Goal: Task Accomplishment & Management: Manage account settings

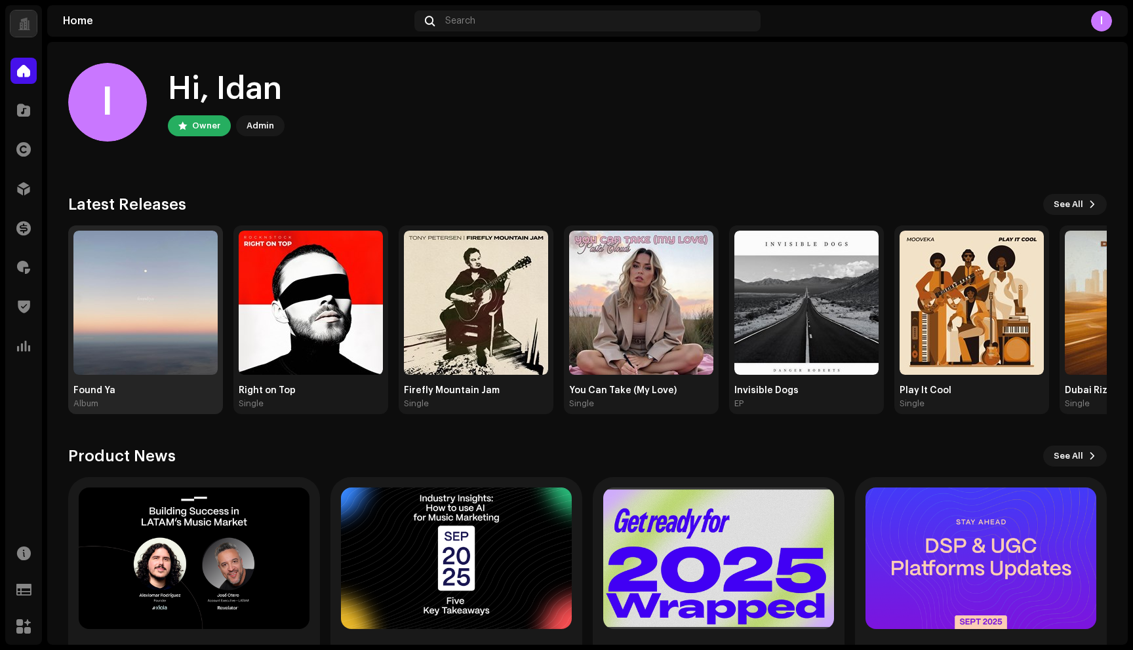
click at [163, 267] on img at bounding box center [145, 303] width 144 height 144
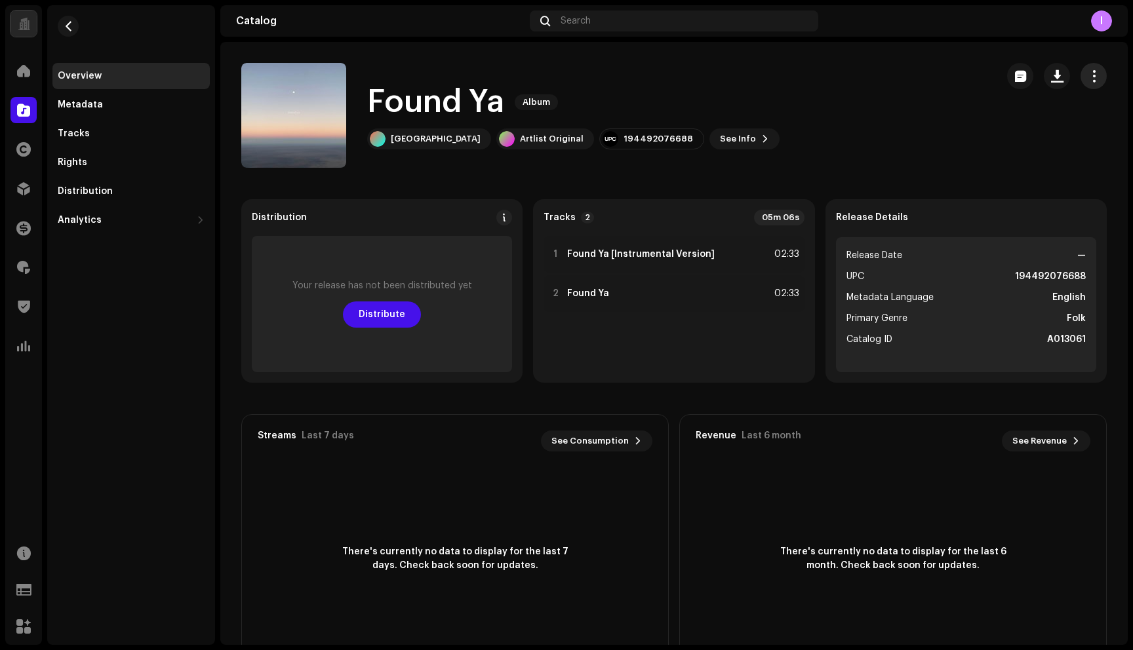
click at [1093, 65] on button "button" at bounding box center [1093, 76] width 26 height 26
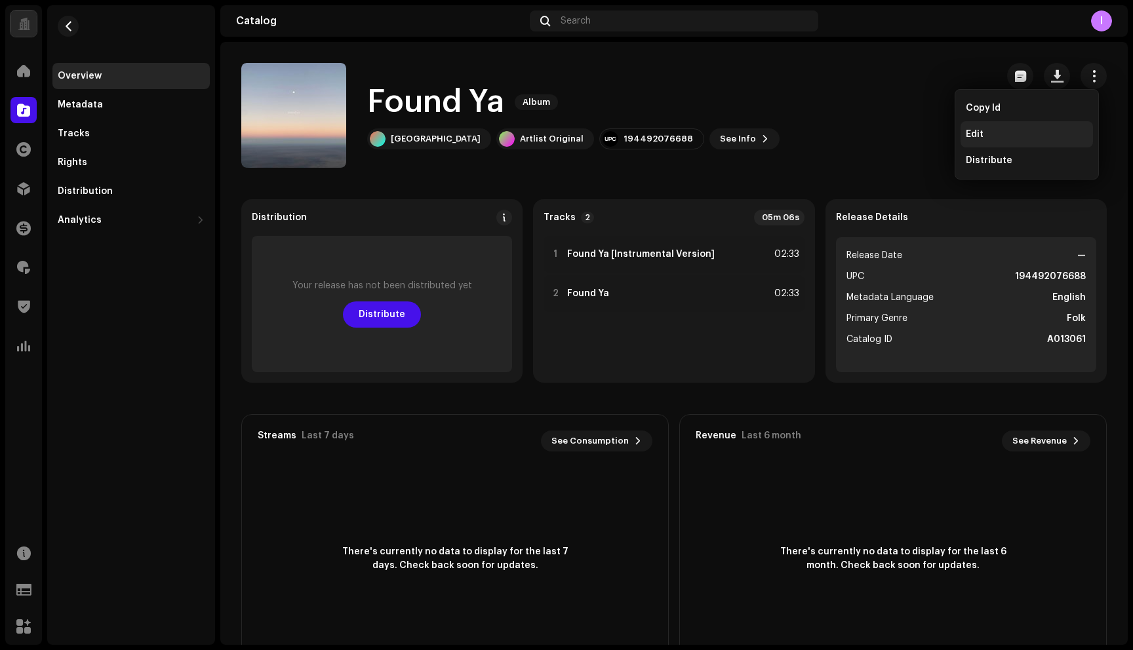
click at [990, 130] on div "Edit" at bounding box center [1027, 134] width 122 height 10
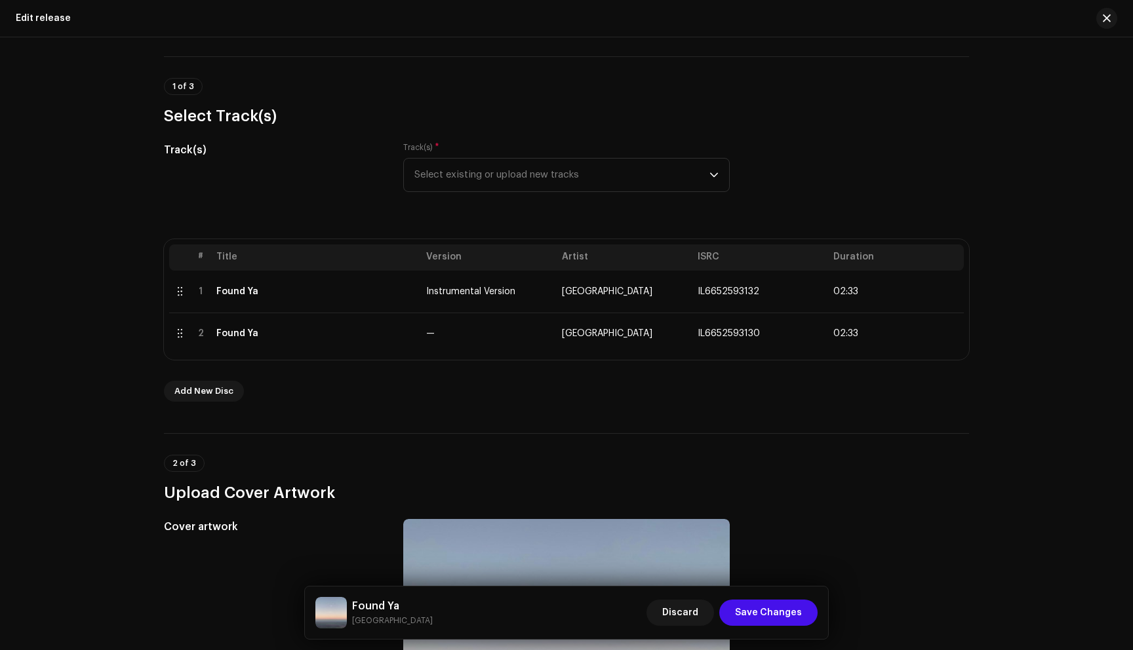
scroll to position [91, 0]
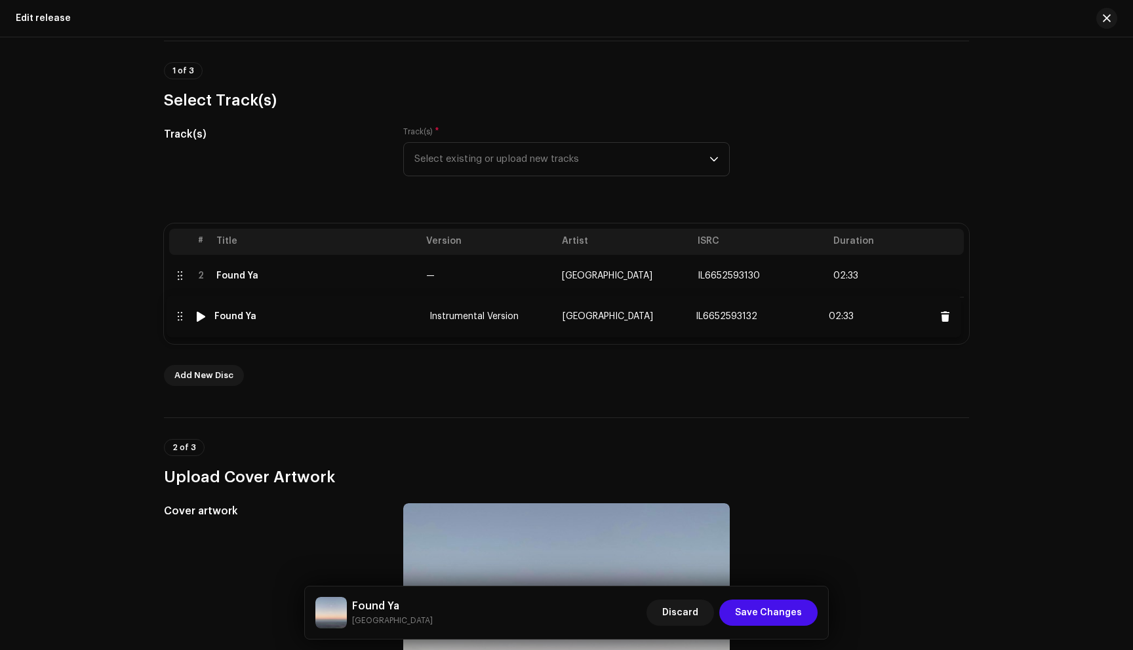
drag, startPoint x: 179, startPoint y: 271, endPoint x: 178, endPoint y: 314, distance: 43.3
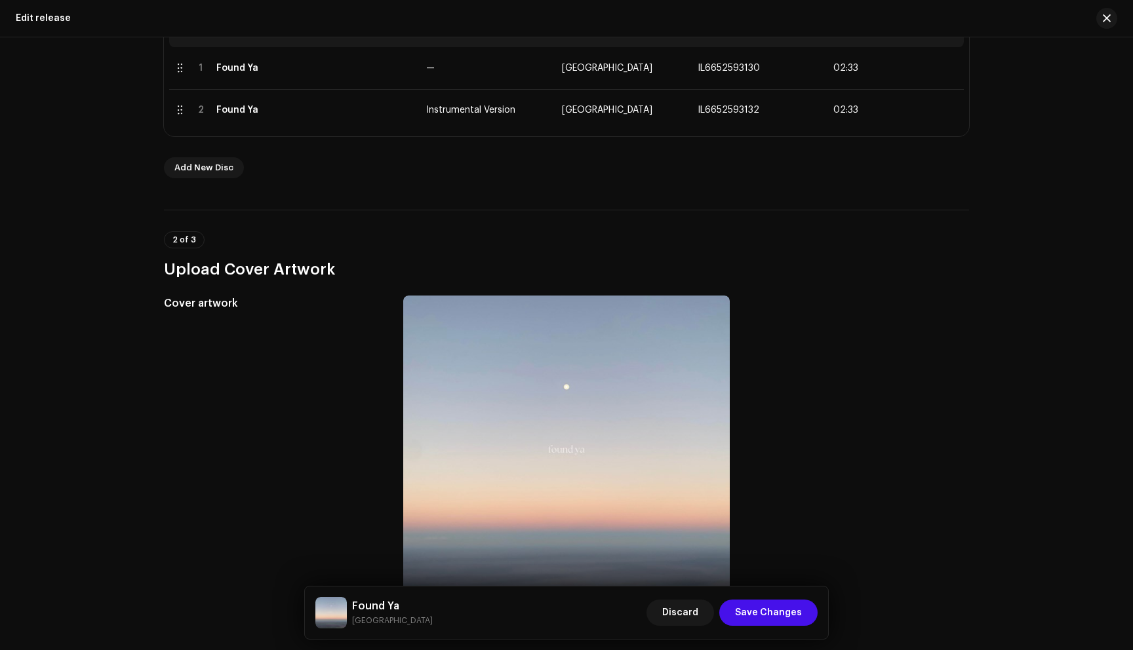
scroll to position [0, 0]
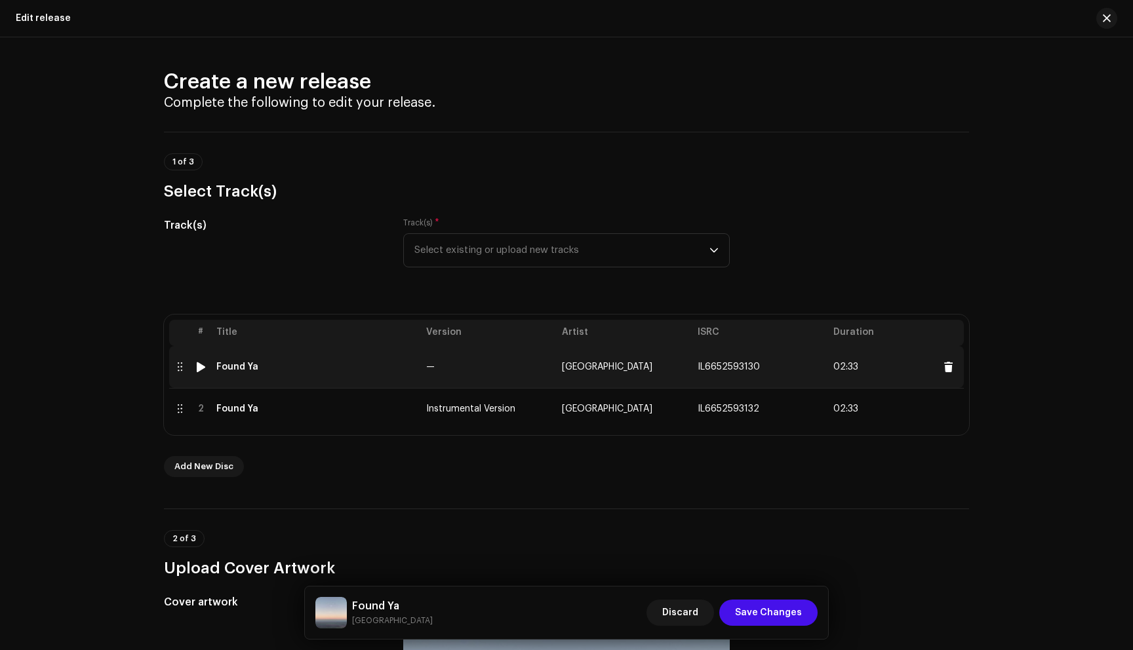
click at [239, 372] on td "Found Ya" at bounding box center [316, 367] width 210 height 42
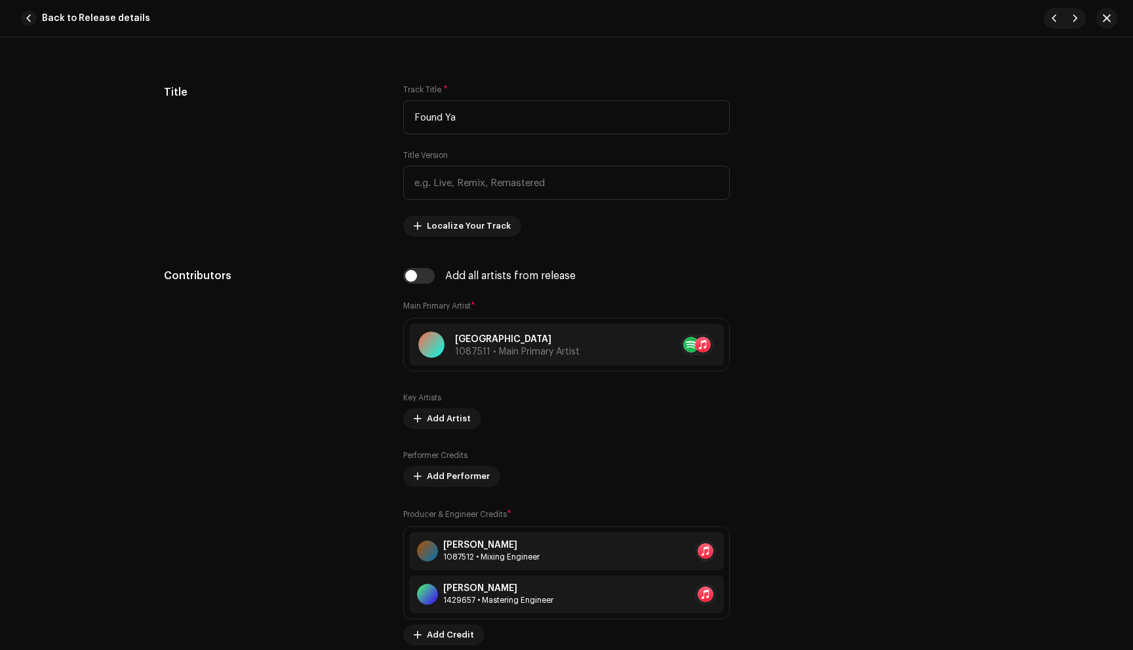
scroll to position [650, 0]
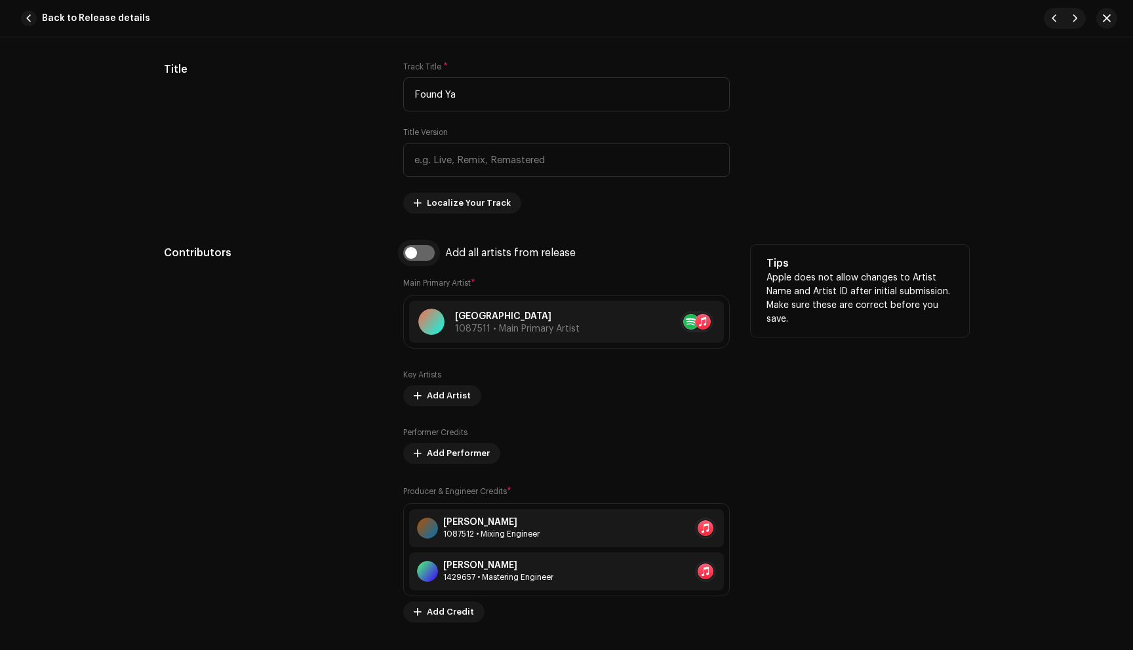
click at [414, 256] on input "checkbox" at bounding box center [418, 253] width 31 height 16
checkbox input "true"
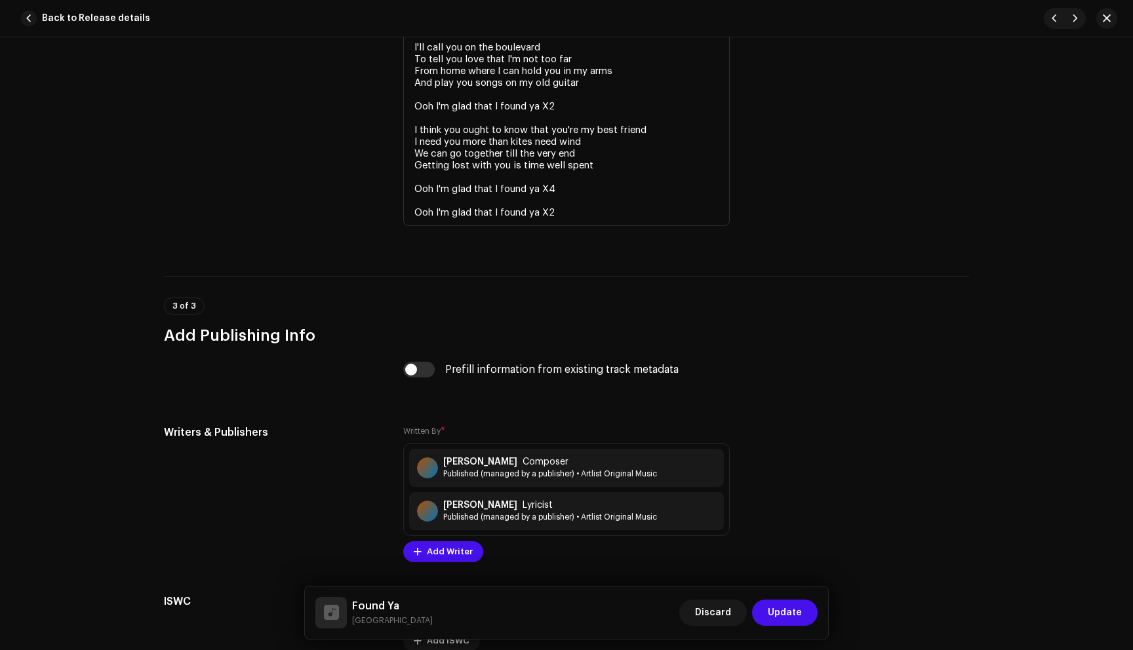
scroll to position [2890, 0]
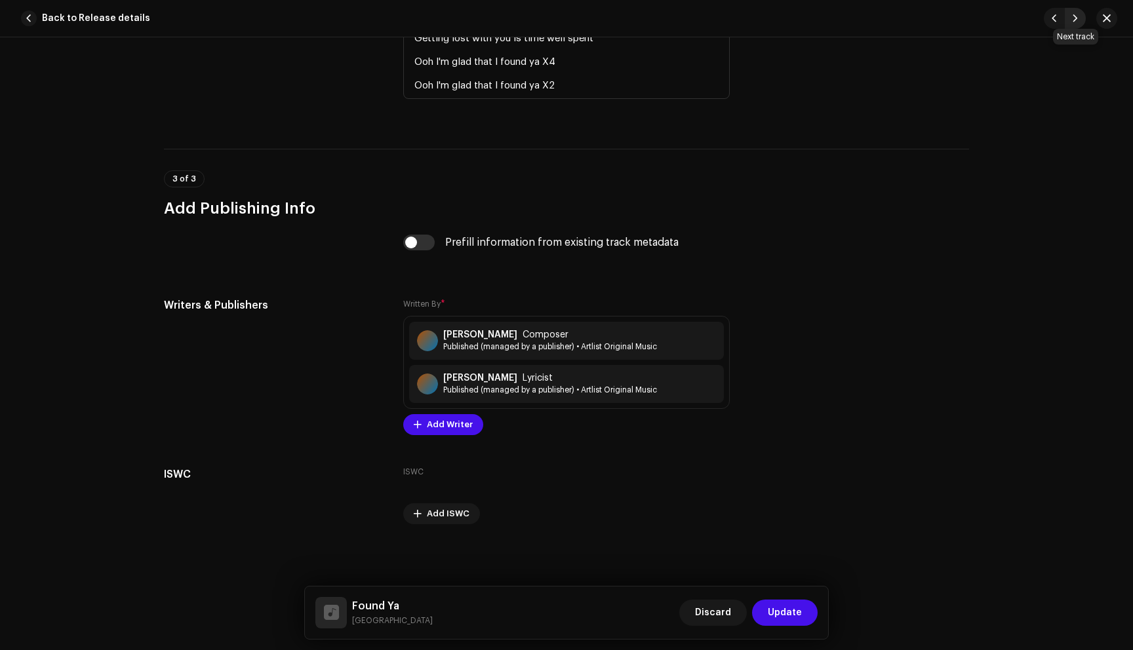
click at [1080, 17] on button "button" at bounding box center [1075, 18] width 21 height 21
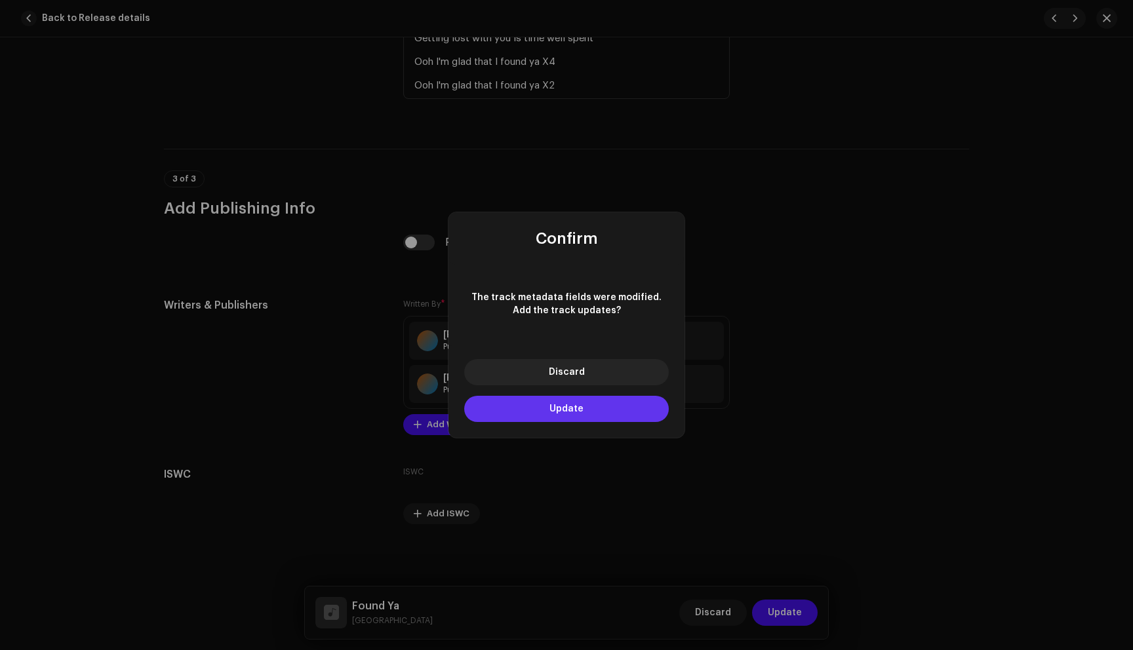
click at [547, 404] on button "Update" at bounding box center [566, 409] width 205 height 26
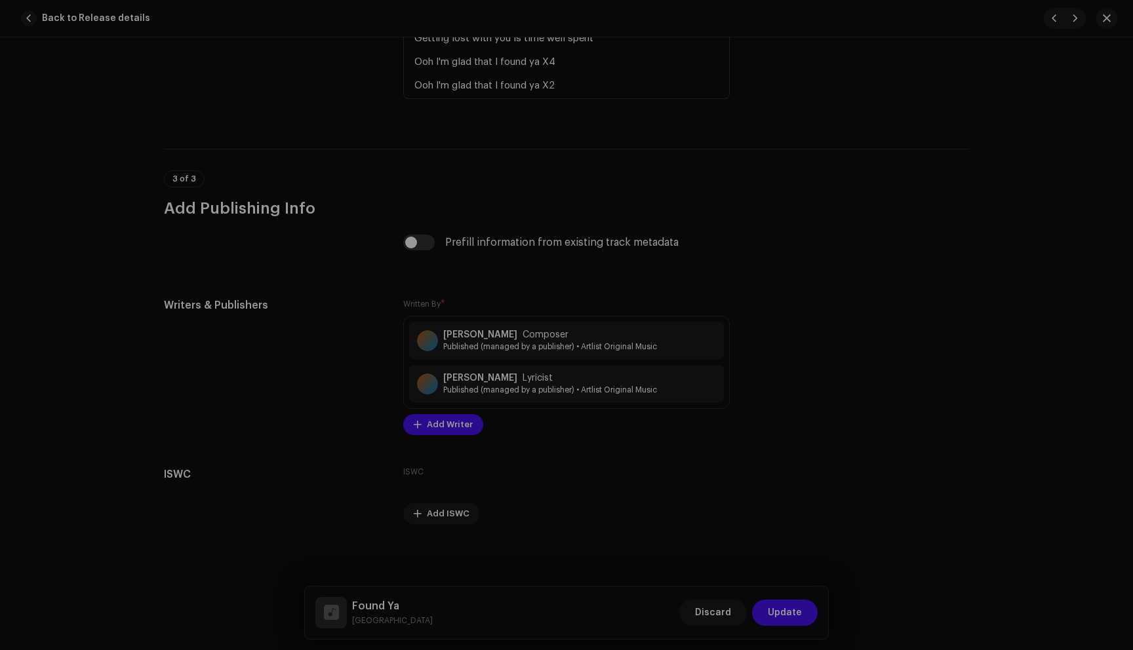
type input "IL6652593132"
type input "Instrumental Version"
checkbox input "false"
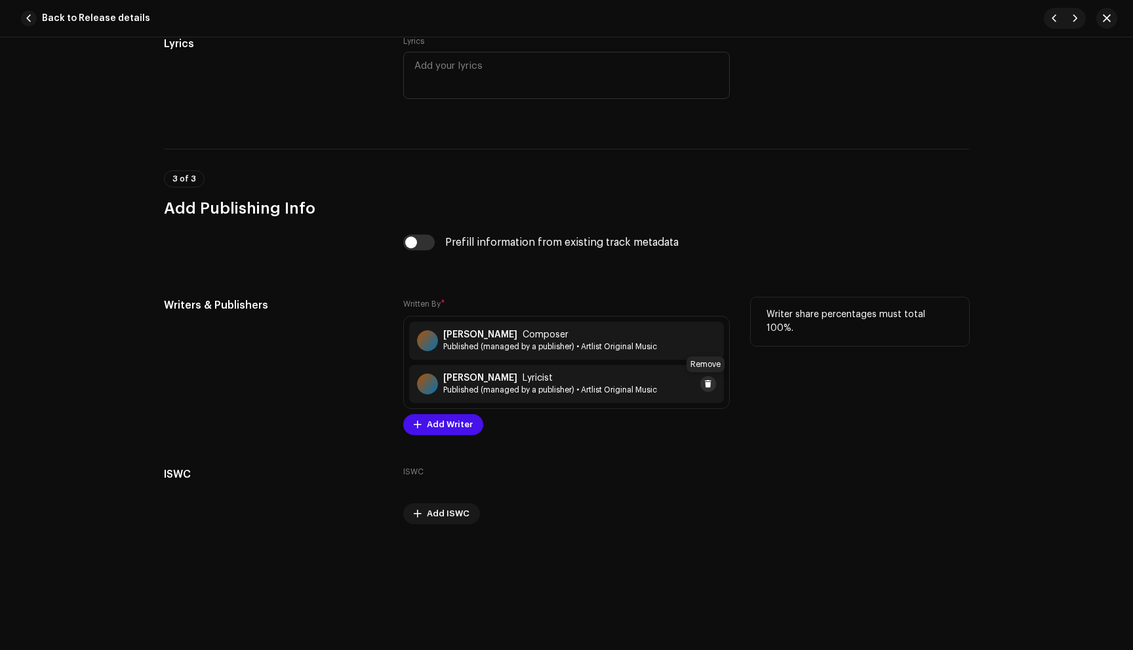
click at [705, 384] on span at bounding box center [708, 384] width 8 height 10
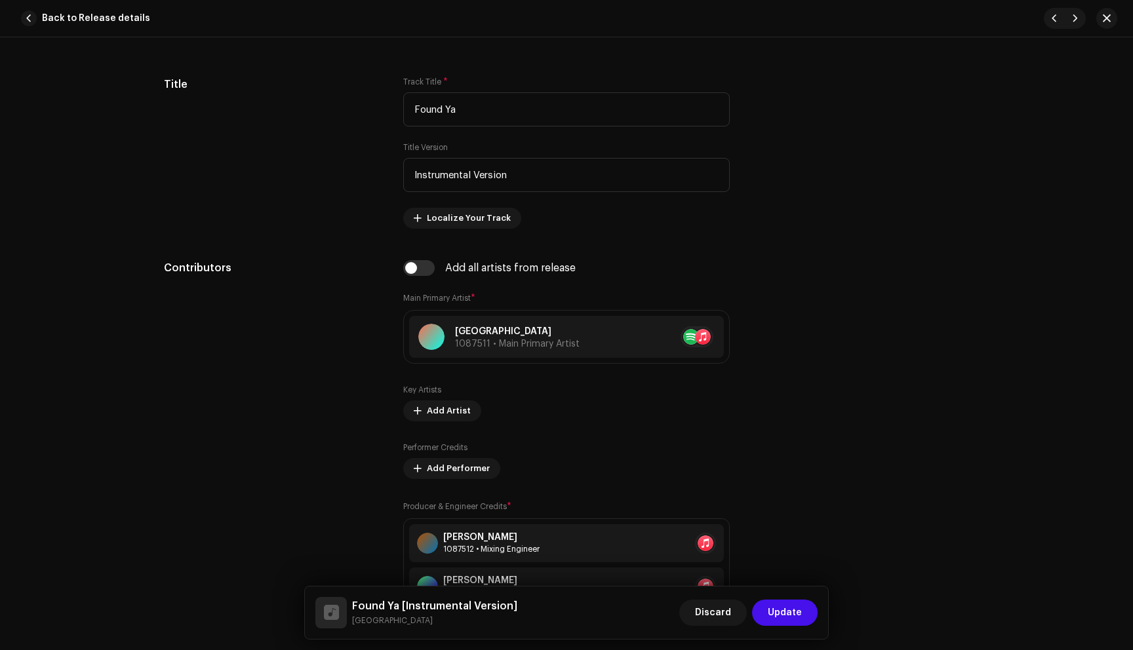
scroll to position [652, 0]
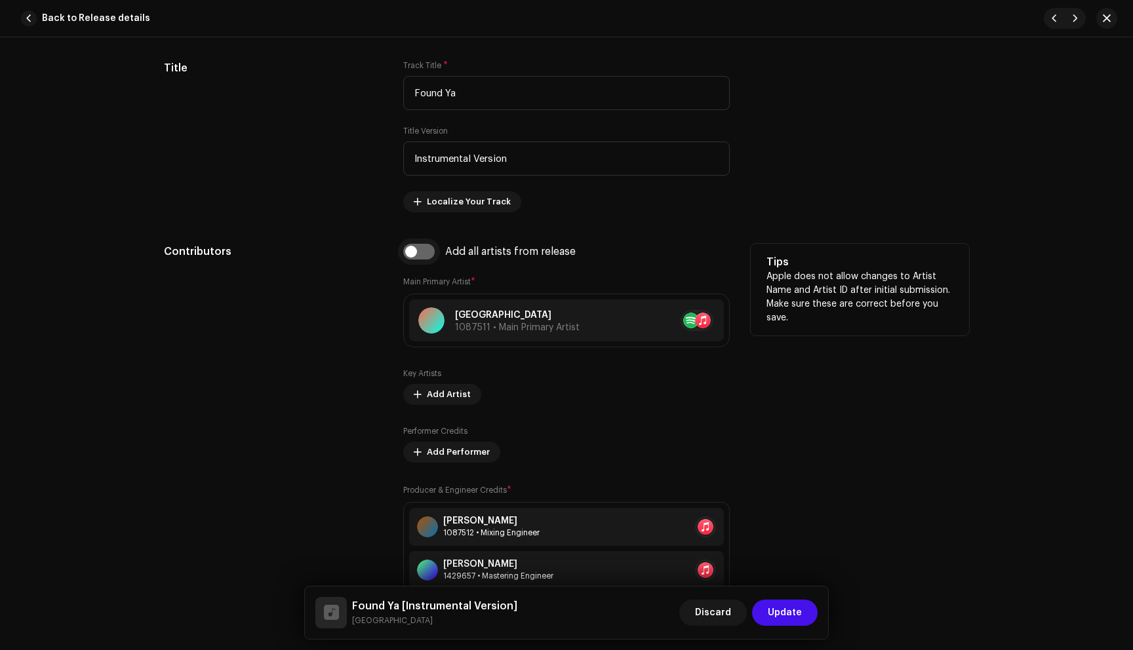
click at [409, 253] on input "checkbox" at bounding box center [418, 252] width 31 height 16
checkbox input "true"
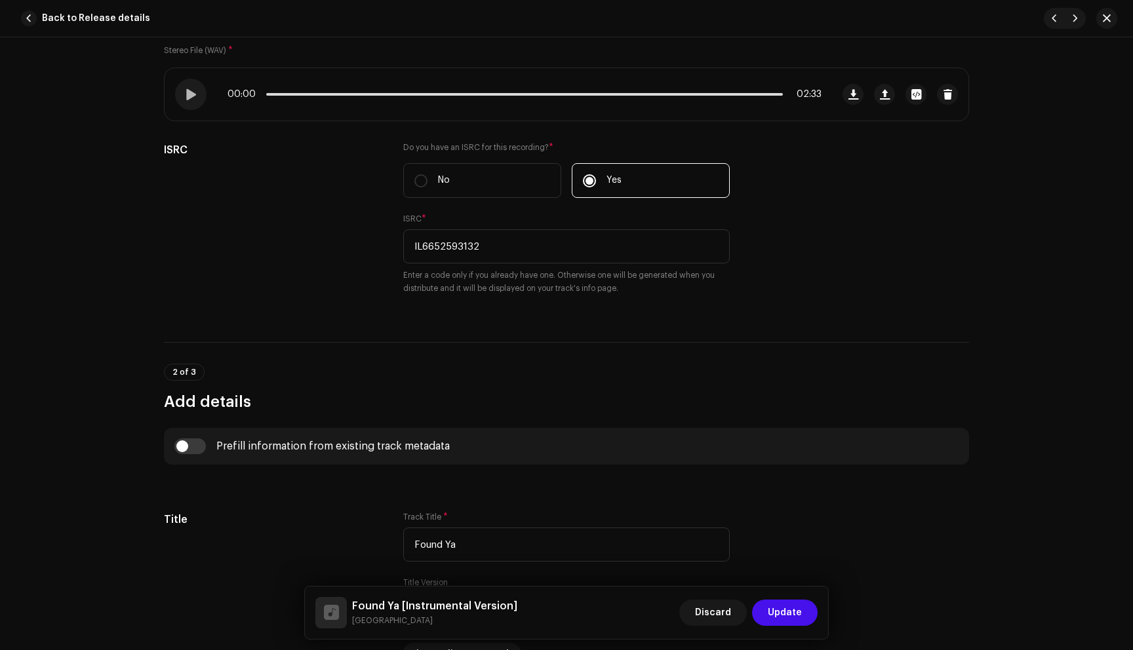
scroll to position [0, 0]
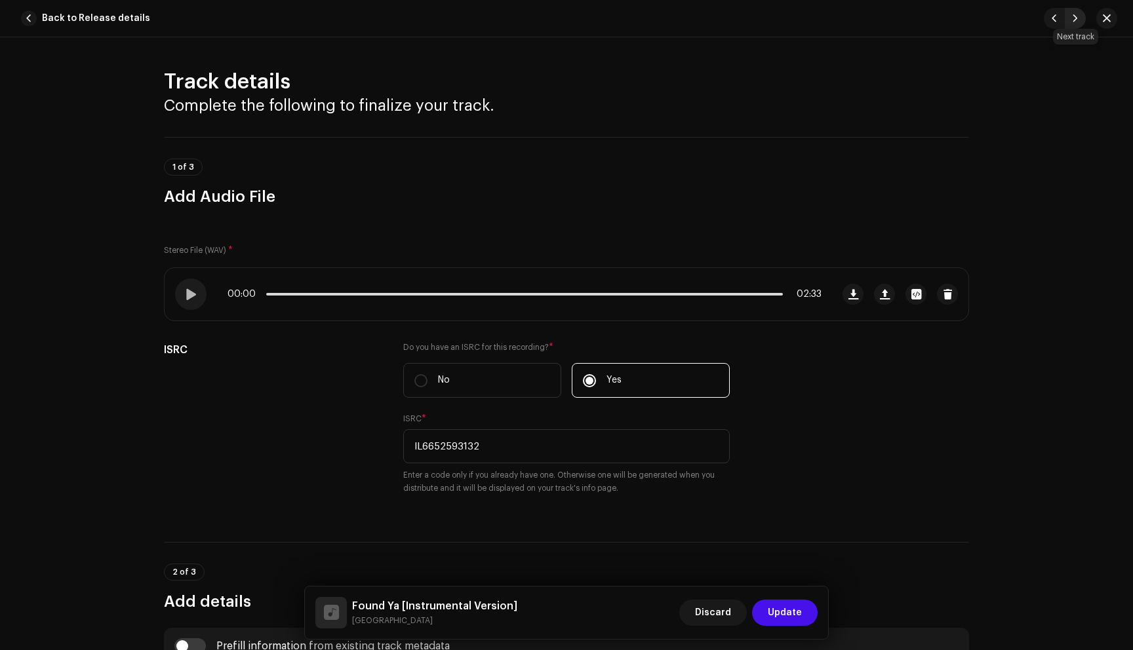
click at [1076, 18] on span "button" at bounding box center [1075, 18] width 8 height 10
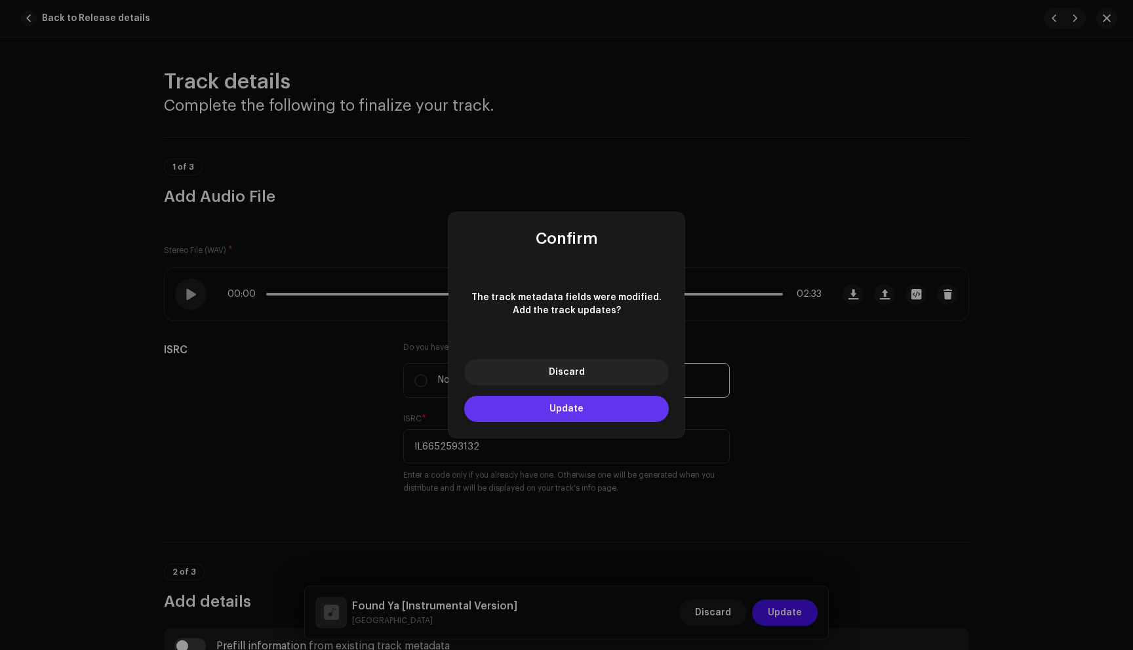
click at [640, 403] on button "Update" at bounding box center [566, 409] width 205 height 26
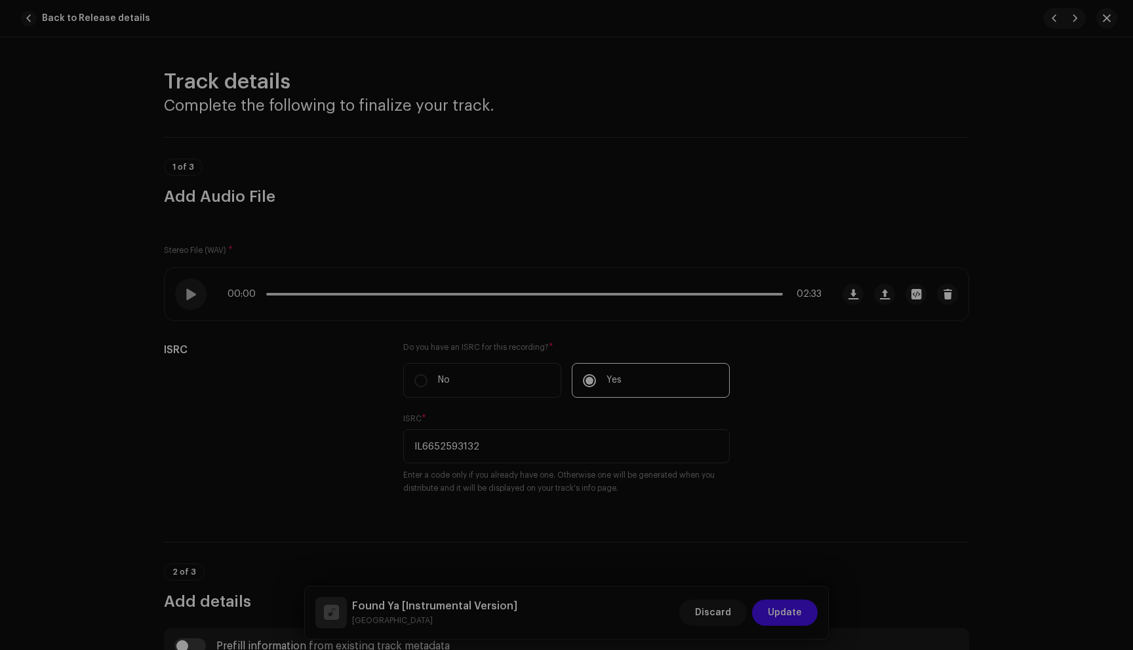
type input "IL6652593130"
type textarea "Down in the valley where the roots lay low And the river bends while the water …"
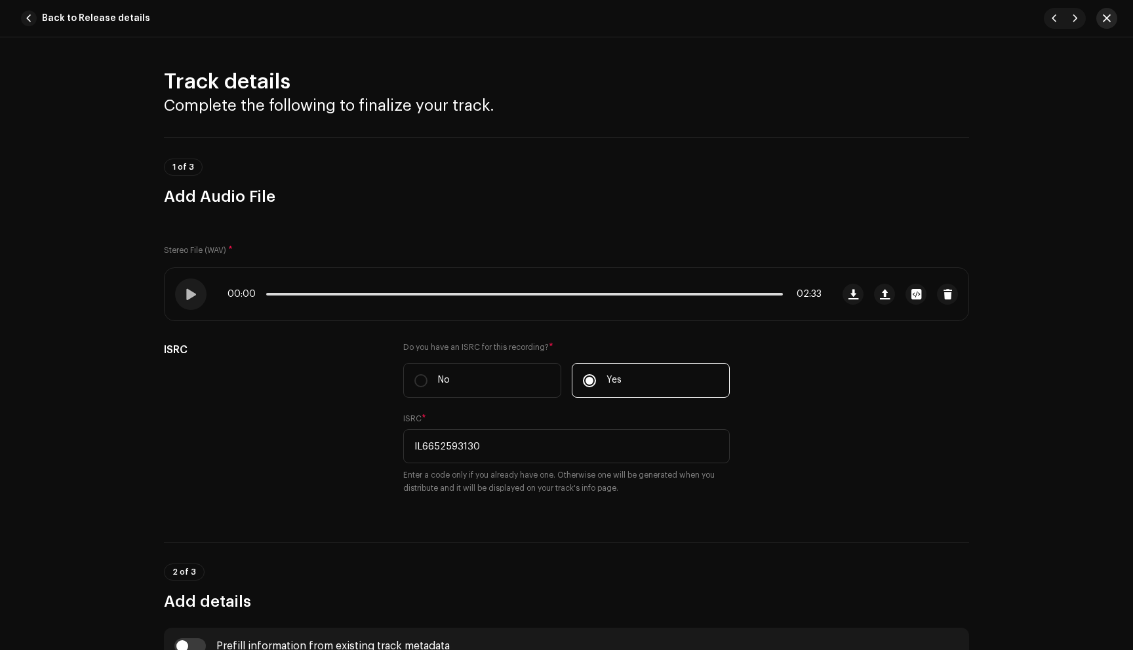
click at [1106, 18] on span "button" at bounding box center [1107, 18] width 8 height 10
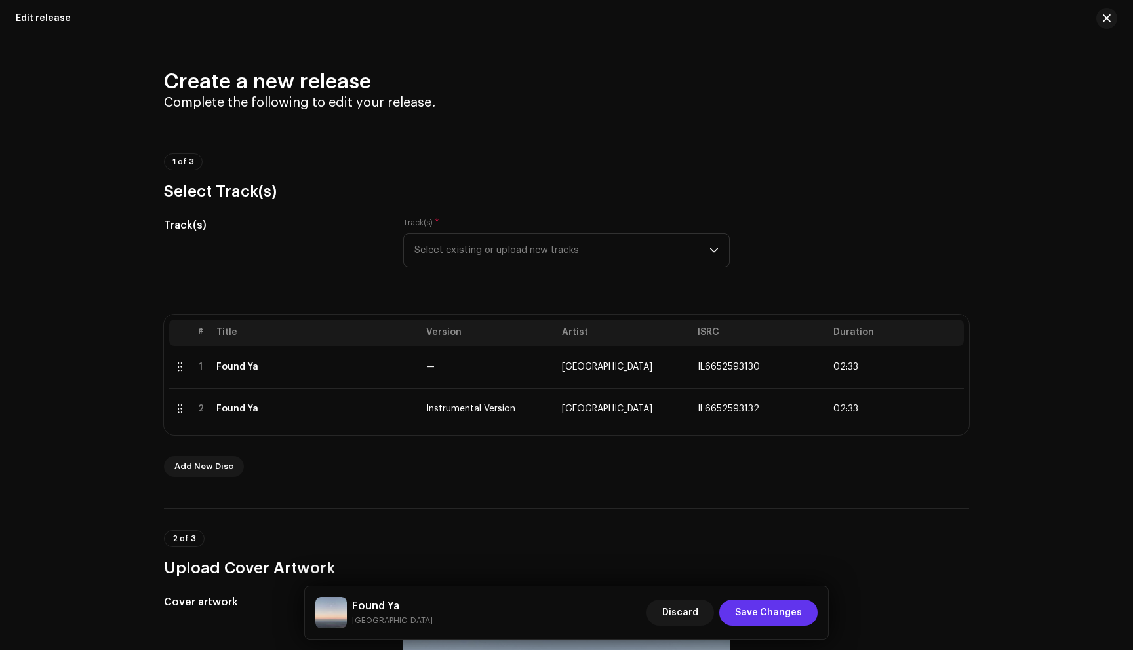
click at [774, 610] on span "Save Changes" at bounding box center [768, 613] width 67 height 26
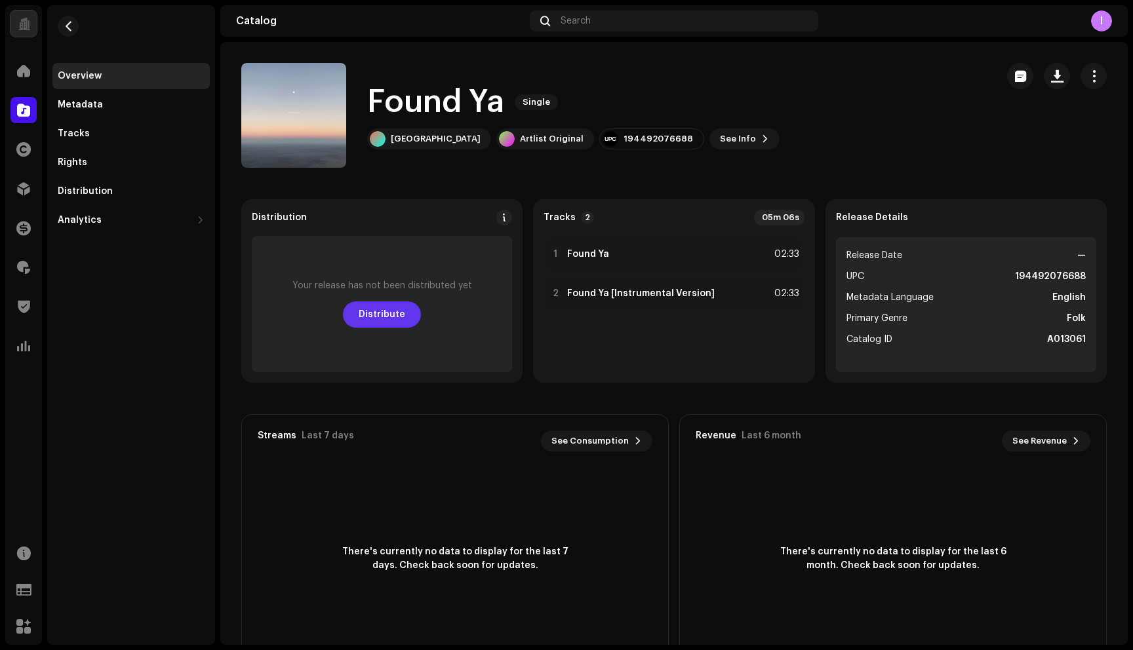
click at [388, 320] on span "Distribute" at bounding box center [382, 315] width 47 height 26
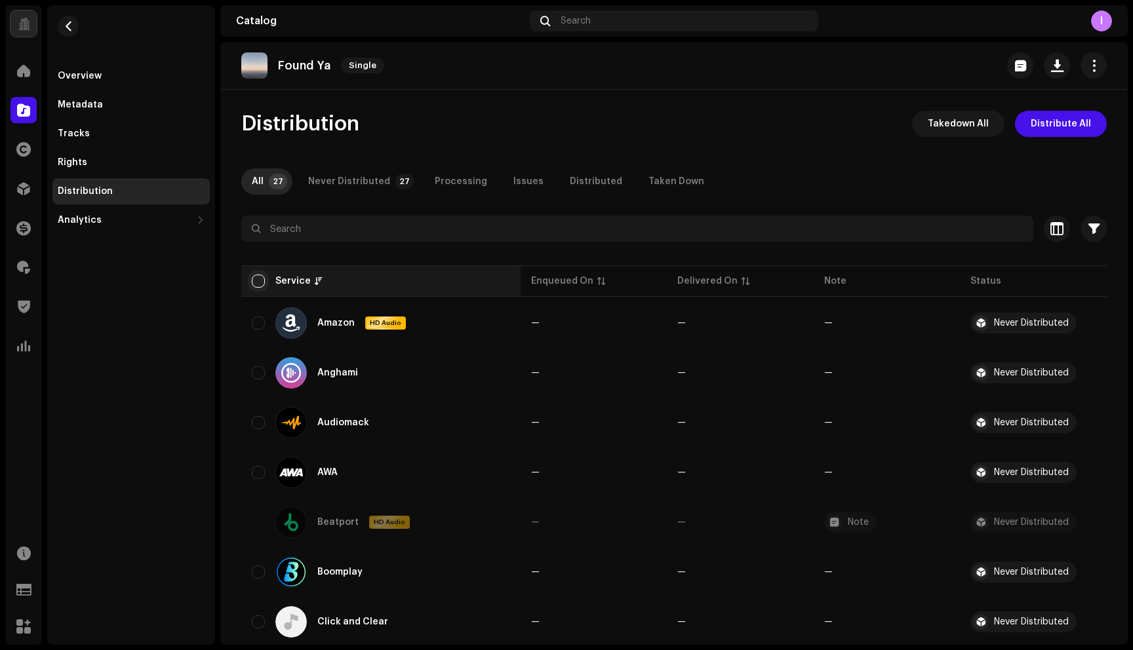
click at [256, 281] on input "checkbox" at bounding box center [258, 281] width 13 height 13
checkbox input "true"
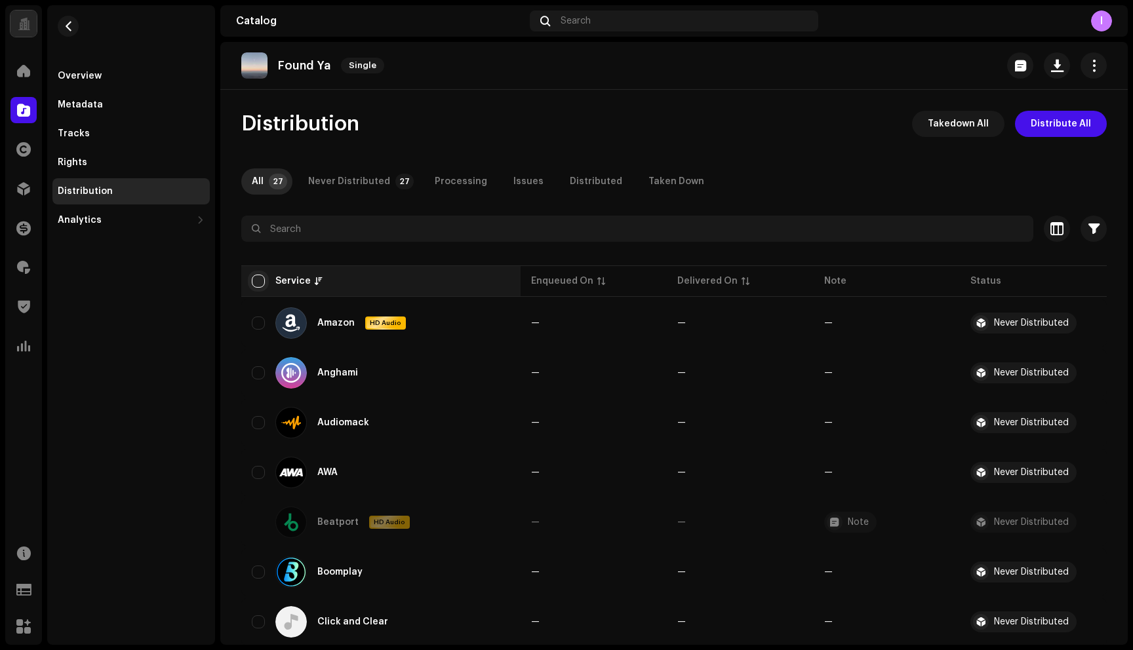
checkbox input "true"
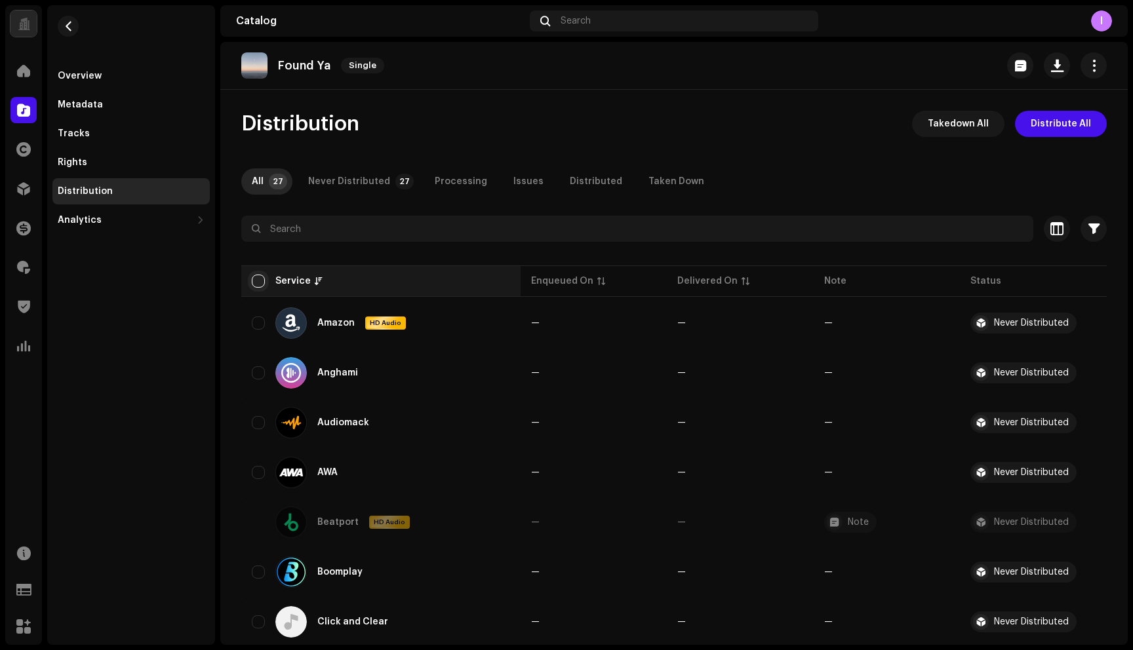
checkbox input "true"
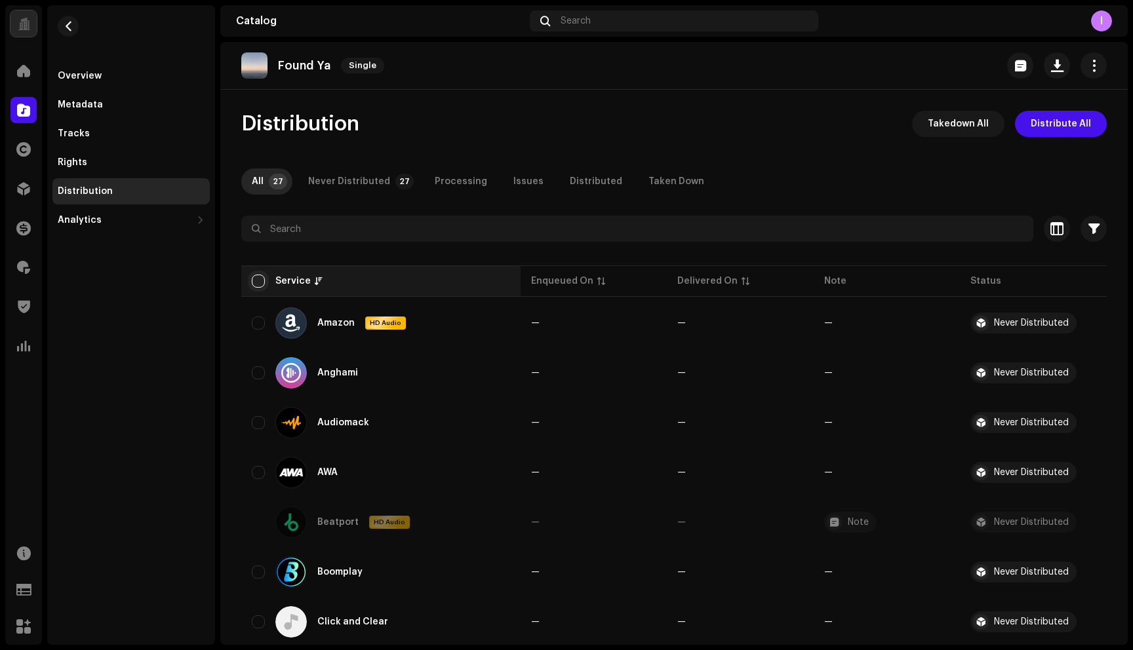
checkbox input "true"
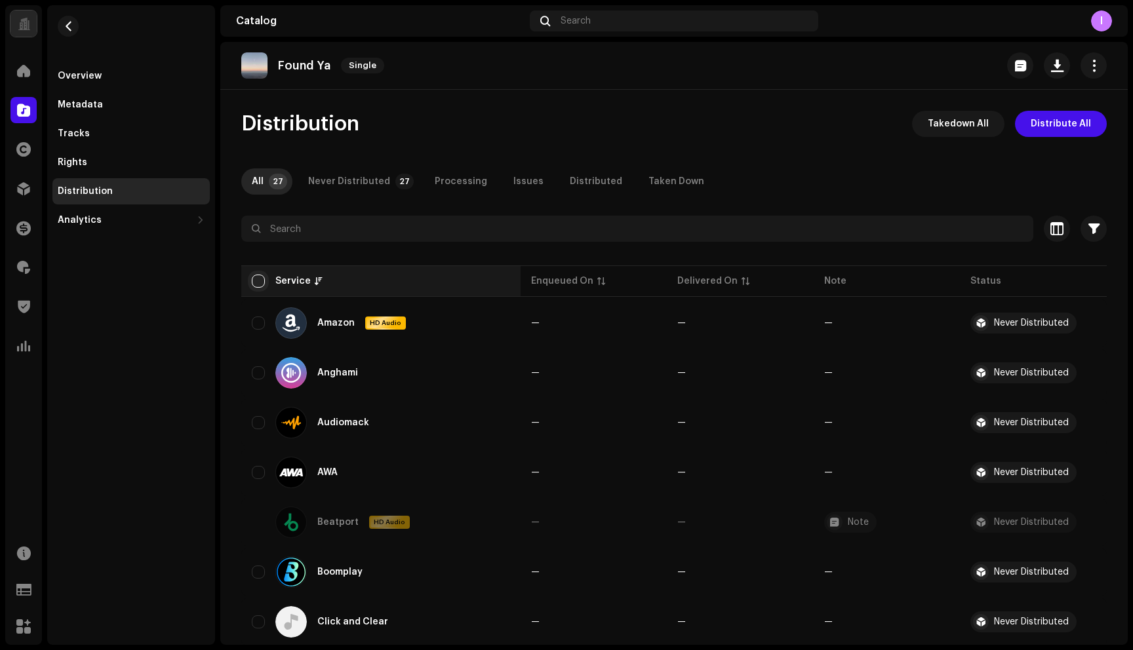
checkbox input "true"
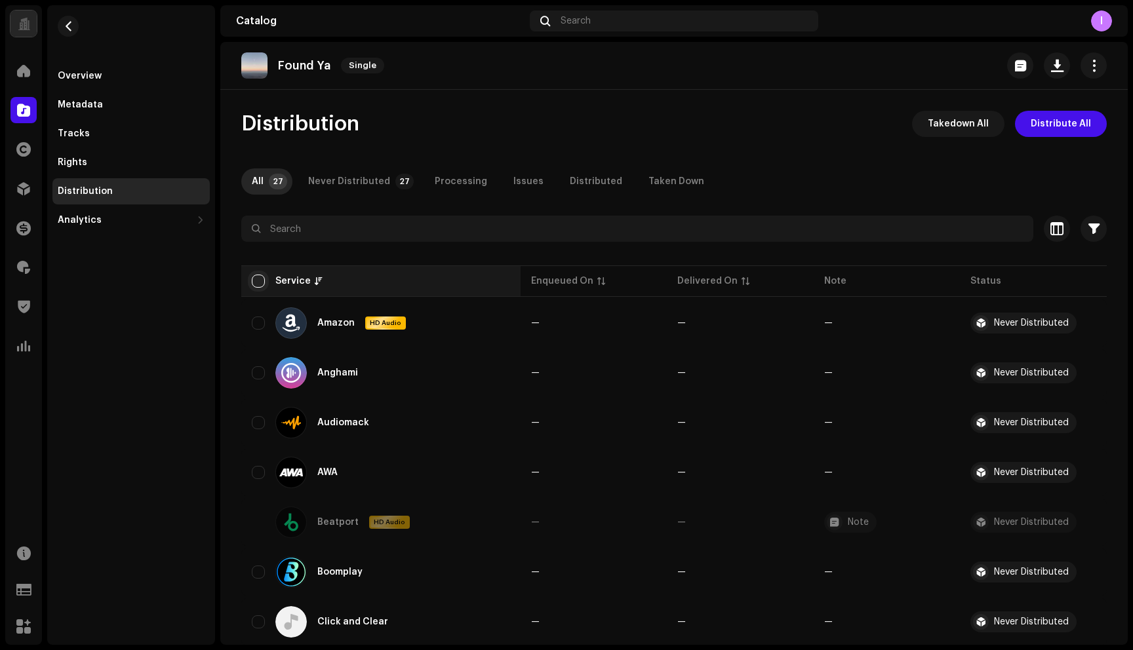
checkbox input "true"
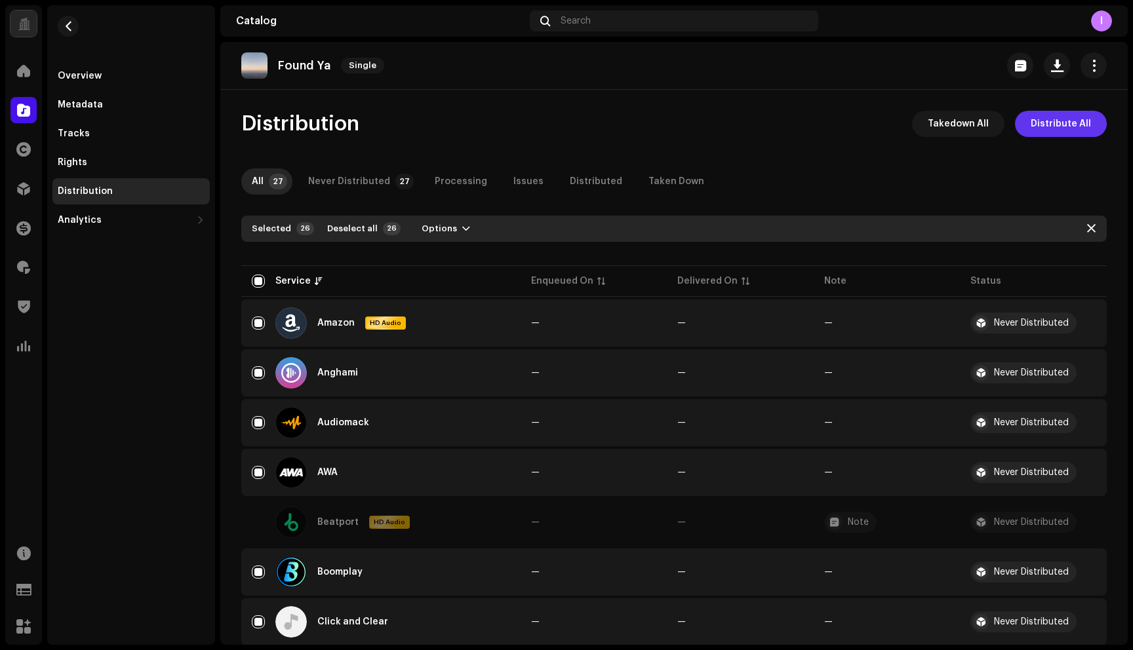
click at [1065, 124] on span "Distribute All" at bounding box center [1061, 124] width 60 height 26
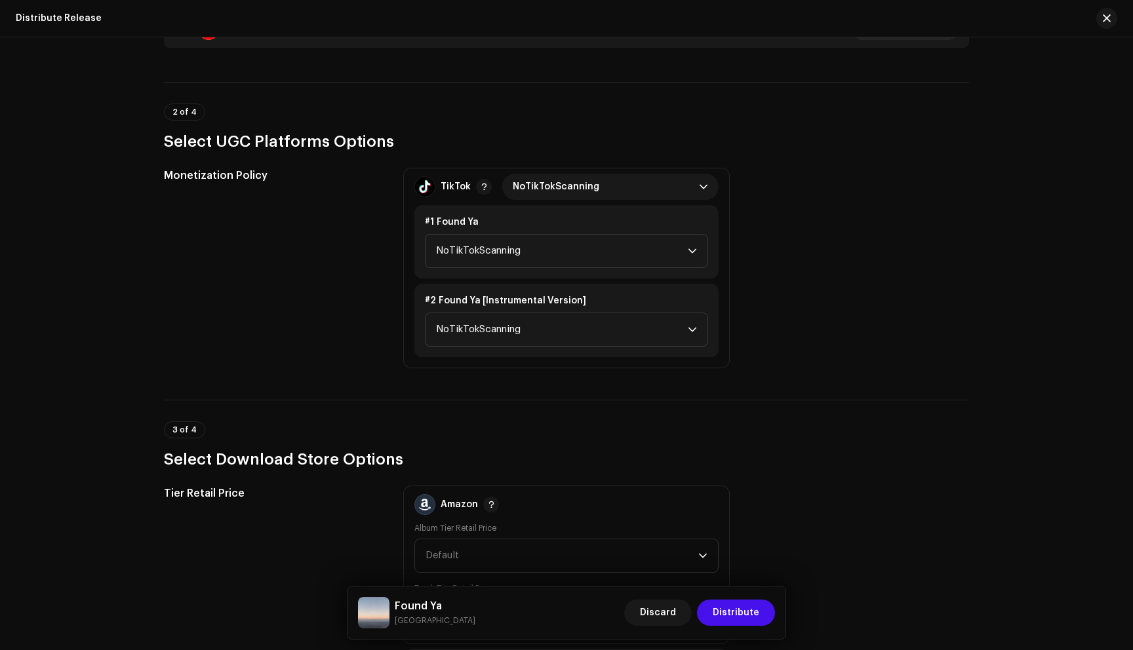
scroll to position [1219, 0]
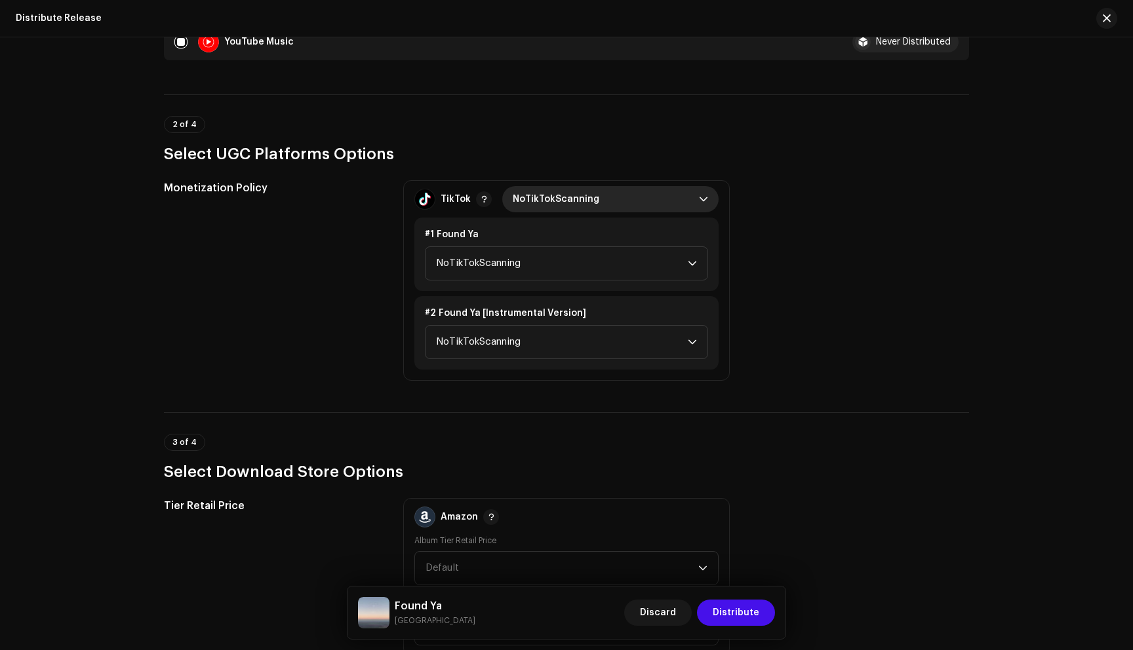
click at [656, 200] on span "NoTikTokScanning" at bounding box center [606, 199] width 186 height 26
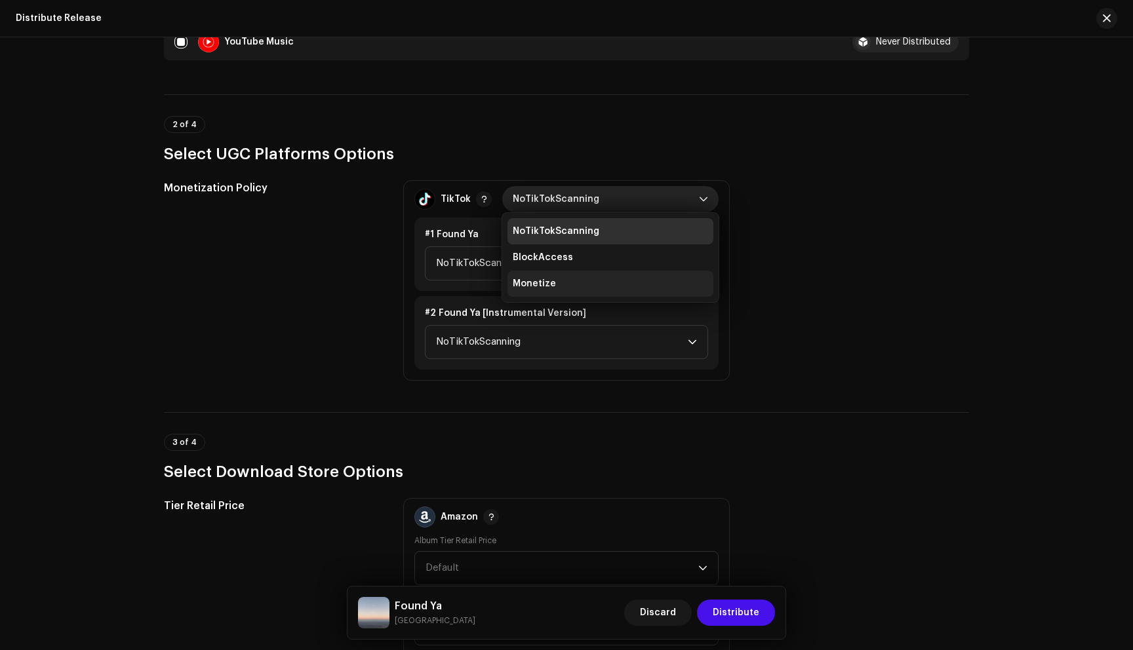
click at [604, 278] on li "Monetize" at bounding box center [610, 284] width 206 height 26
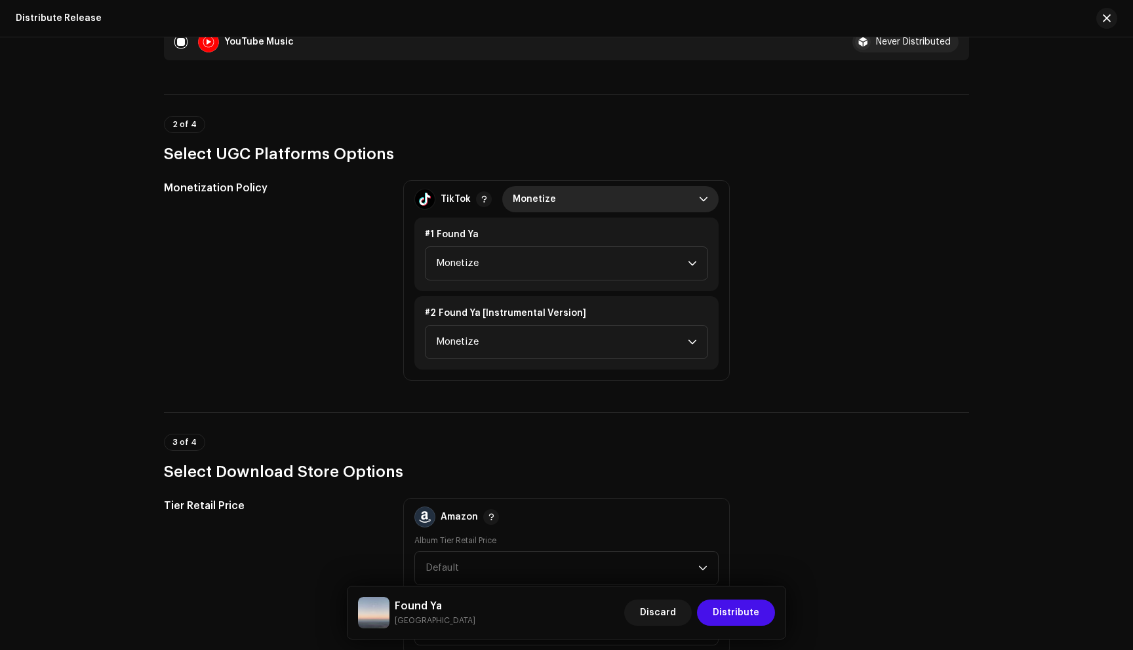
click at [772, 288] on div "Monetization Policy TikTok Monetize #1 Found Ya Monetize #2 Found Ya [Instrumen…" at bounding box center [566, 280] width 805 height 201
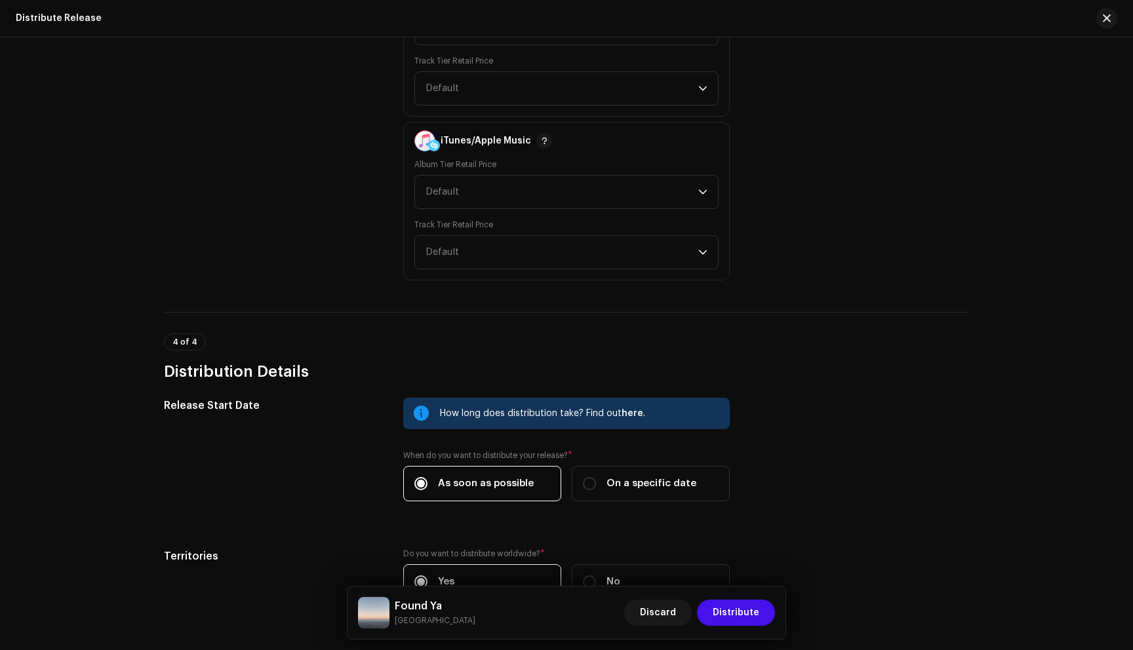
scroll to position [1760, 0]
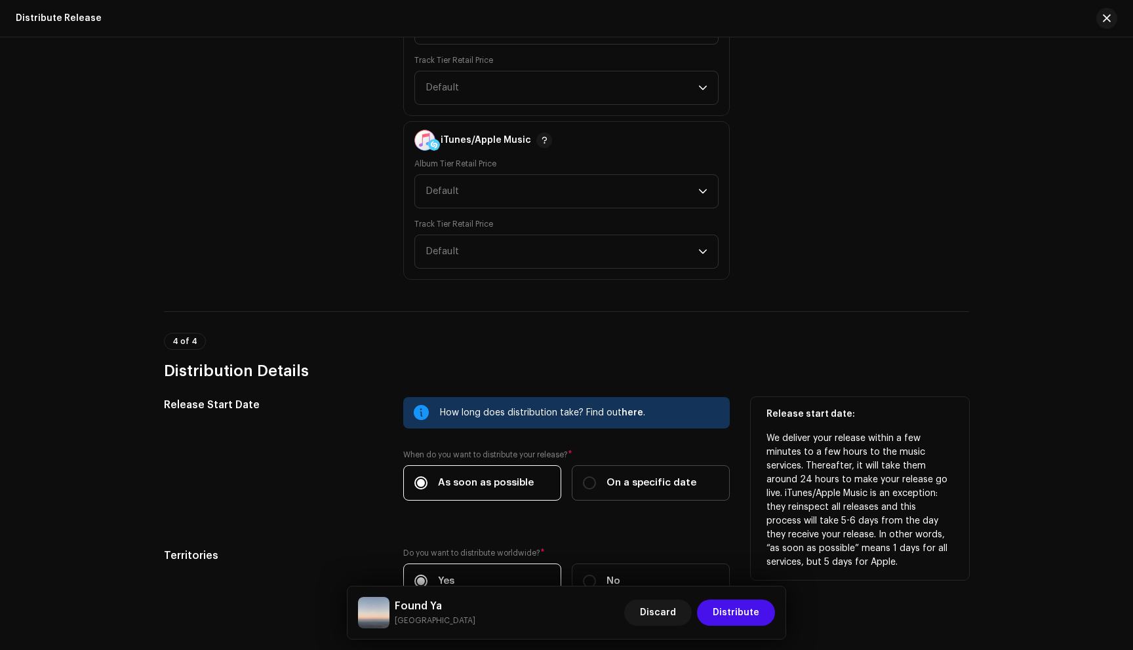
click at [603, 490] on div "On a specific date" at bounding box center [639, 483] width 113 height 14
click at [596, 490] on input "On a specific date" at bounding box center [589, 483] width 13 height 13
radio input "true"
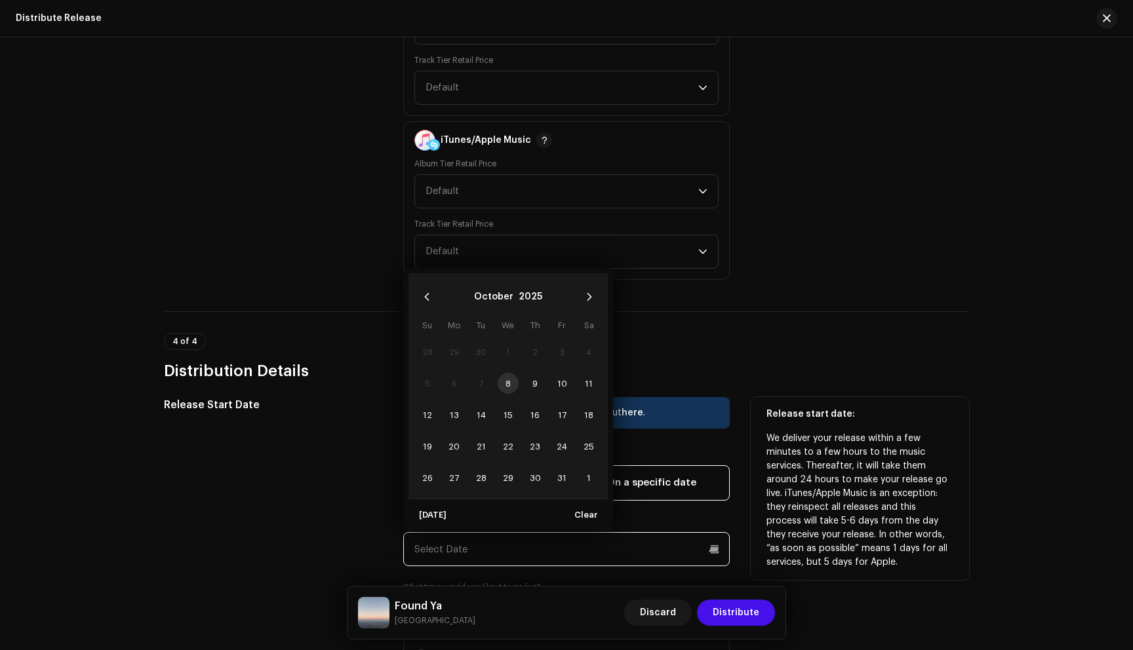
click at [549, 536] on input "text" at bounding box center [566, 549] width 326 height 34
click at [429, 478] on span "26" at bounding box center [426, 477] width 21 height 21
type input "[DATE]"
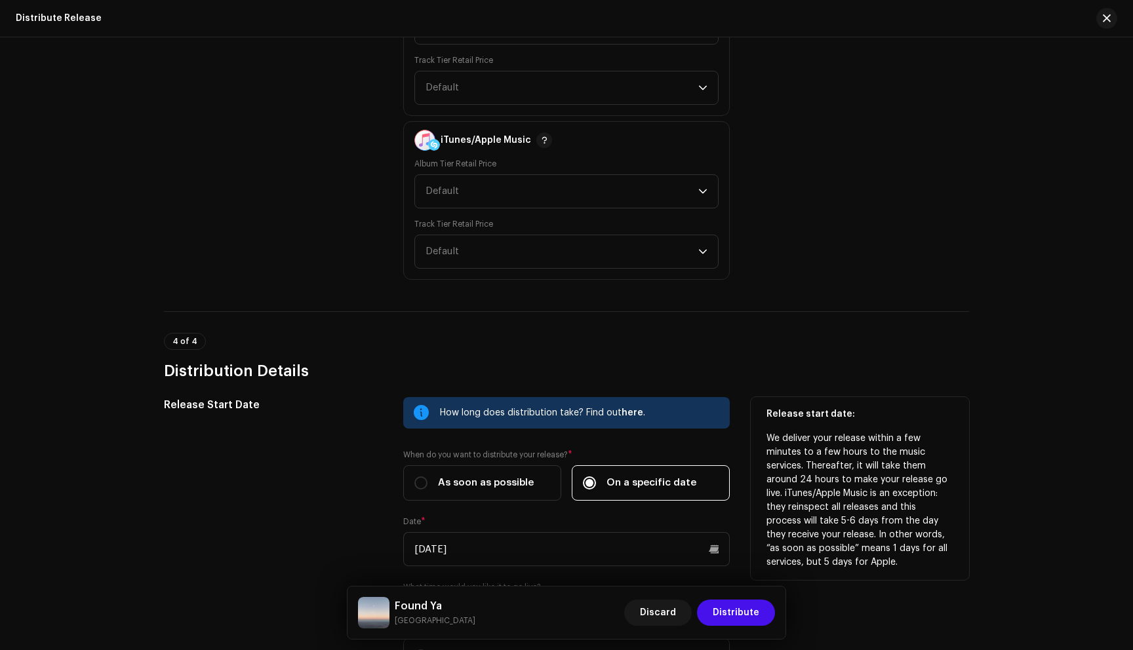
click at [368, 498] on div "Release Start Date" at bounding box center [273, 543] width 218 height 292
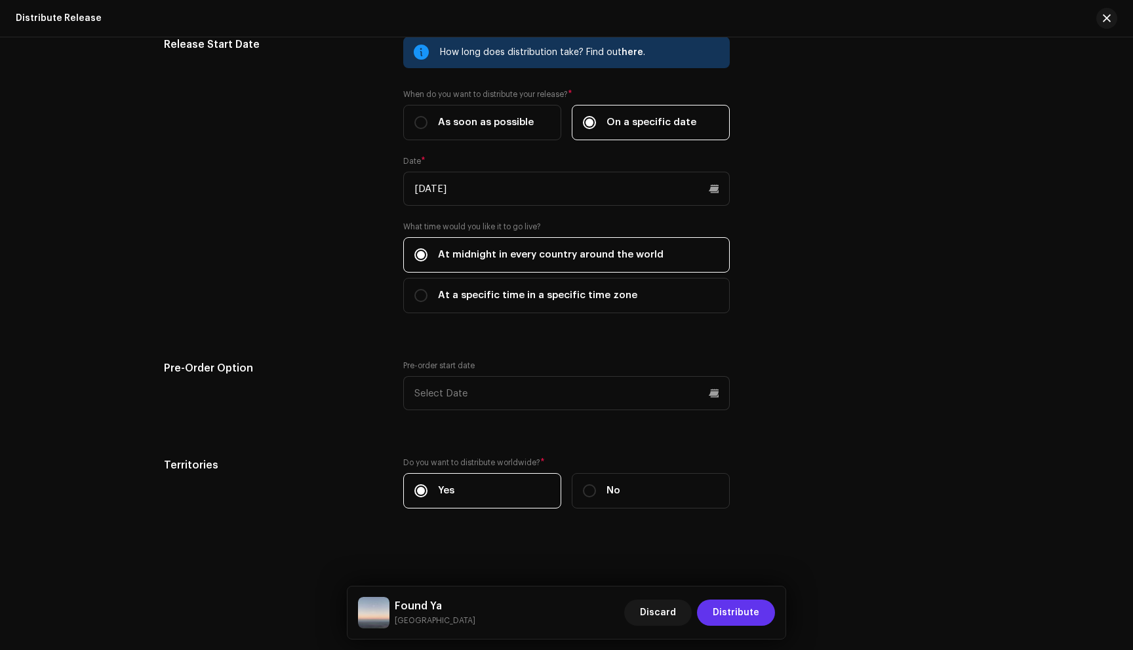
click at [737, 602] on span "Distribute" at bounding box center [736, 613] width 47 height 26
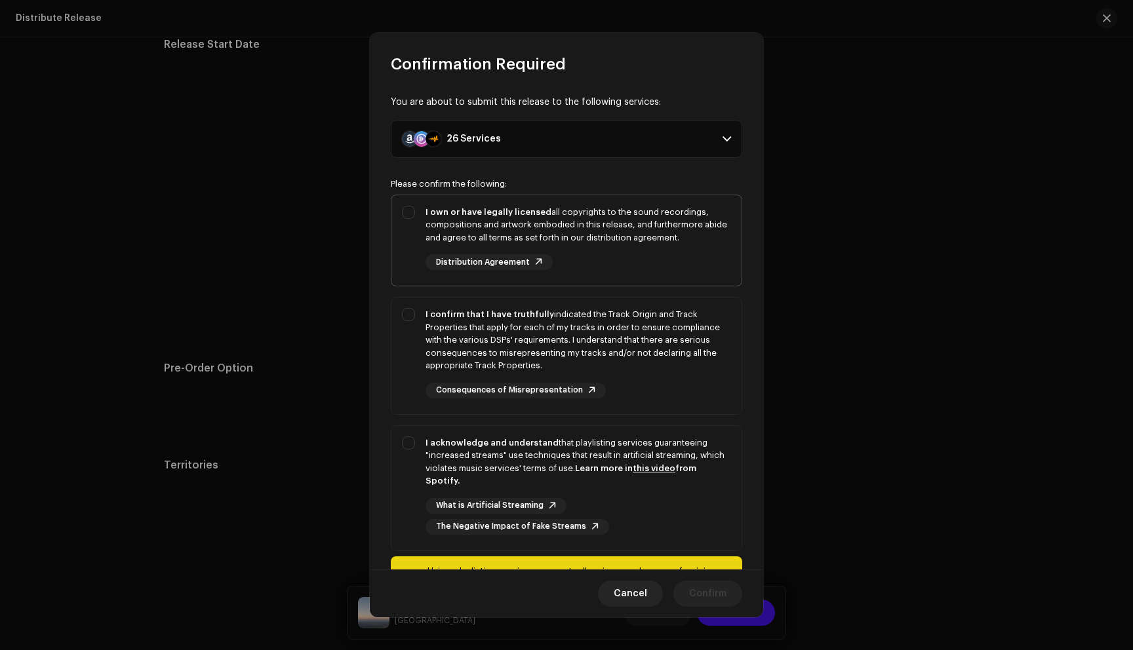
click at [418, 249] on div "I own or have legally licensed all copyrights to the sound recordings, composit…" at bounding box center [566, 238] width 350 height 86
checkbox input "true"
click at [408, 344] on div "I confirm that I have truthfully indicated the Track Origin and Track Propertie…" at bounding box center [566, 353] width 350 height 111
checkbox input "true"
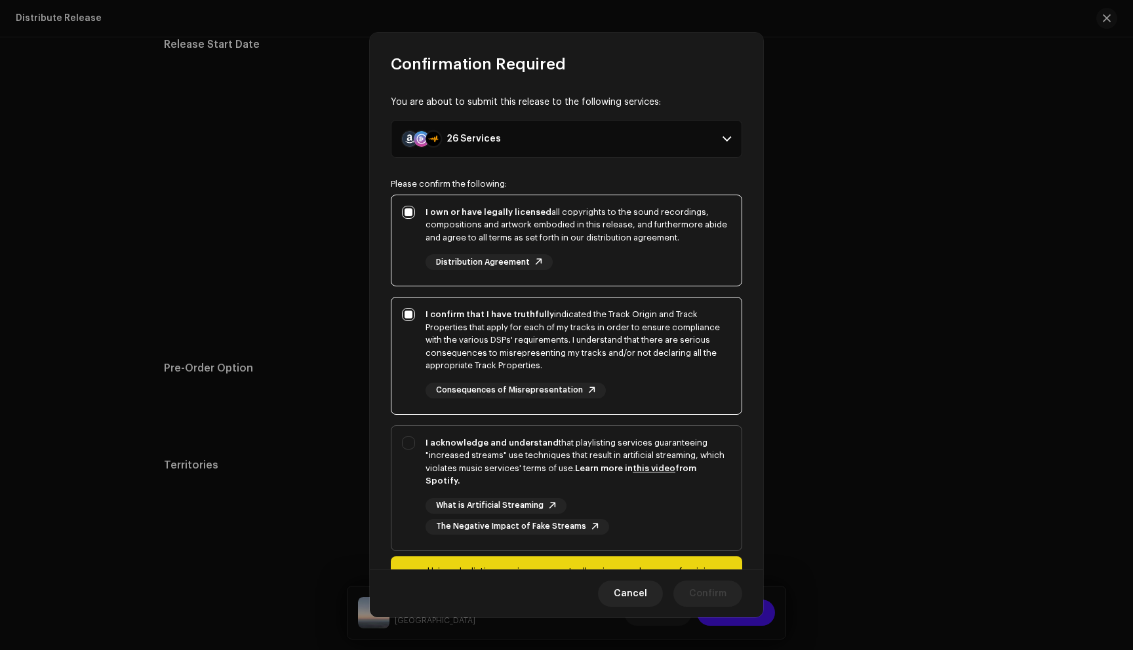
click at [408, 458] on div "I acknowledge and understand that playlisting services guaranteeing "increased …" at bounding box center [566, 485] width 350 height 119
checkbox input "true"
click at [698, 585] on span "Confirm" at bounding box center [707, 594] width 37 height 26
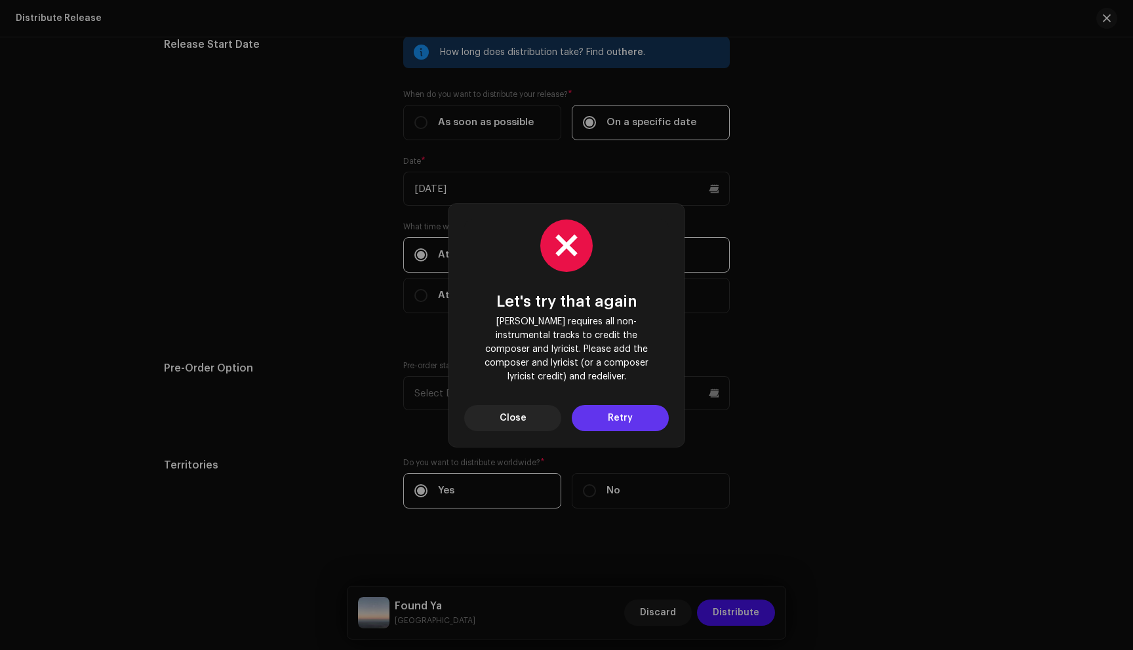
click at [616, 410] on span "Retry" at bounding box center [620, 418] width 25 height 26
click at [530, 412] on button "Close" at bounding box center [512, 418] width 97 height 26
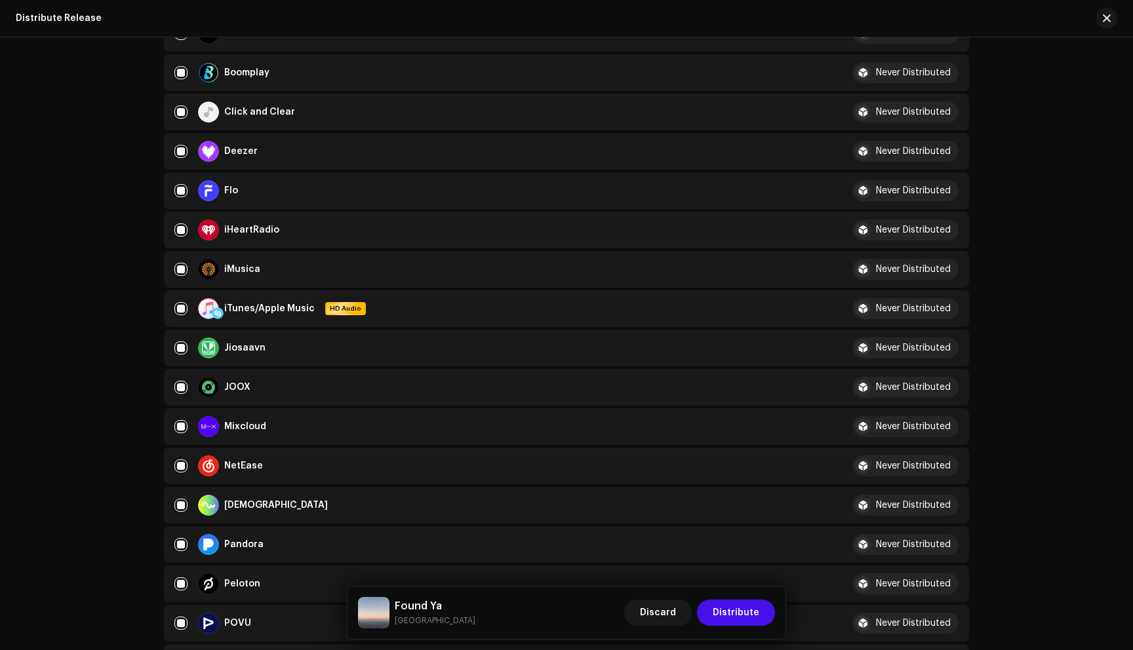
scroll to position [368, 0]
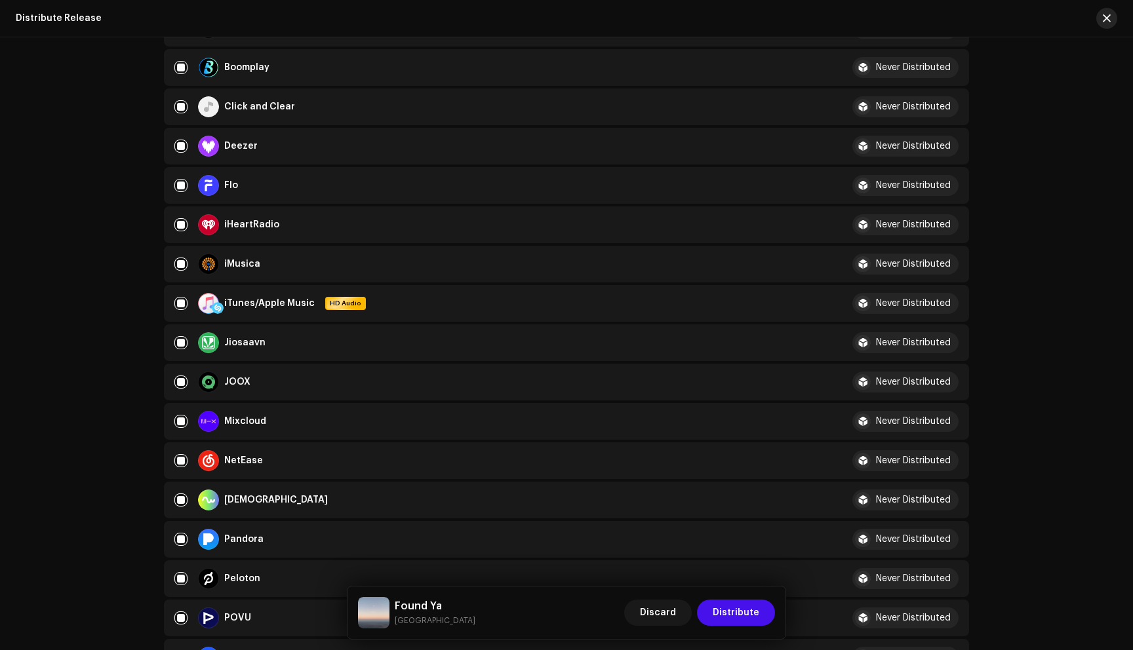
click at [1097, 14] on button "button" at bounding box center [1106, 18] width 21 height 21
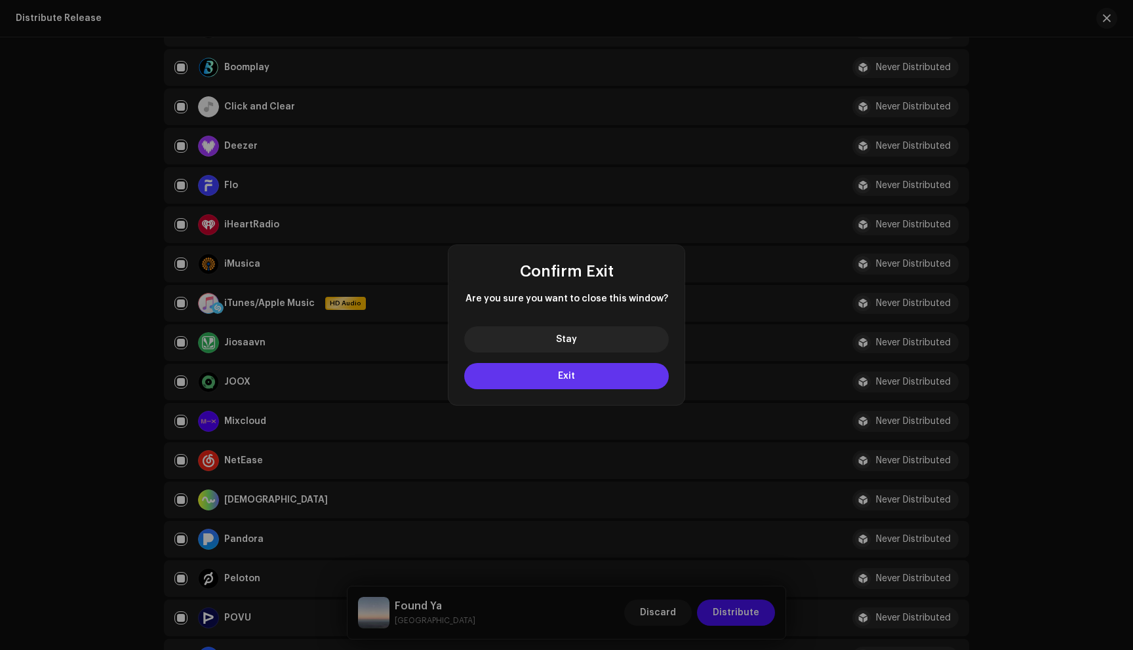
click at [591, 376] on button "Exit" at bounding box center [566, 376] width 205 height 26
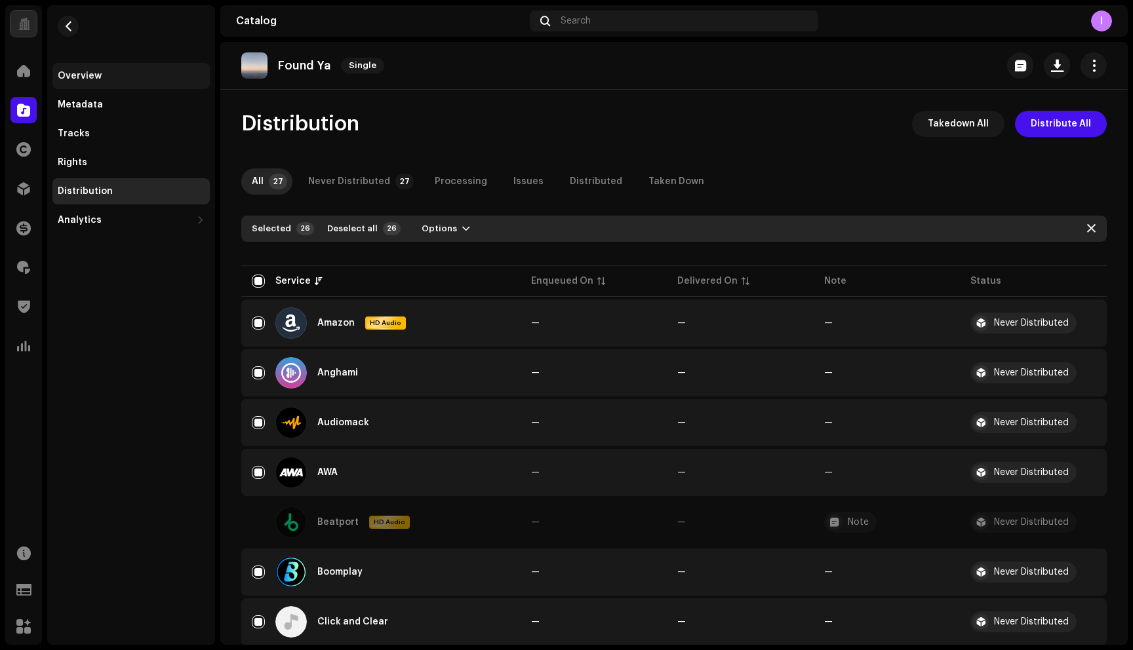
click at [119, 73] on div "Overview" at bounding box center [131, 76] width 147 height 10
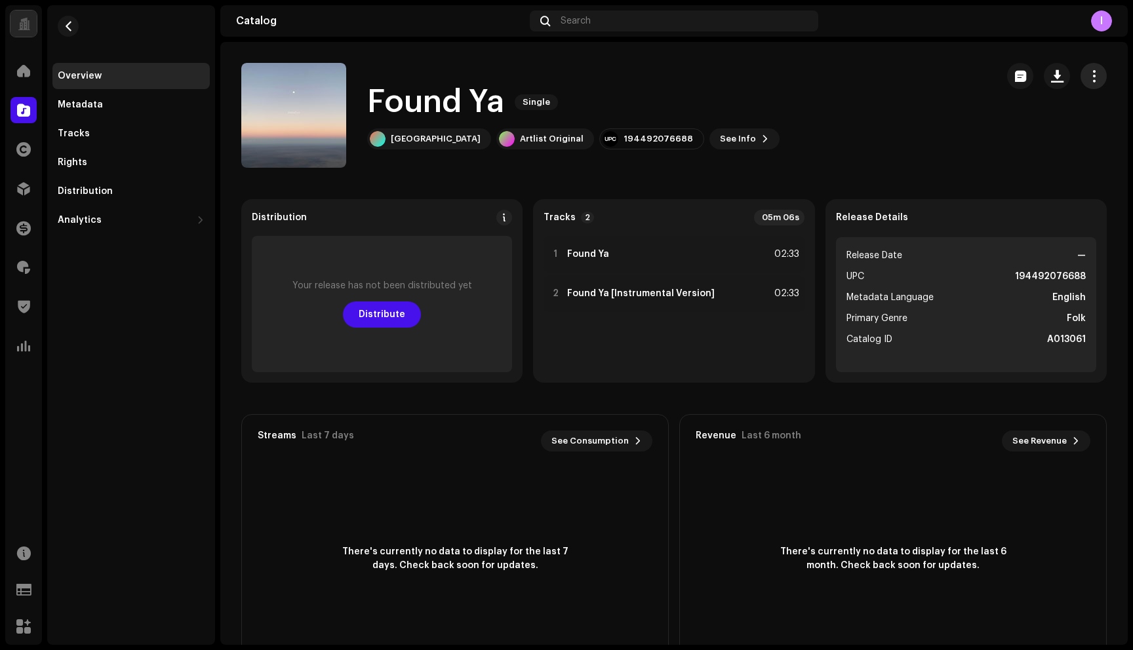
click at [1088, 75] on span "button" at bounding box center [1094, 76] width 12 height 10
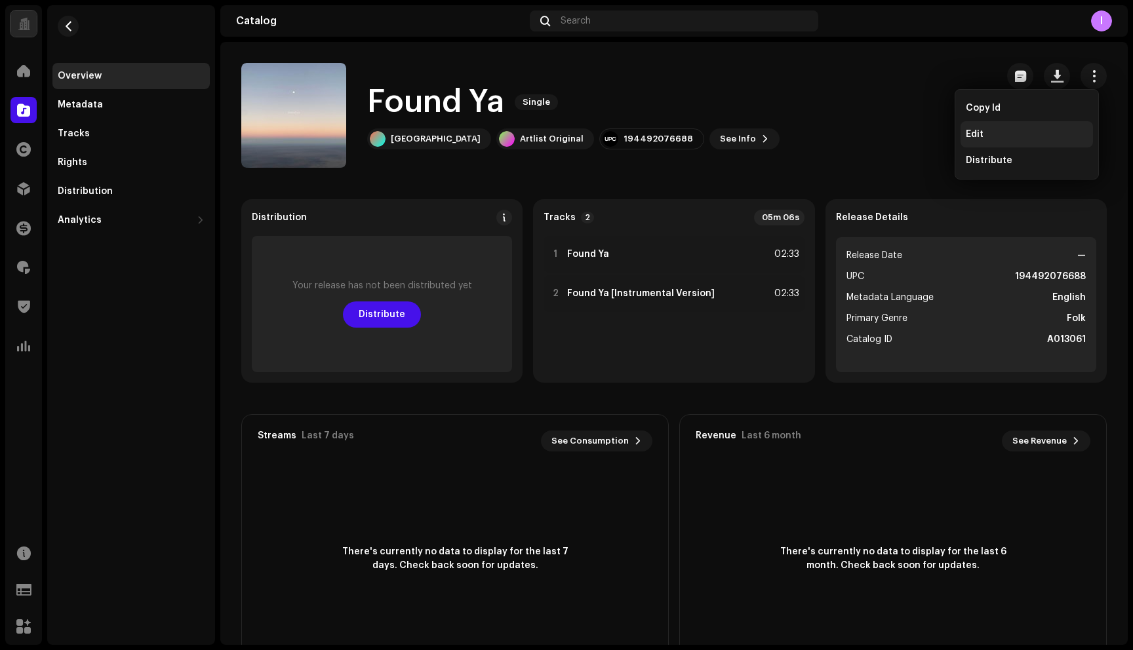
click at [996, 138] on div "Edit" at bounding box center [1027, 134] width 122 height 10
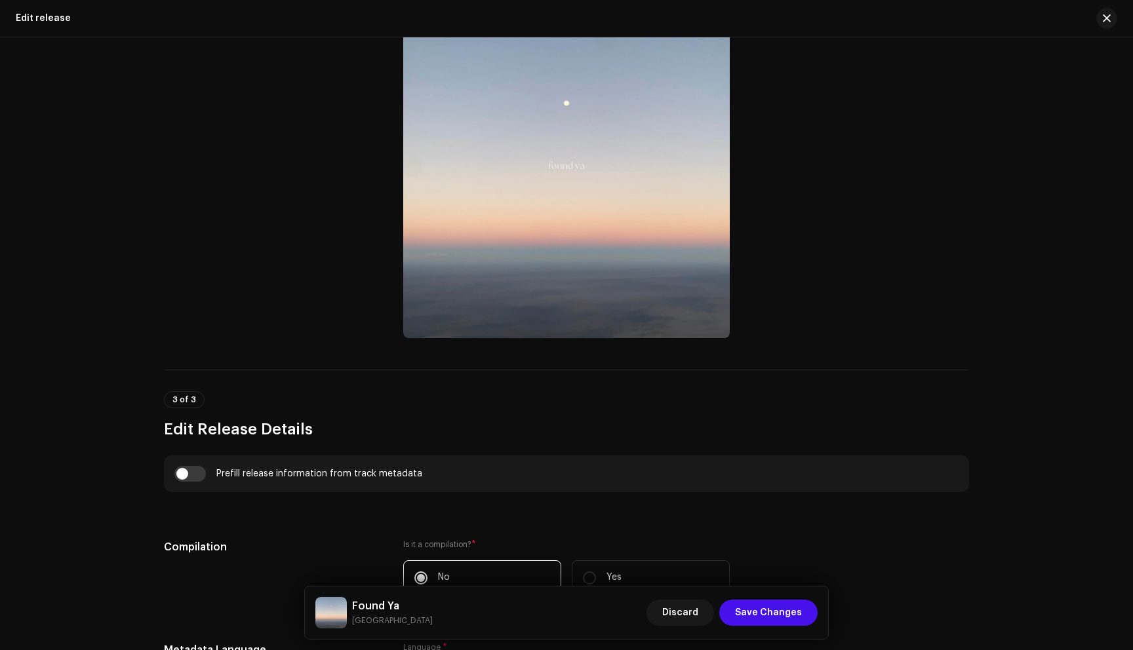
scroll to position [108, 0]
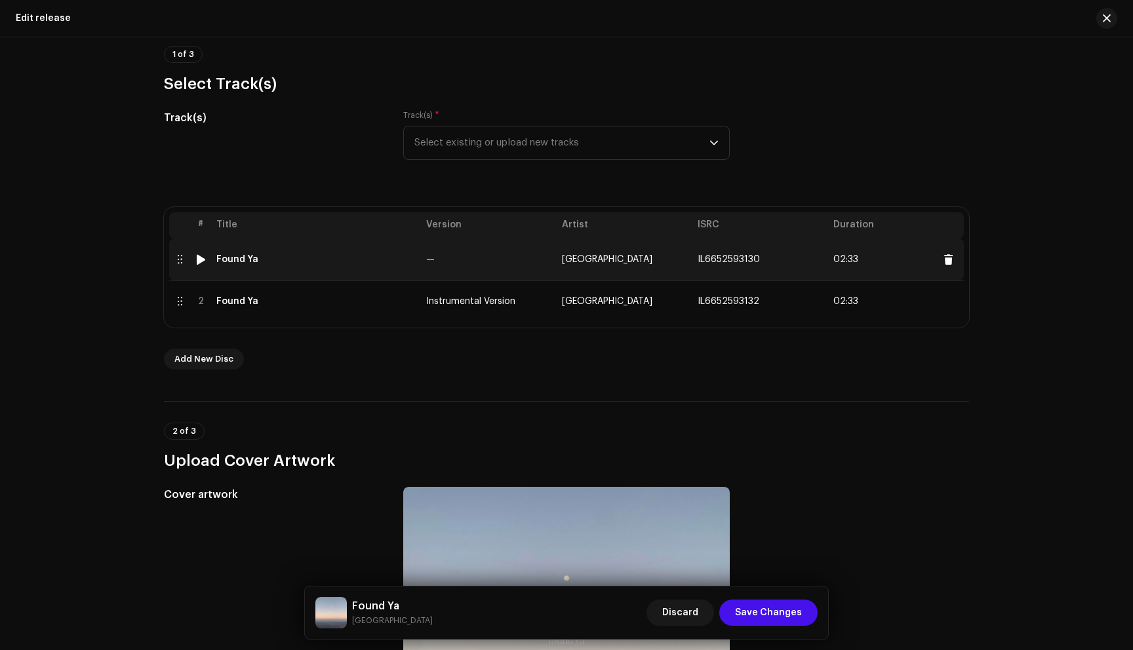
click at [349, 269] on td "Found Ya" at bounding box center [316, 260] width 210 height 42
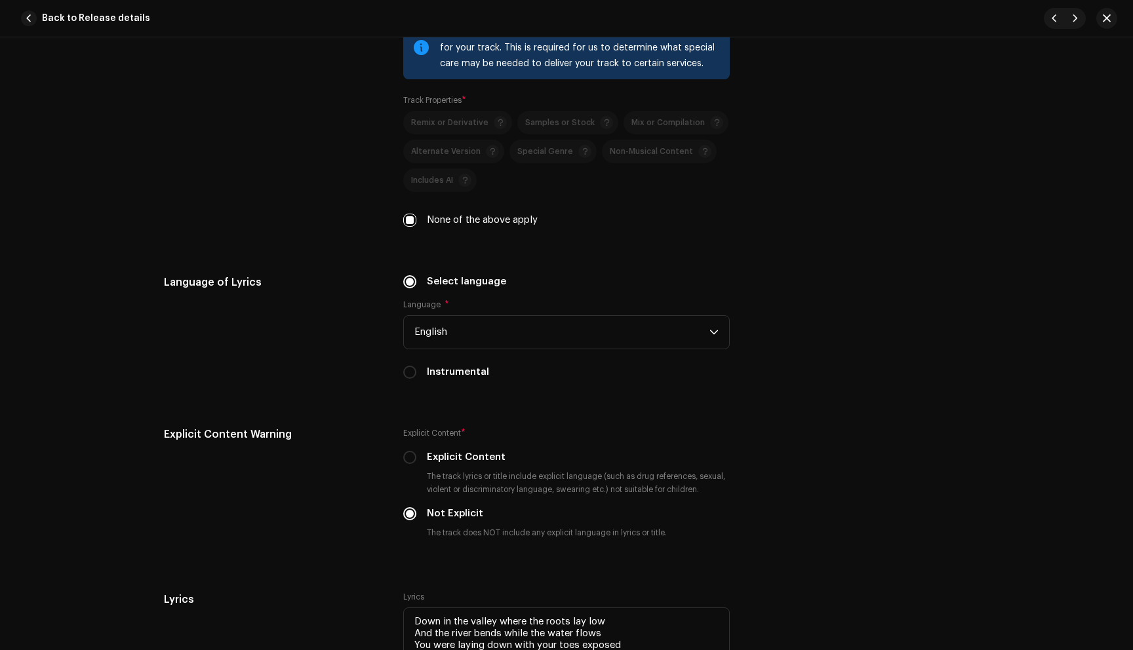
scroll to position [2866, 0]
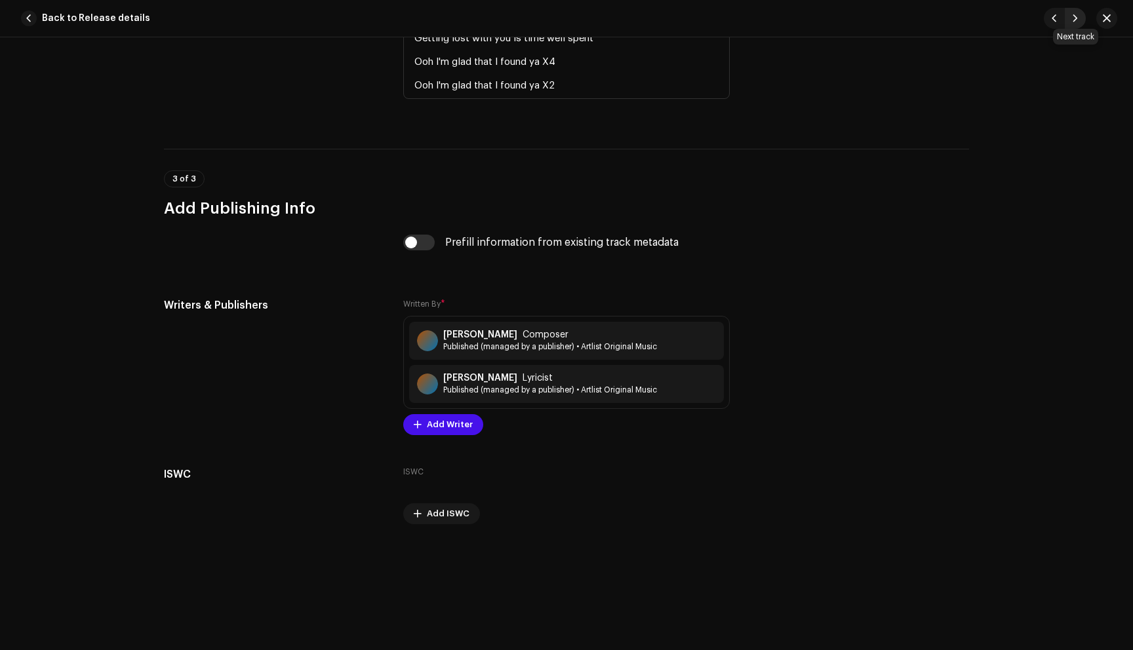
click at [1076, 18] on span "button" at bounding box center [1075, 18] width 8 height 10
type input "IL6652593132"
type input "Instrumental Version"
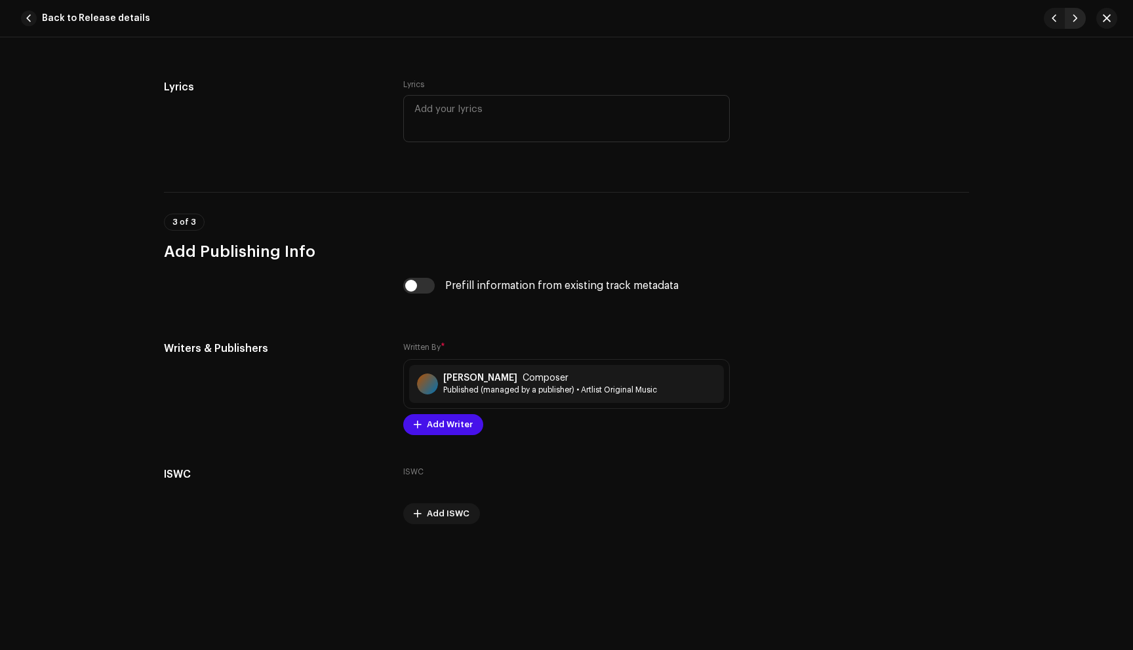
scroll to position [2595, 0]
click at [413, 290] on input "checkbox" at bounding box center [418, 286] width 31 height 16
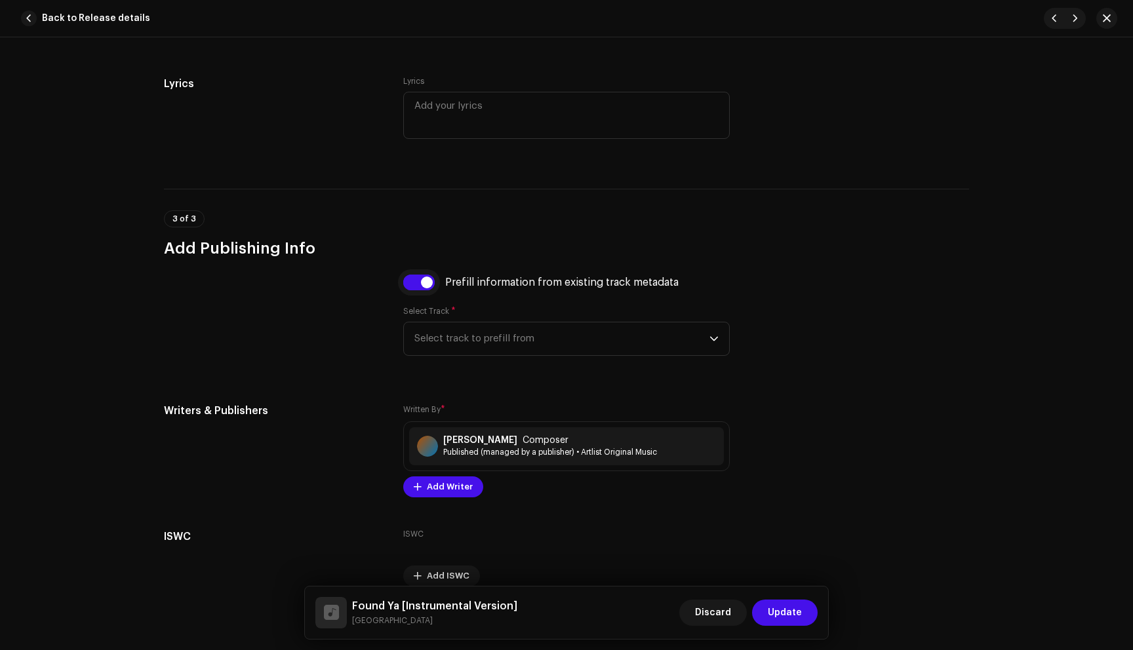
click at [413, 290] on input "checkbox" at bounding box center [418, 283] width 31 height 16
checkbox input "false"
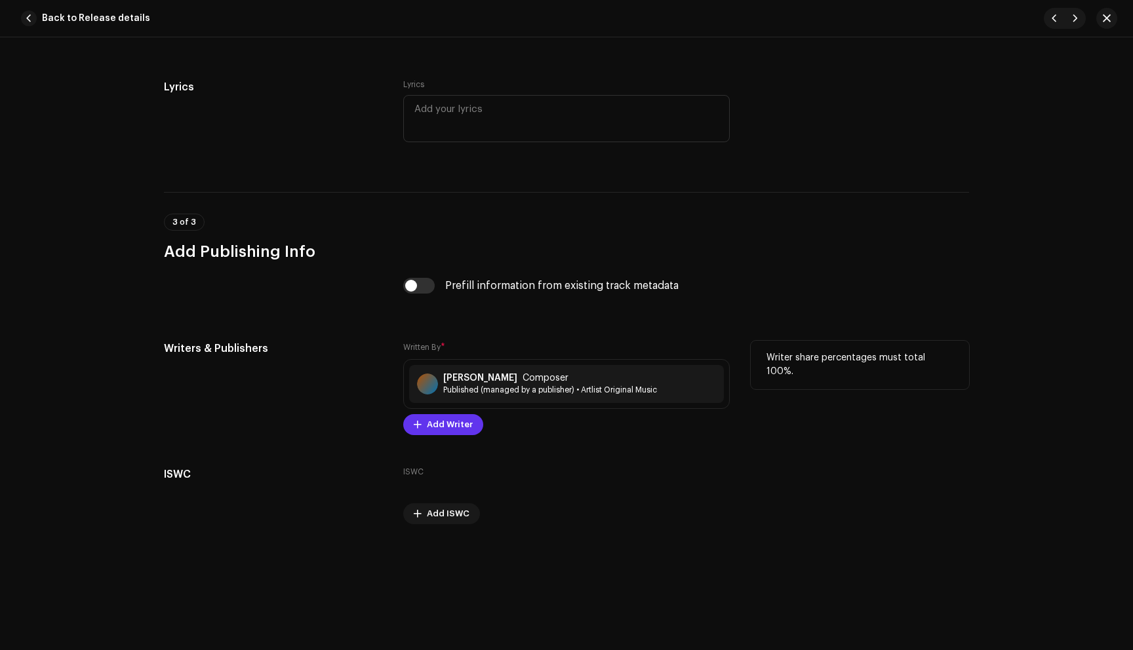
click at [451, 425] on span "Add Writer" at bounding box center [450, 425] width 46 height 26
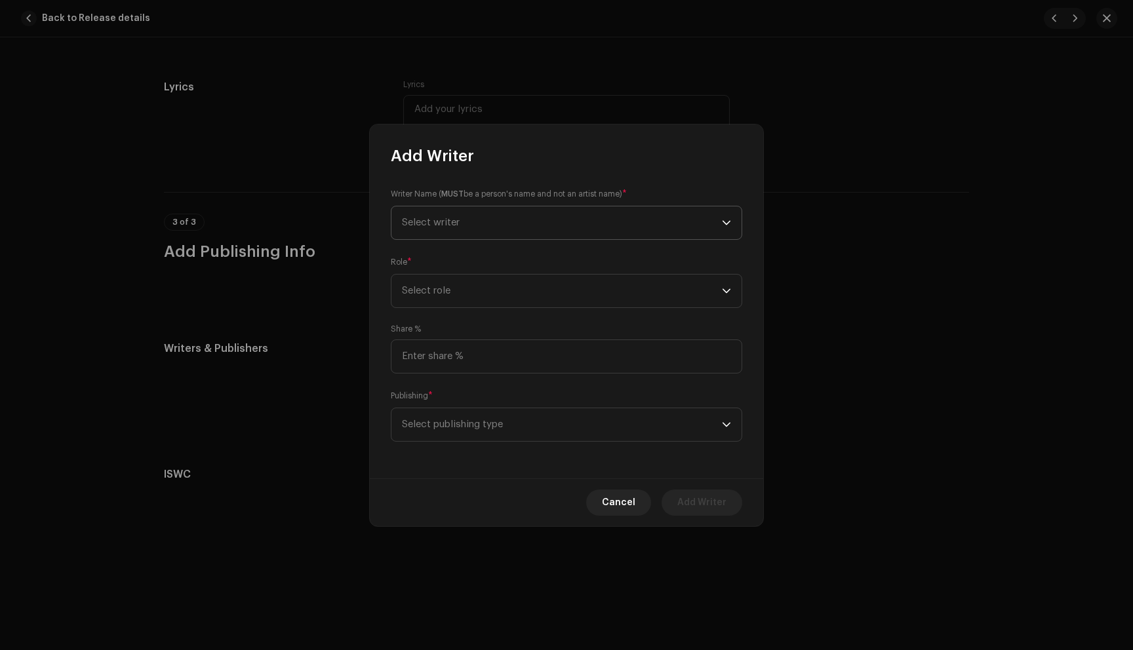
click at [481, 213] on span "Select writer" at bounding box center [562, 223] width 320 height 33
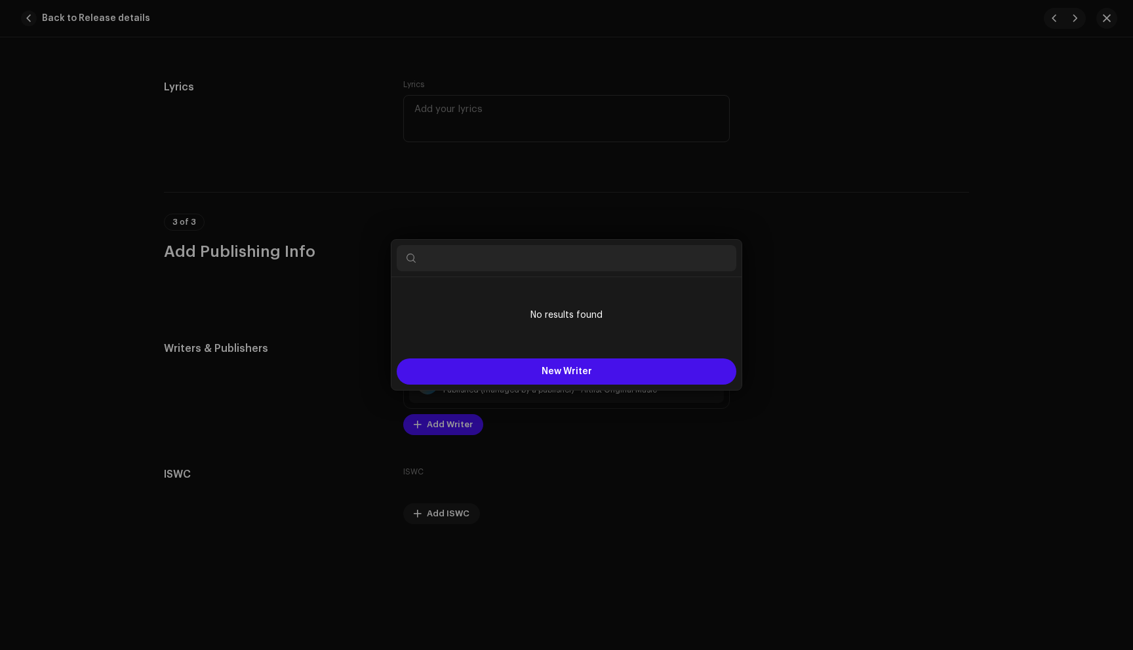
click at [821, 141] on div "Add Writer Writer Name ( MUST be a person's name and not an artist name) * Sele…" at bounding box center [566, 325] width 1133 height 650
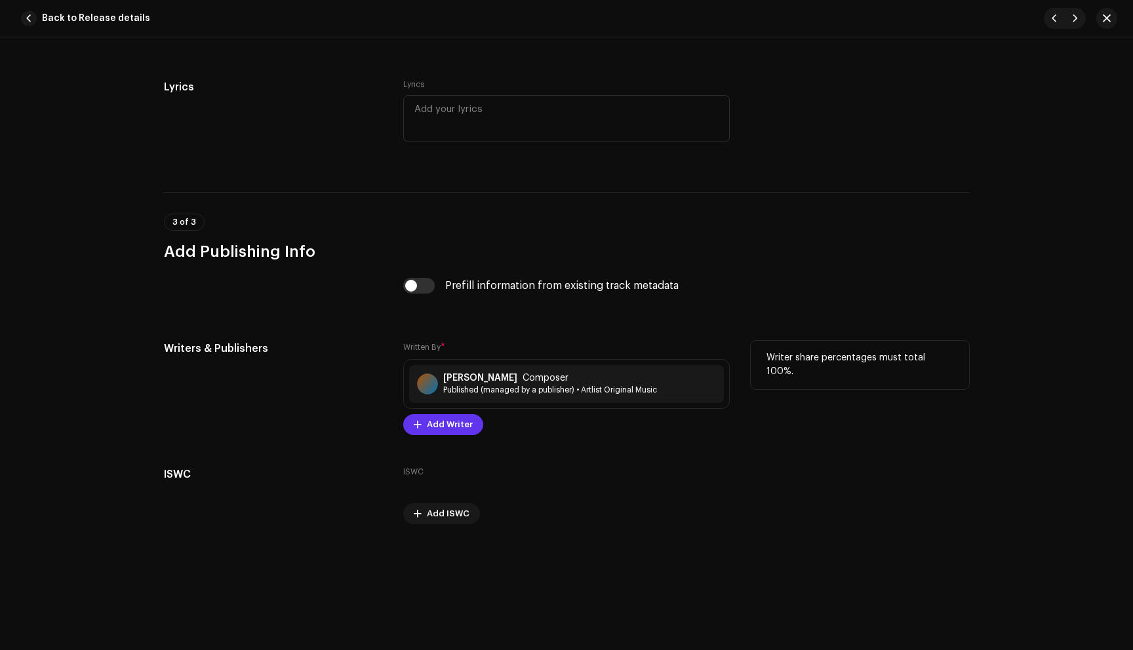
click at [448, 424] on span "Add Writer" at bounding box center [450, 425] width 46 height 26
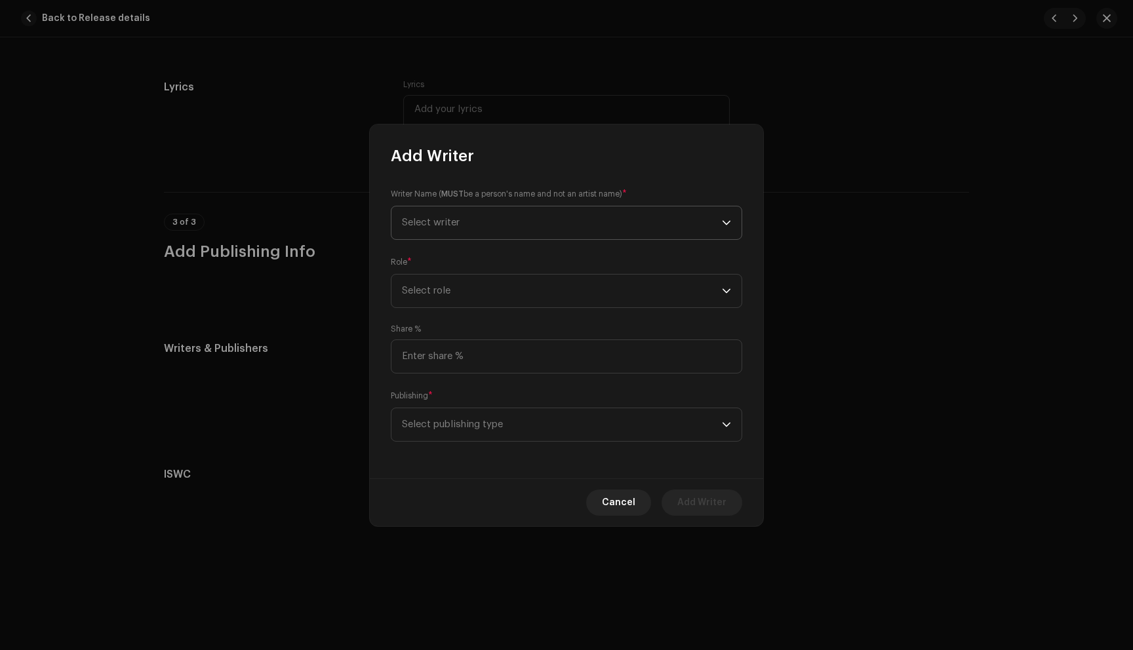
click at [474, 216] on span "Select writer" at bounding box center [562, 223] width 320 height 33
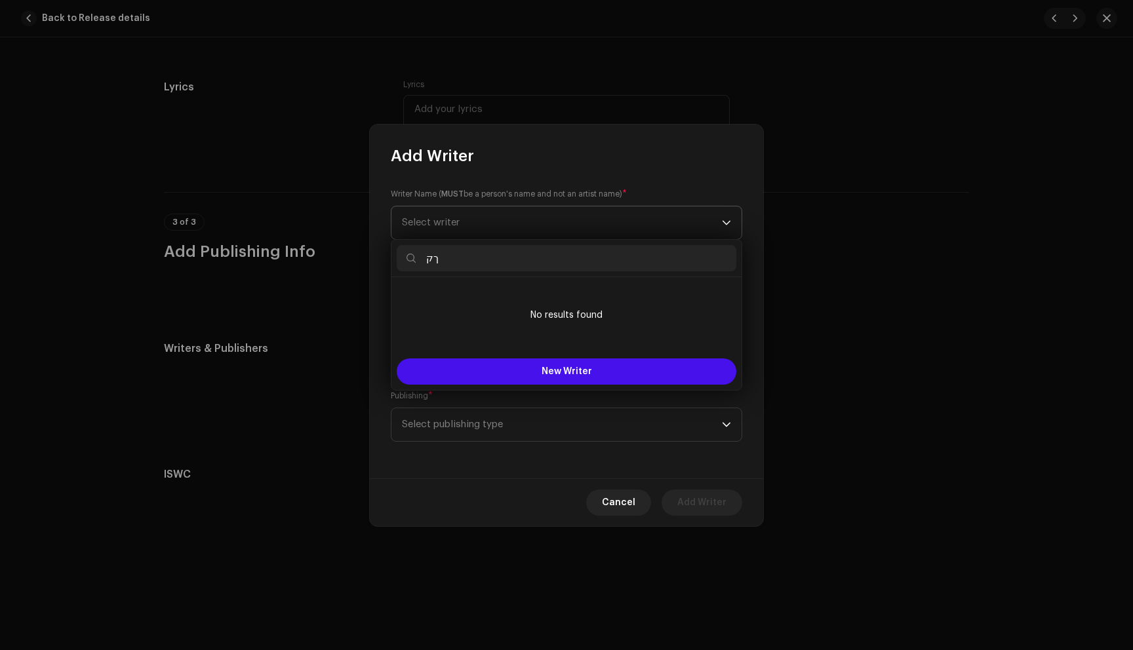
type input "ך"
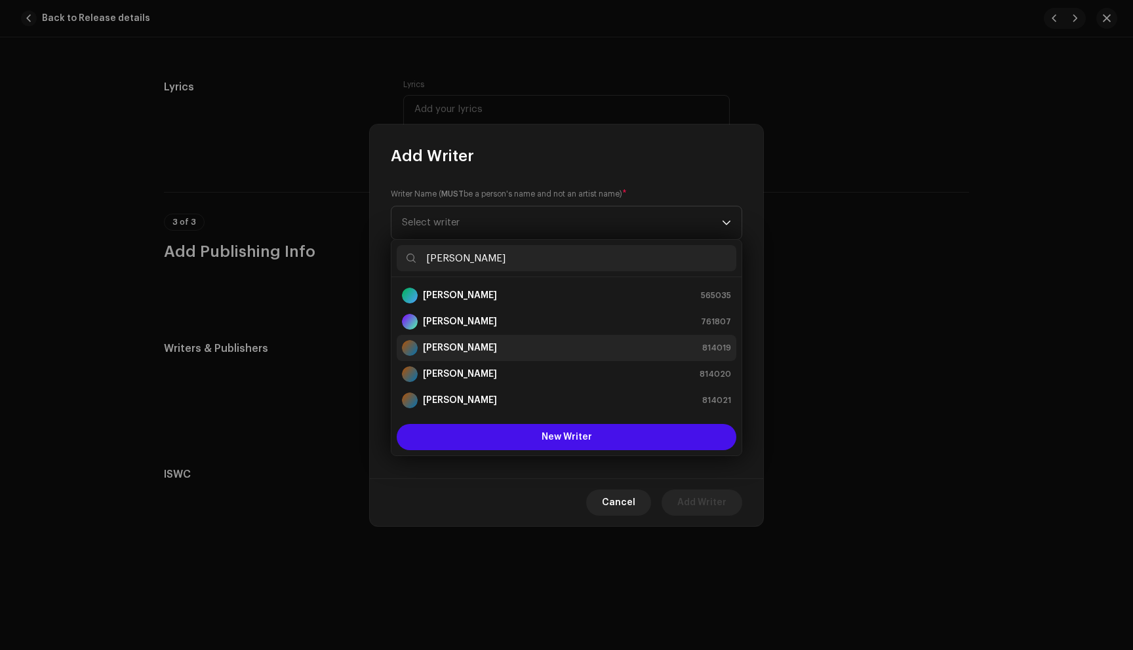
type input "[PERSON_NAME]"
click at [469, 345] on strong "[PERSON_NAME]" at bounding box center [460, 348] width 74 height 13
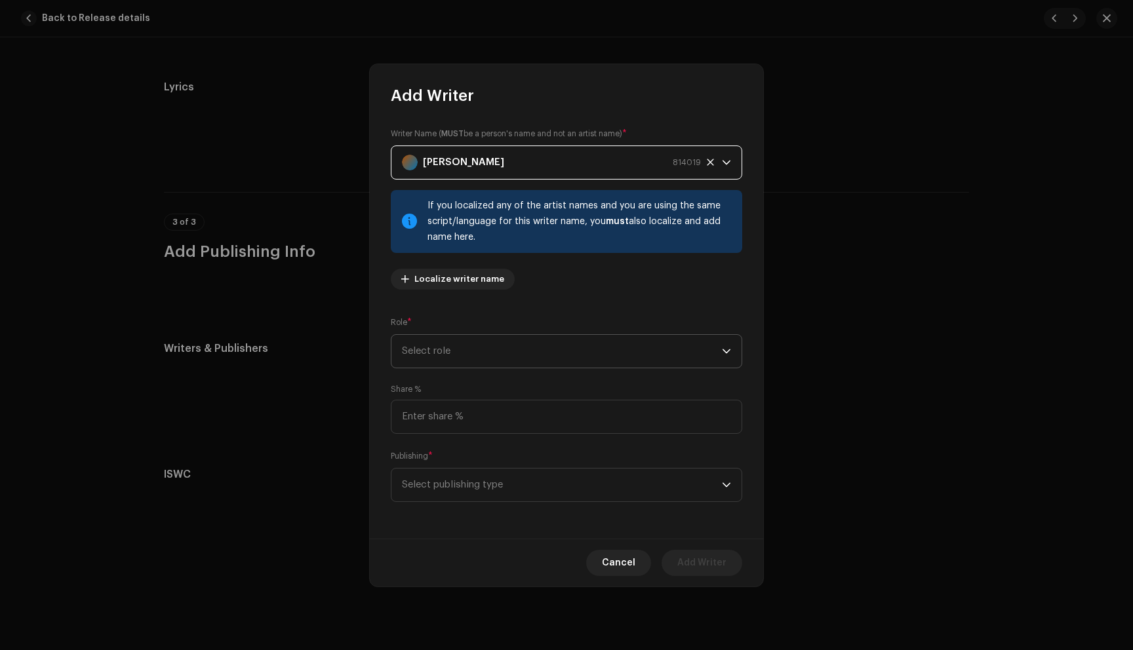
click at [534, 354] on span "Select role" at bounding box center [562, 351] width 320 height 33
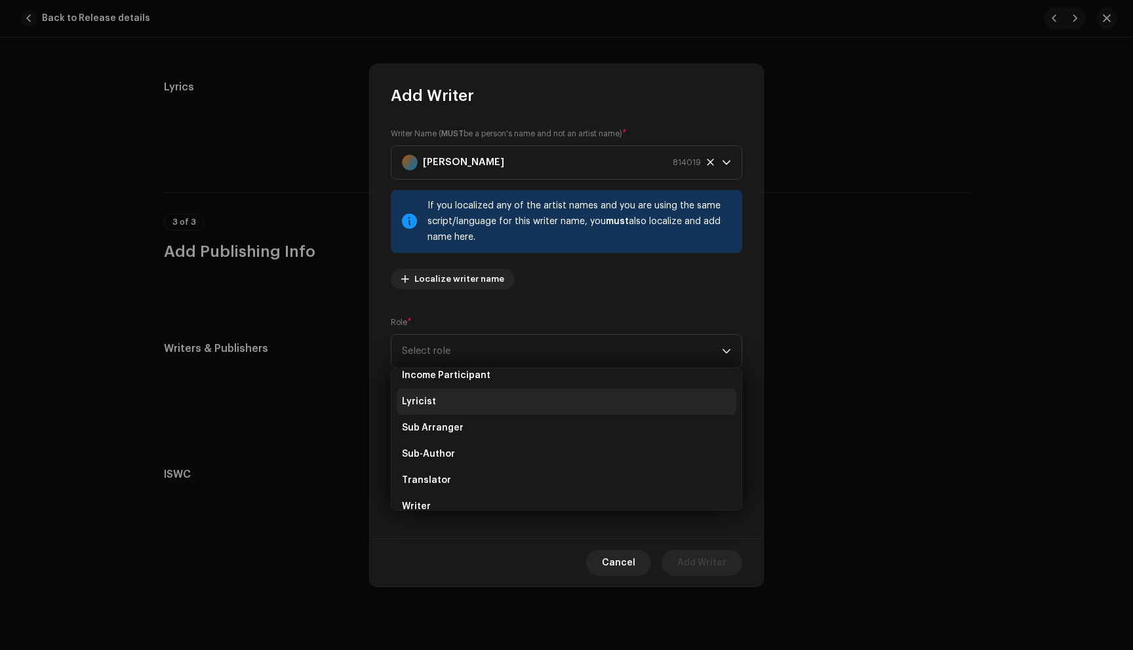
click at [437, 403] on li "Lyricist" at bounding box center [567, 402] width 340 height 26
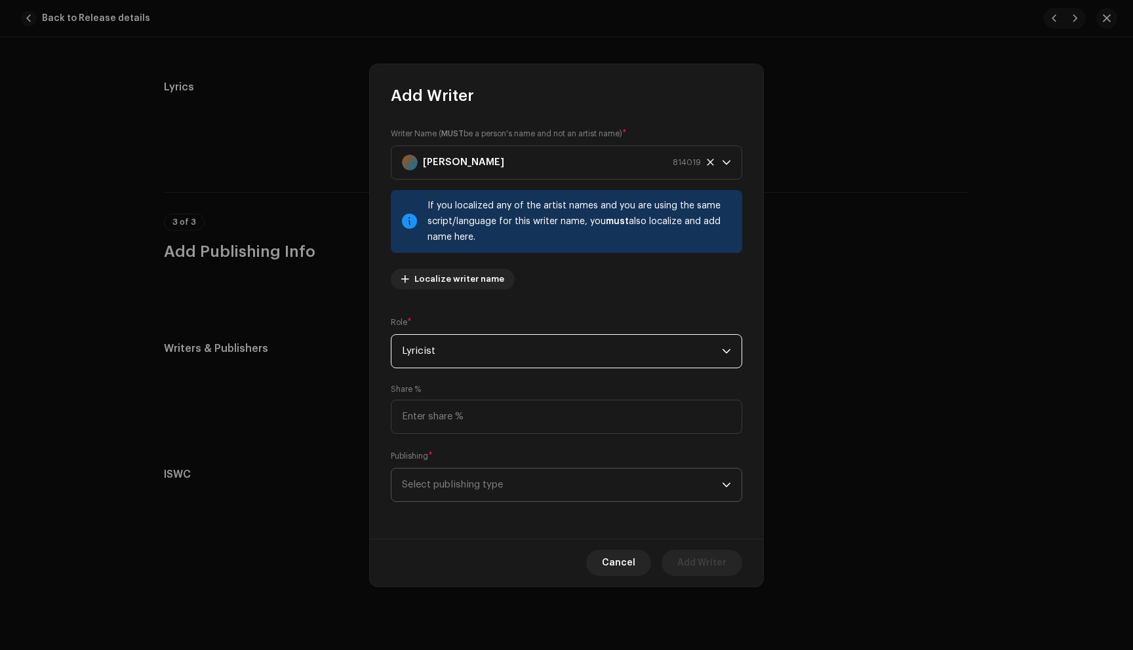
click at [450, 485] on span "Select publishing type" at bounding box center [562, 485] width 320 height 33
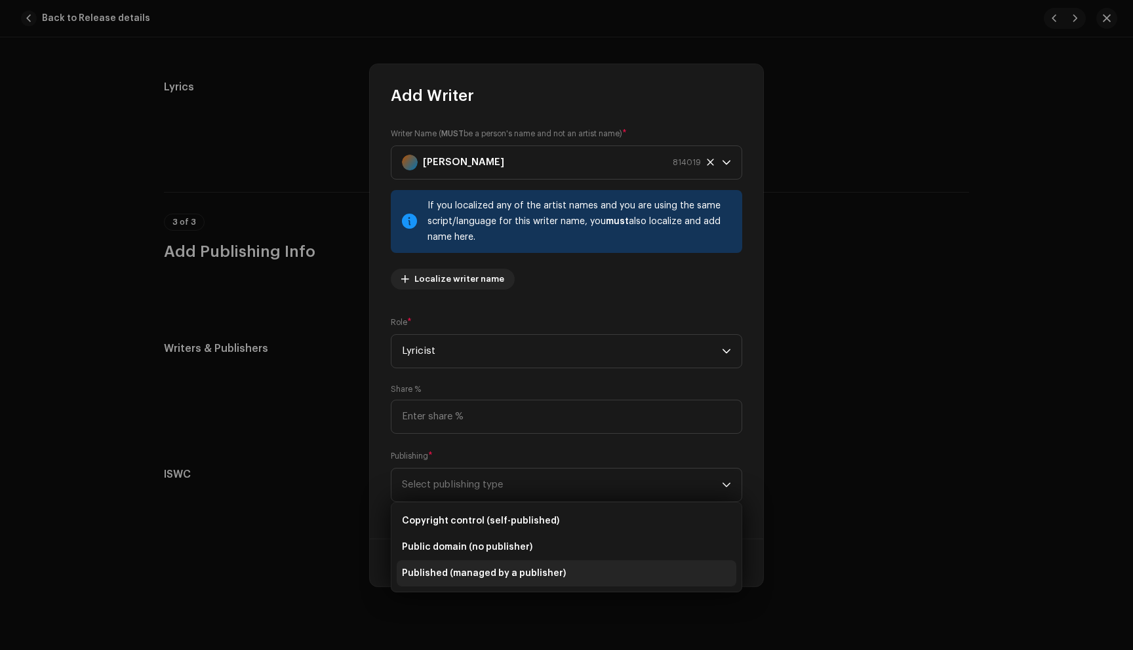
click at [506, 579] on span "Published (managed by a publisher)" at bounding box center [484, 573] width 164 height 13
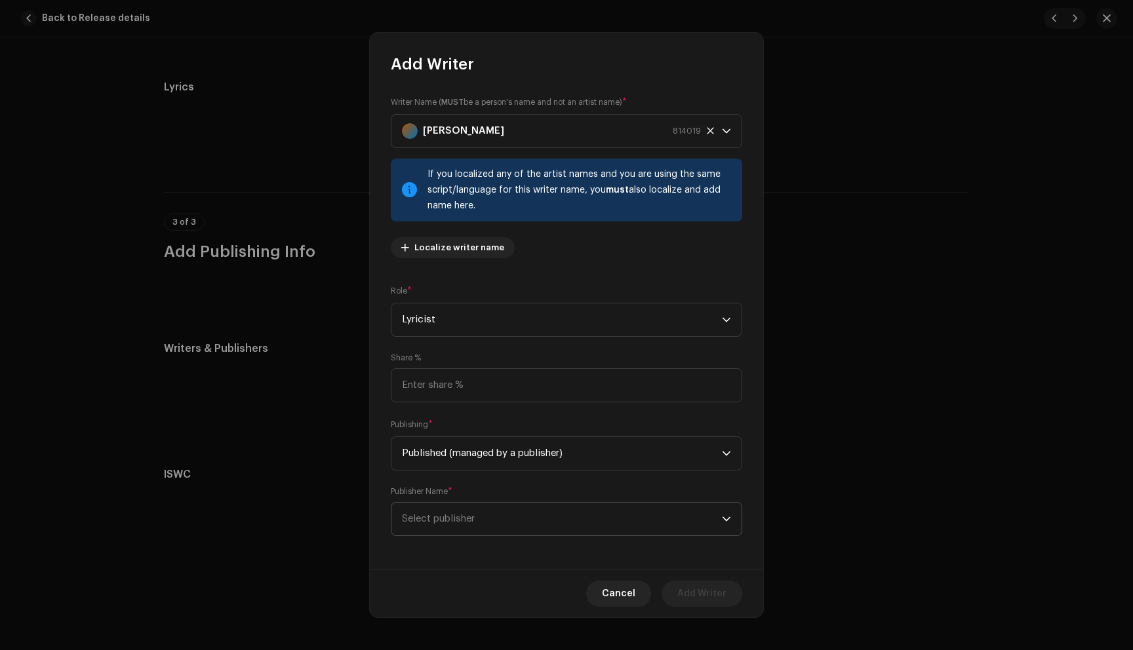
click at [477, 525] on span "Select publisher" at bounding box center [562, 519] width 320 height 33
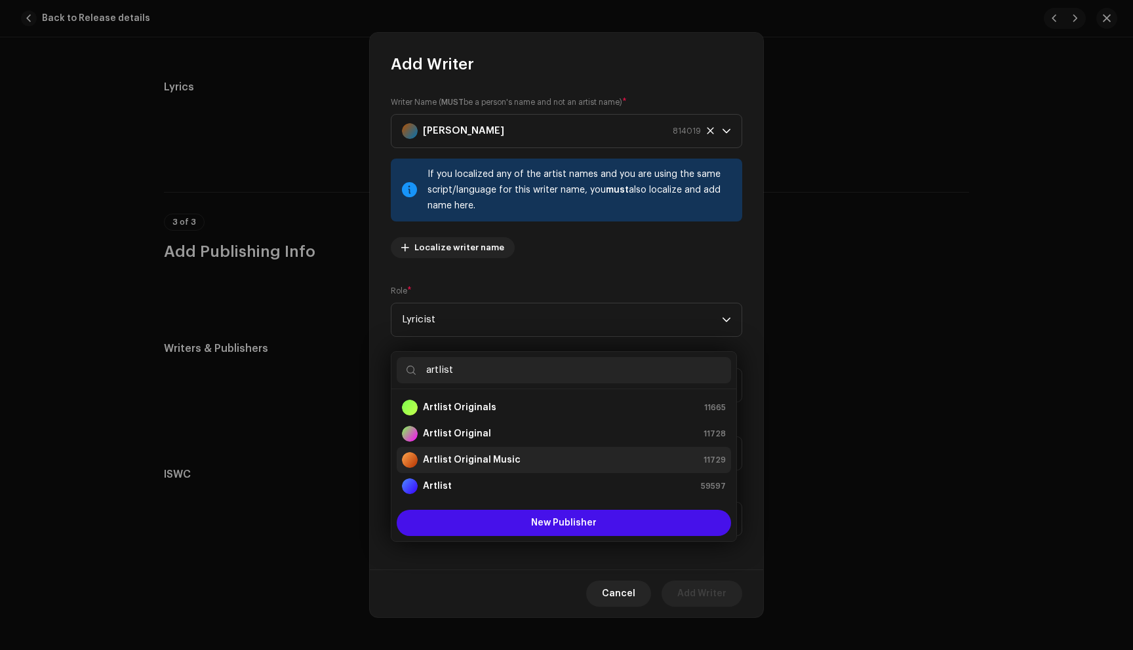
type input "artlist"
click at [500, 457] on strong "Artlist Original Music" at bounding box center [472, 460] width 98 height 13
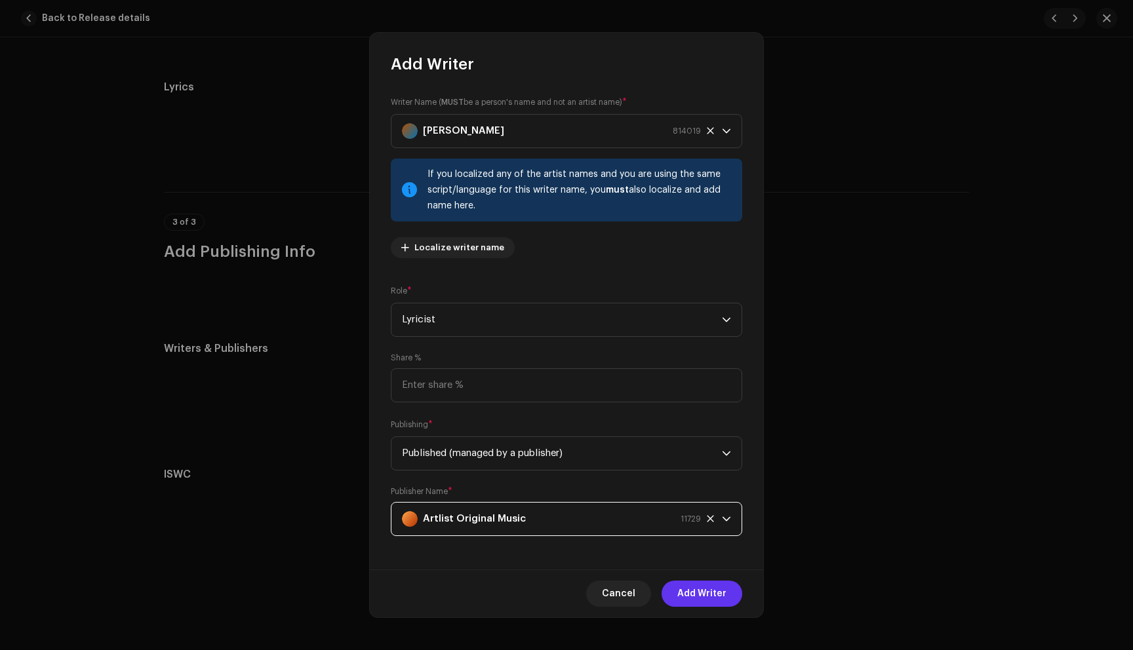
click at [698, 590] on span "Add Writer" at bounding box center [701, 594] width 49 height 26
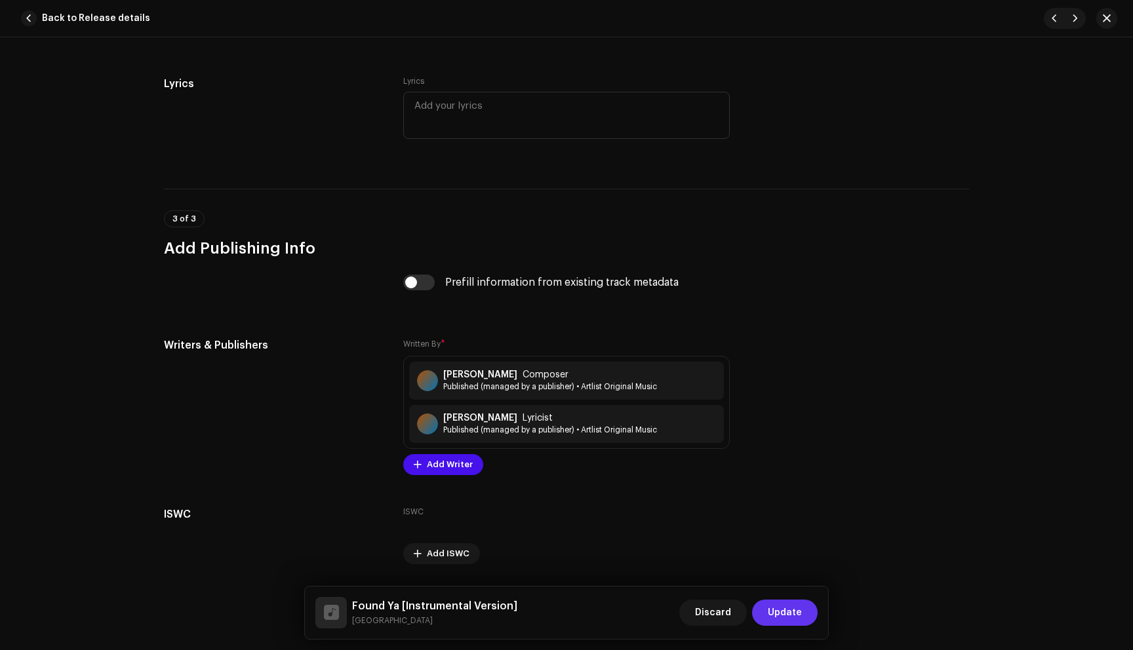
click at [791, 612] on span "Update" at bounding box center [785, 613] width 34 height 26
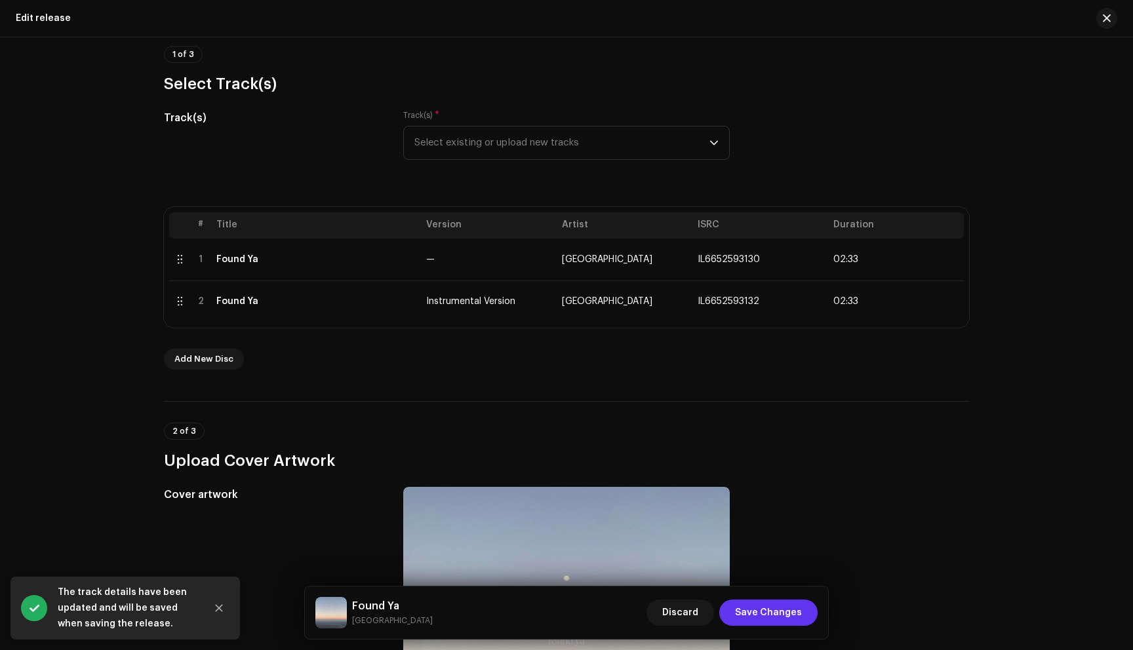
click at [794, 614] on span "Save Changes" at bounding box center [768, 613] width 67 height 26
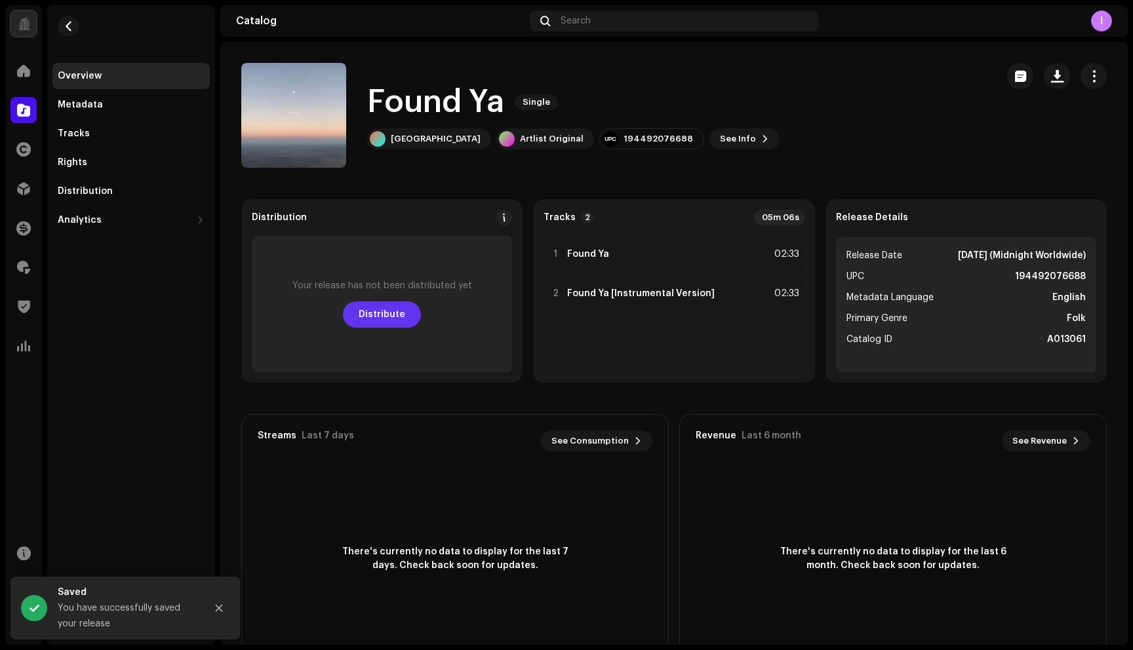
click at [395, 317] on span "Distribute" at bounding box center [382, 315] width 47 height 26
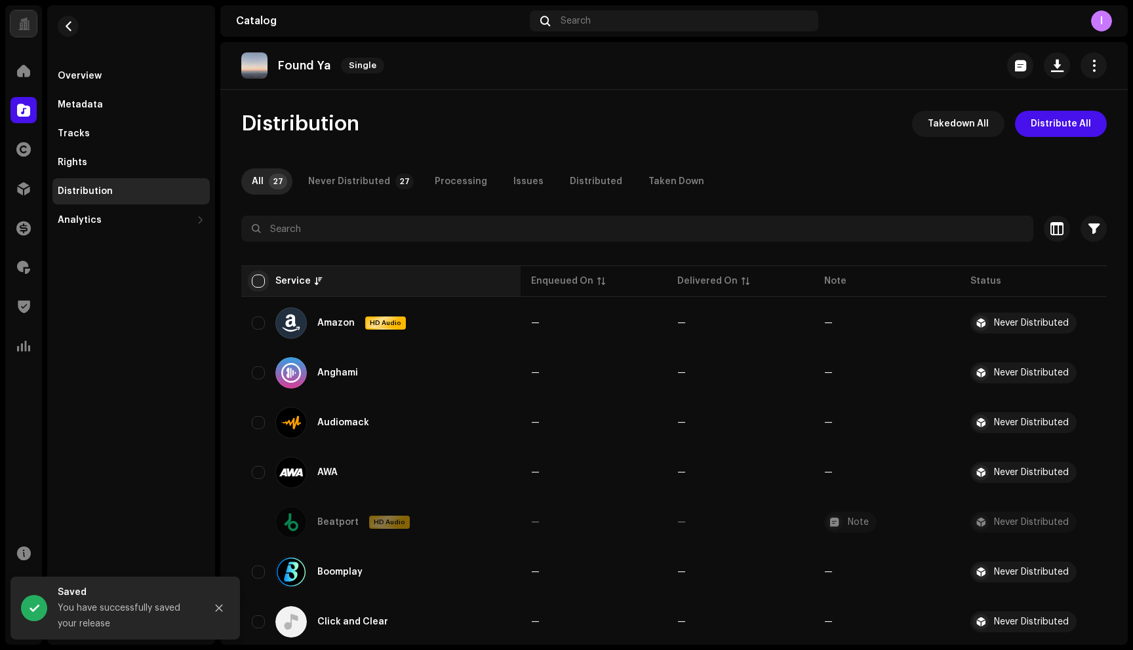
click at [258, 281] on input "checkbox" at bounding box center [258, 281] width 13 height 13
checkbox input "true"
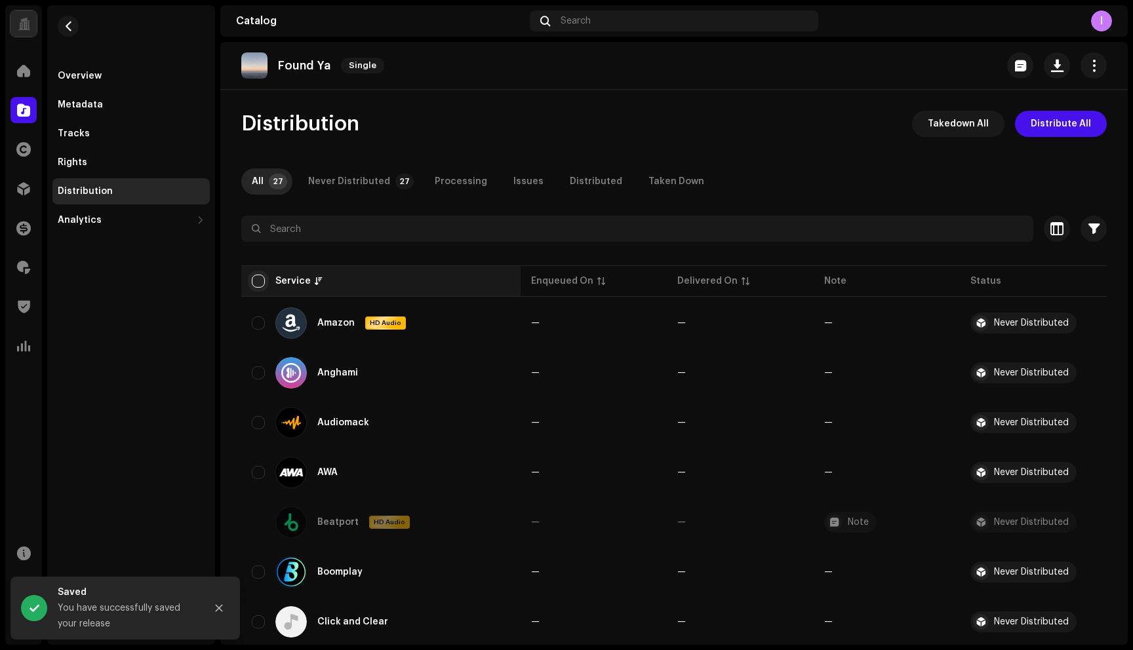
checkbox input "true"
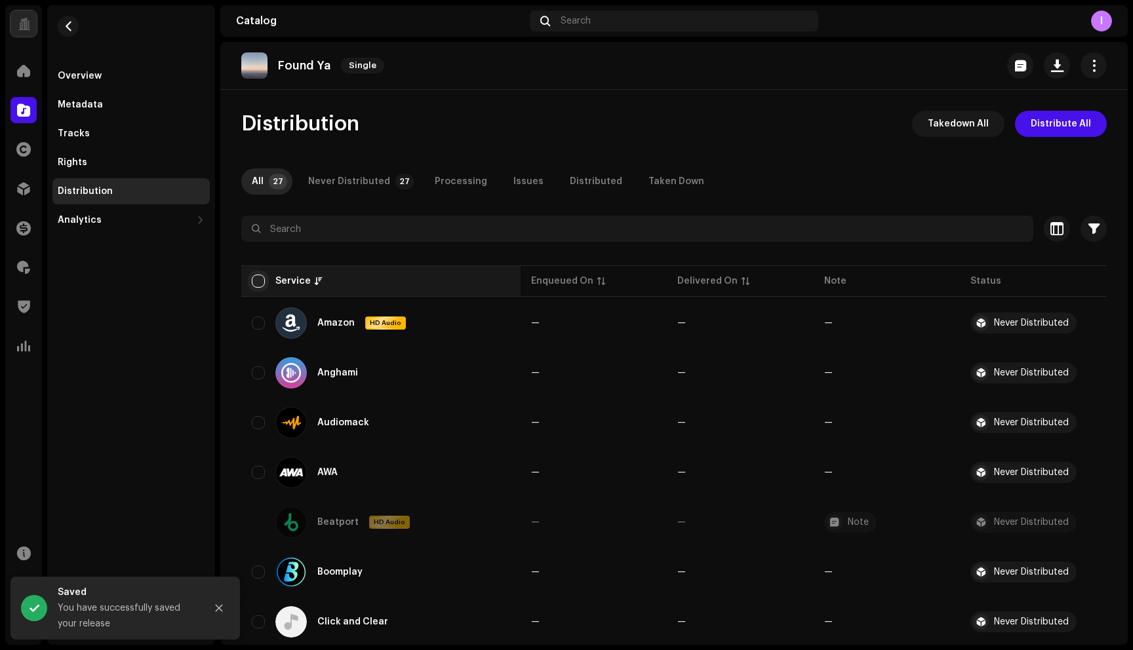
checkbox input "true"
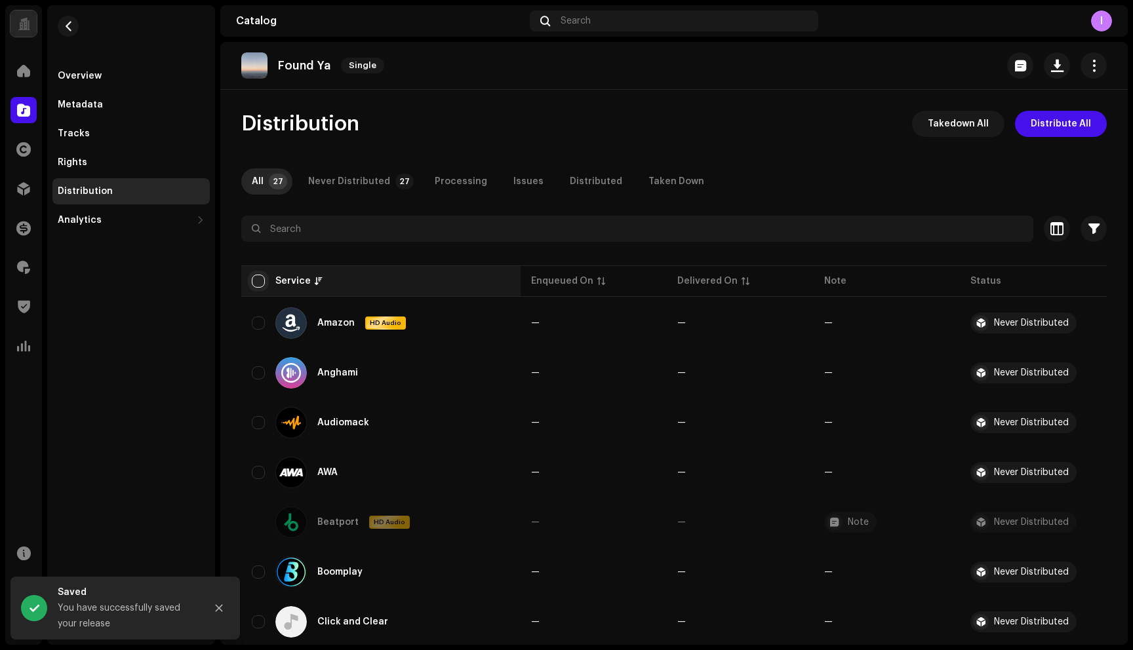
checkbox input "true"
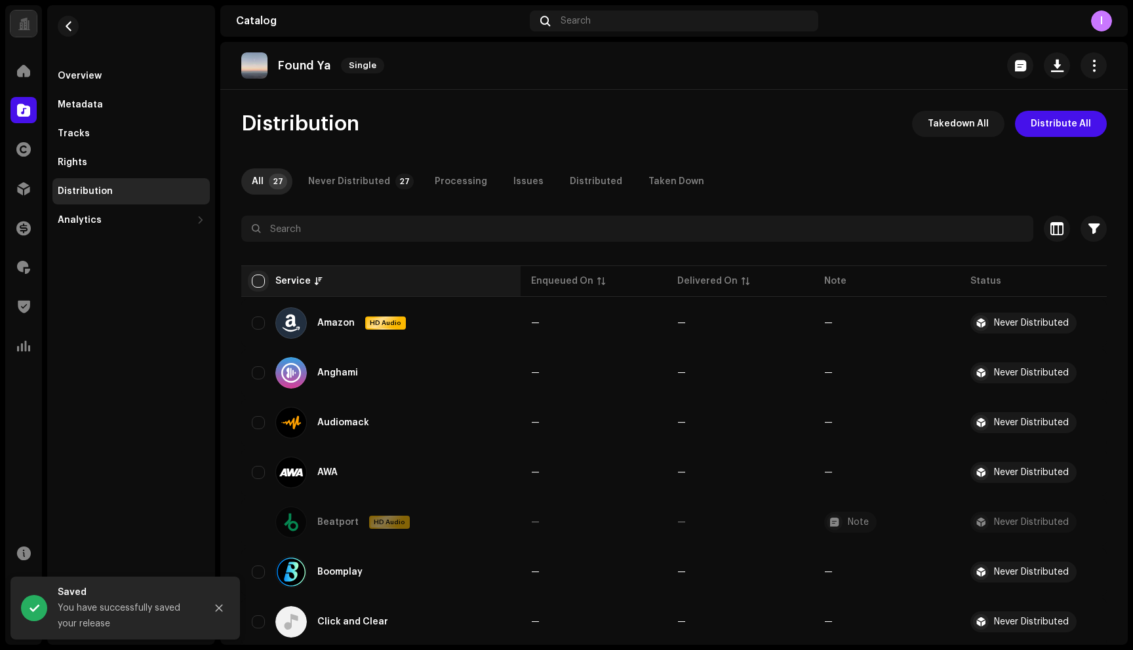
checkbox input "true"
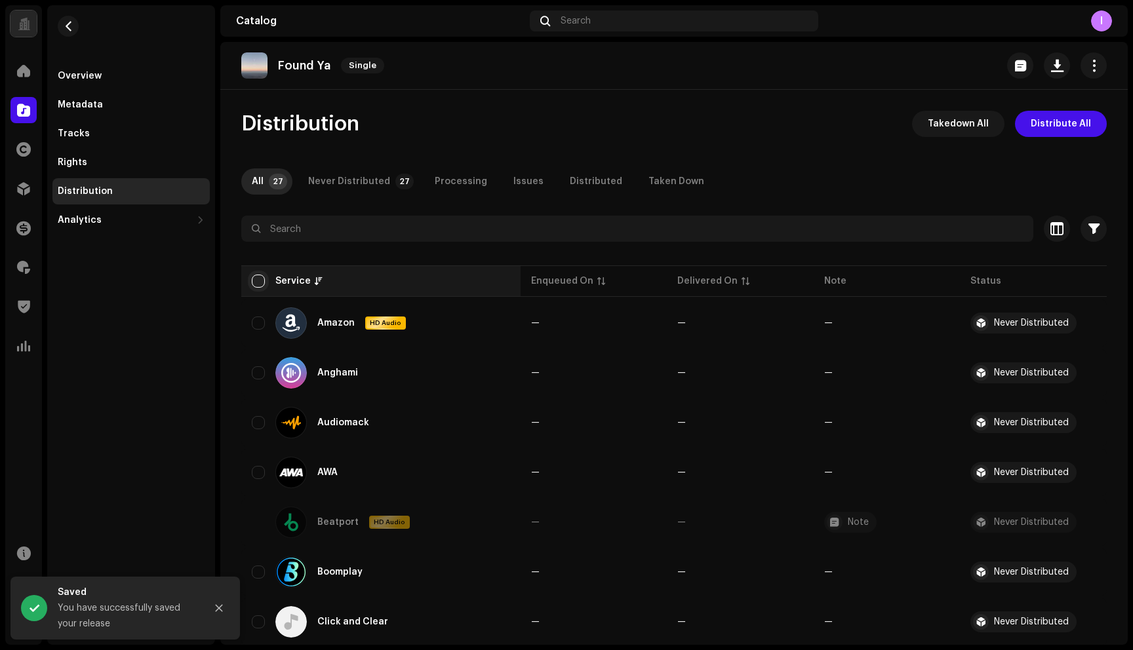
checkbox input "true"
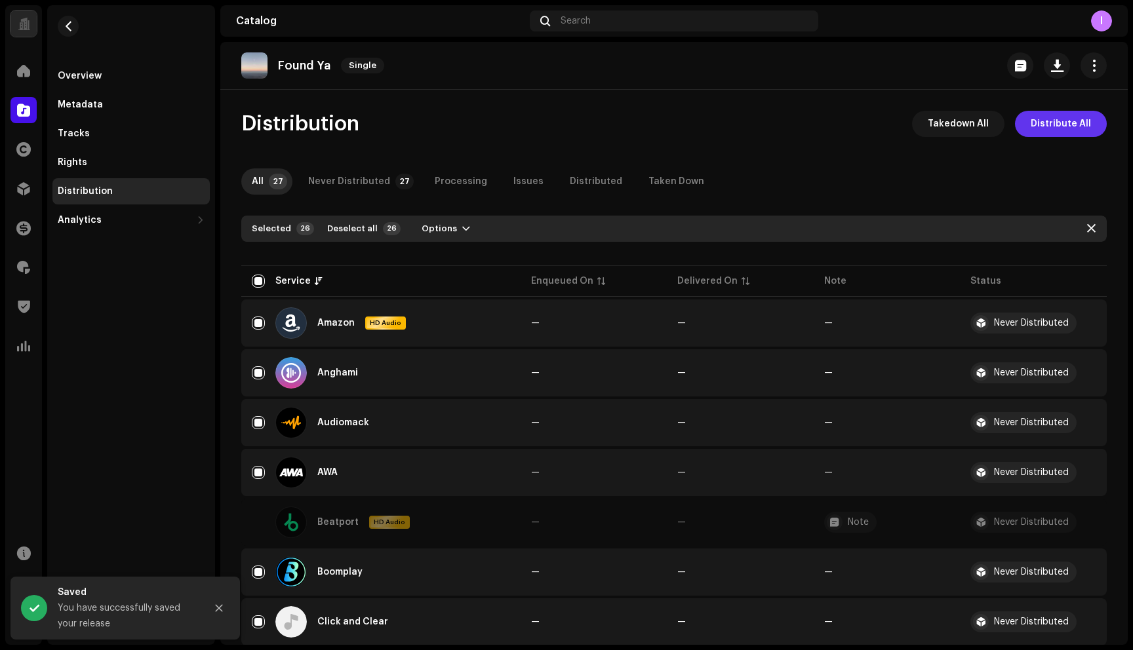
click at [1056, 125] on span "Distribute All" at bounding box center [1061, 124] width 60 height 26
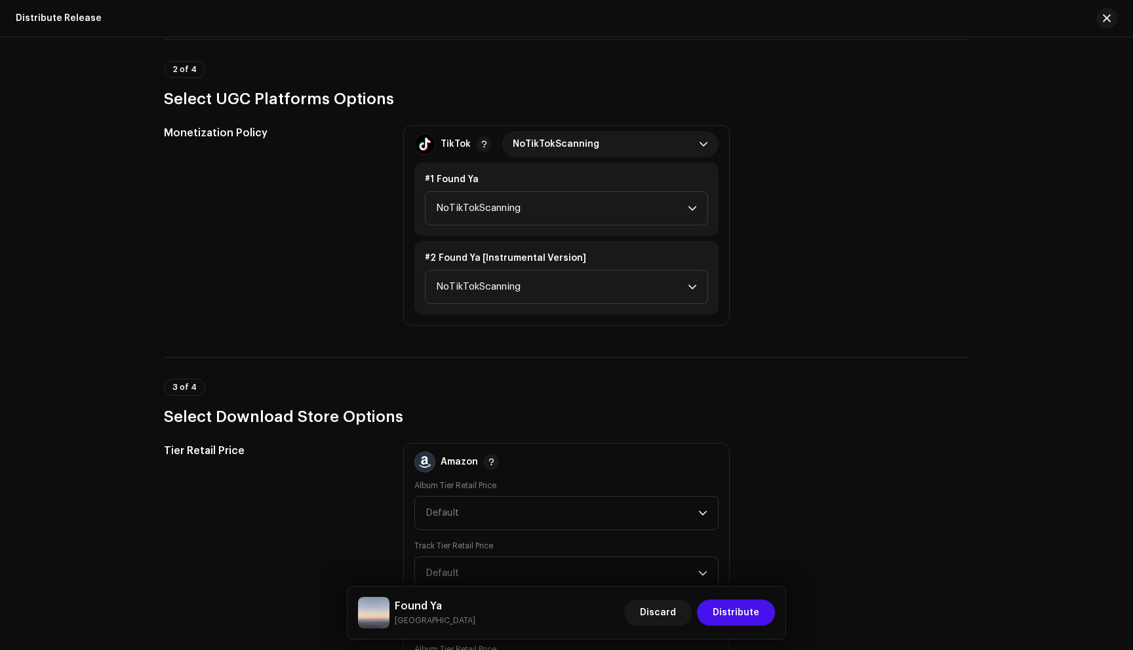
scroll to position [1295, 0]
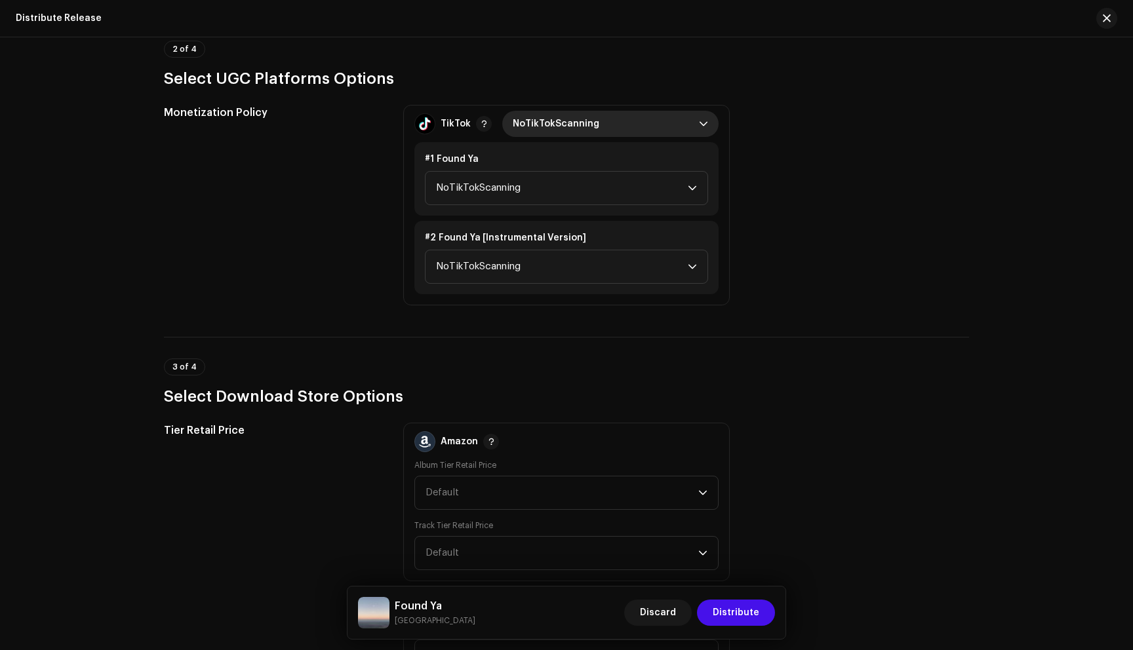
click at [600, 123] on span "NoTikTokScanning" at bounding box center [606, 124] width 186 height 26
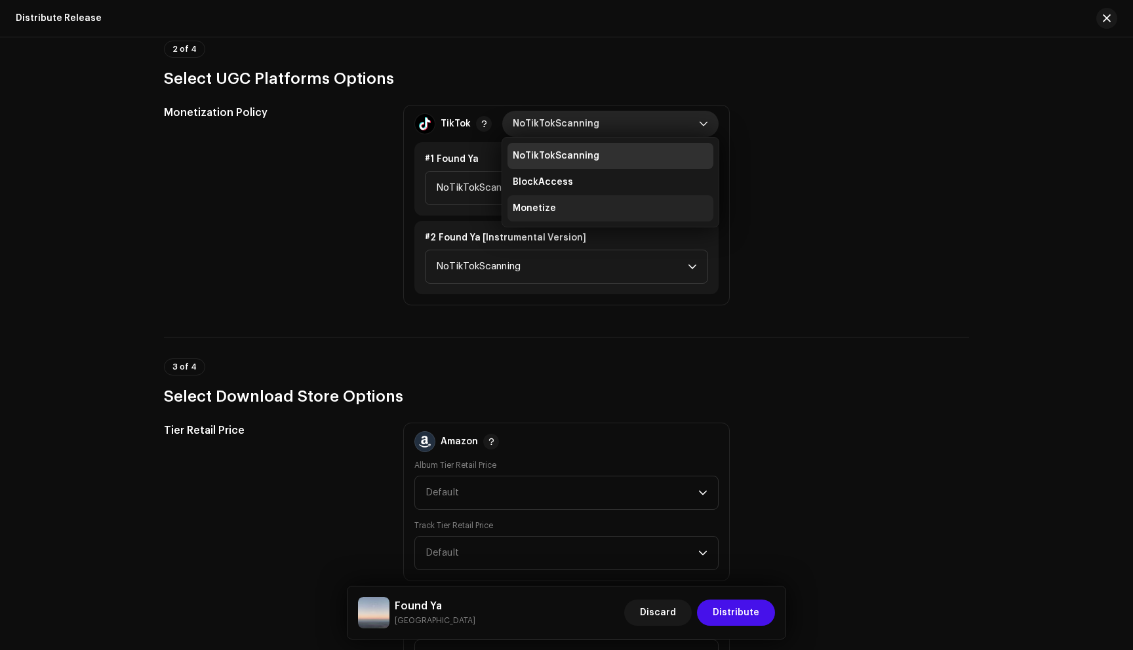
click at [570, 200] on li "Monetize" at bounding box center [610, 208] width 206 height 26
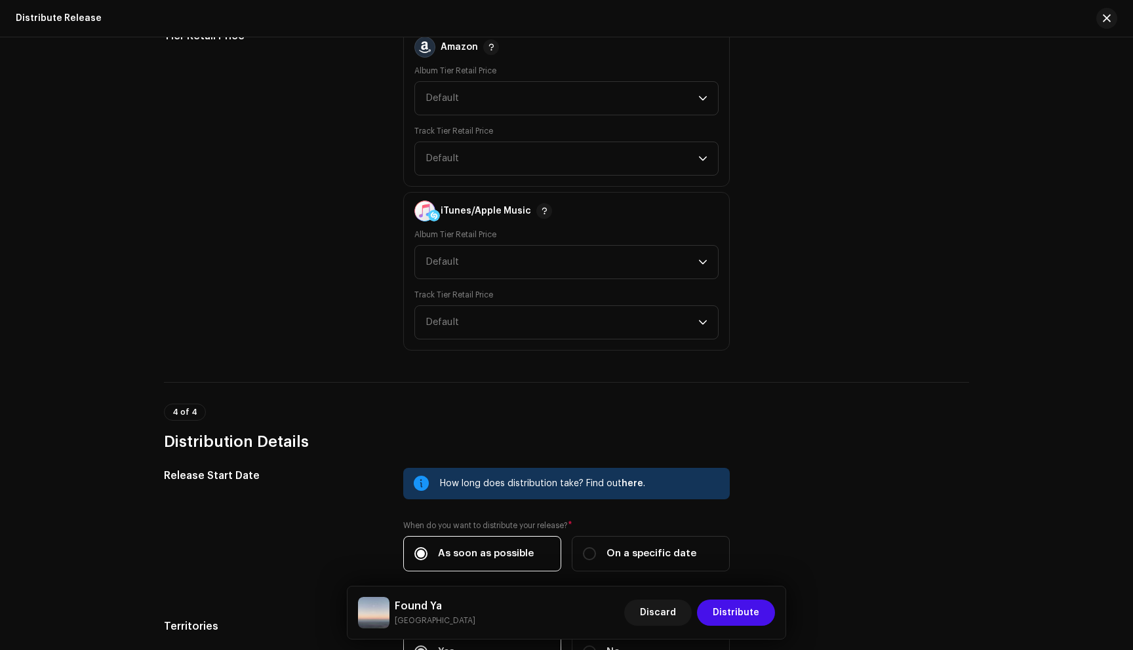
scroll to position [1746, 0]
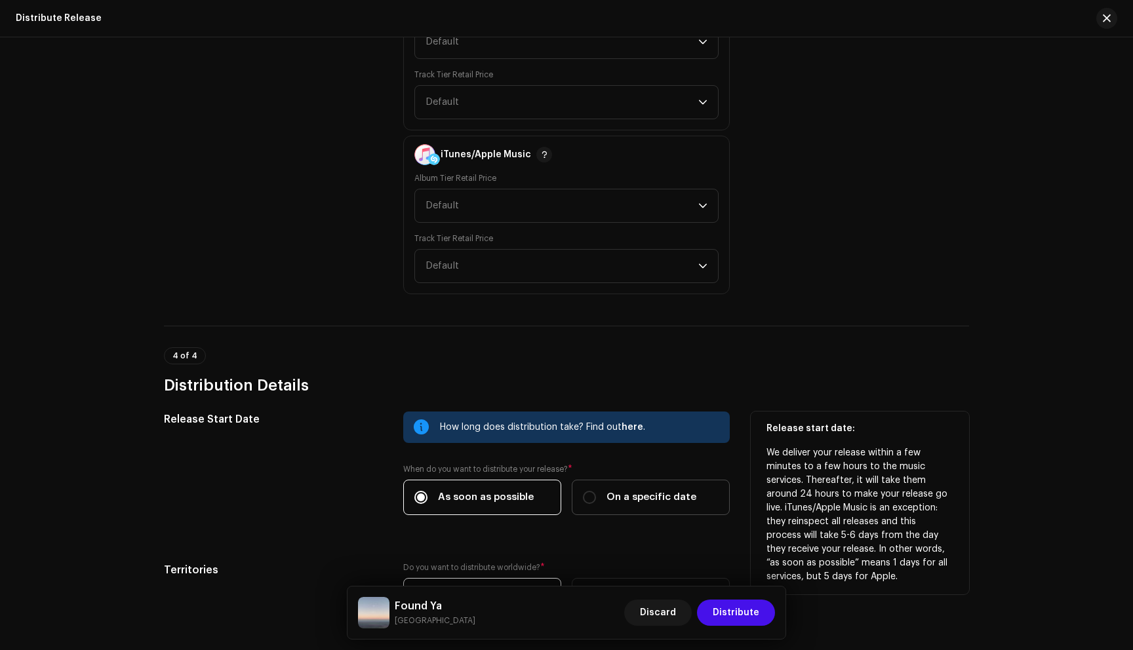
click at [621, 488] on label "On a specific date" at bounding box center [651, 497] width 158 height 35
click at [596, 491] on input "On a specific date" at bounding box center [589, 497] width 13 height 13
radio input "true"
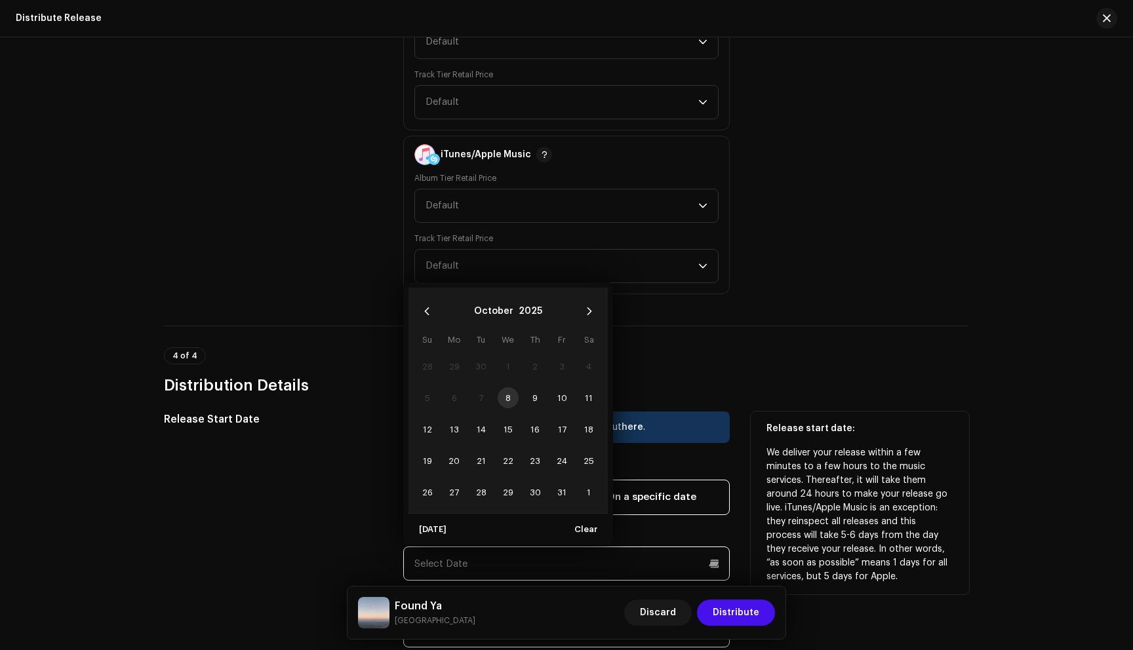
click at [530, 566] on input "text" at bounding box center [566, 564] width 326 height 34
click at [425, 496] on span "26" at bounding box center [426, 492] width 21 height 21
type input "[DATE]"
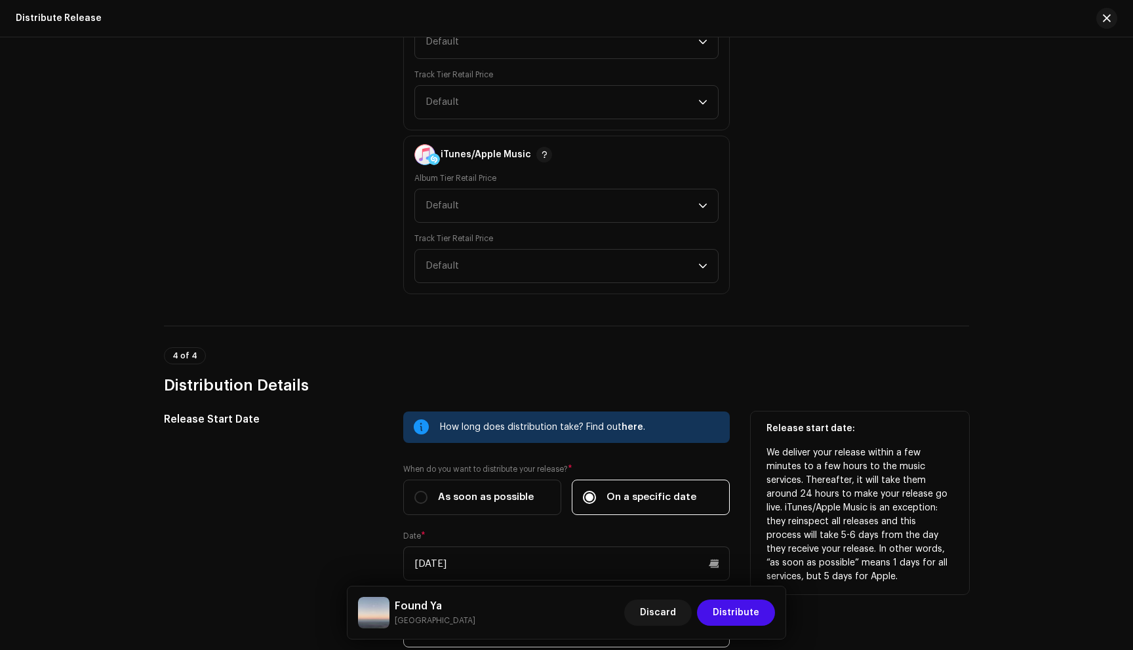
click at [358, 509] on div "Release Start Date" at bounding box center [273, 558] width 218 height 292
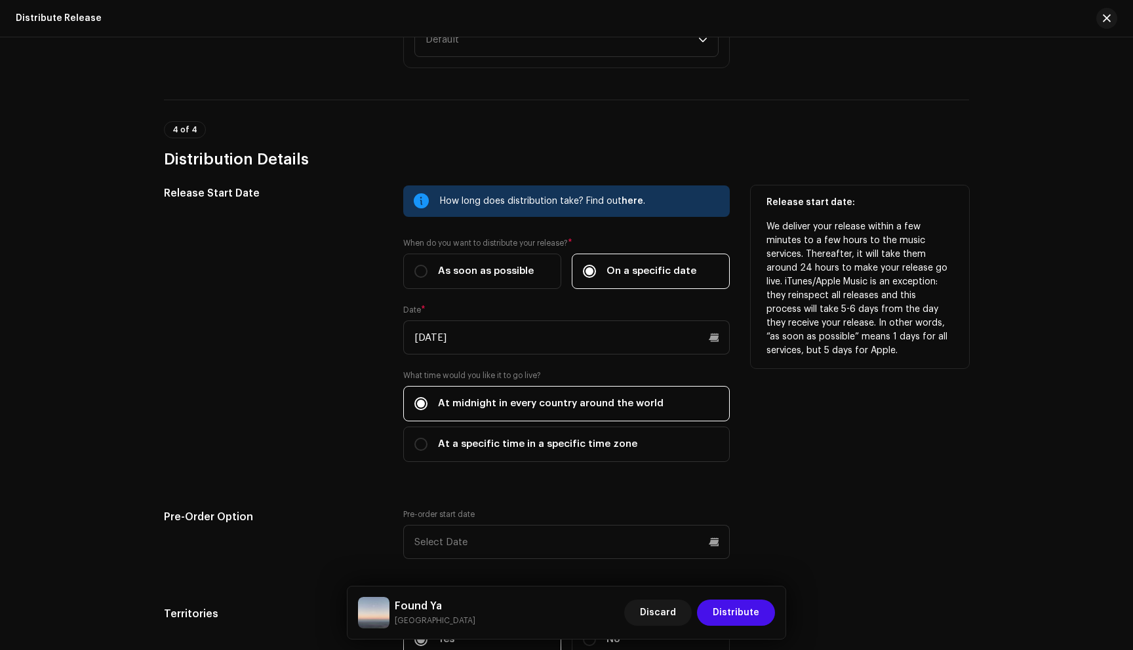
scroll to position [2031, 0]
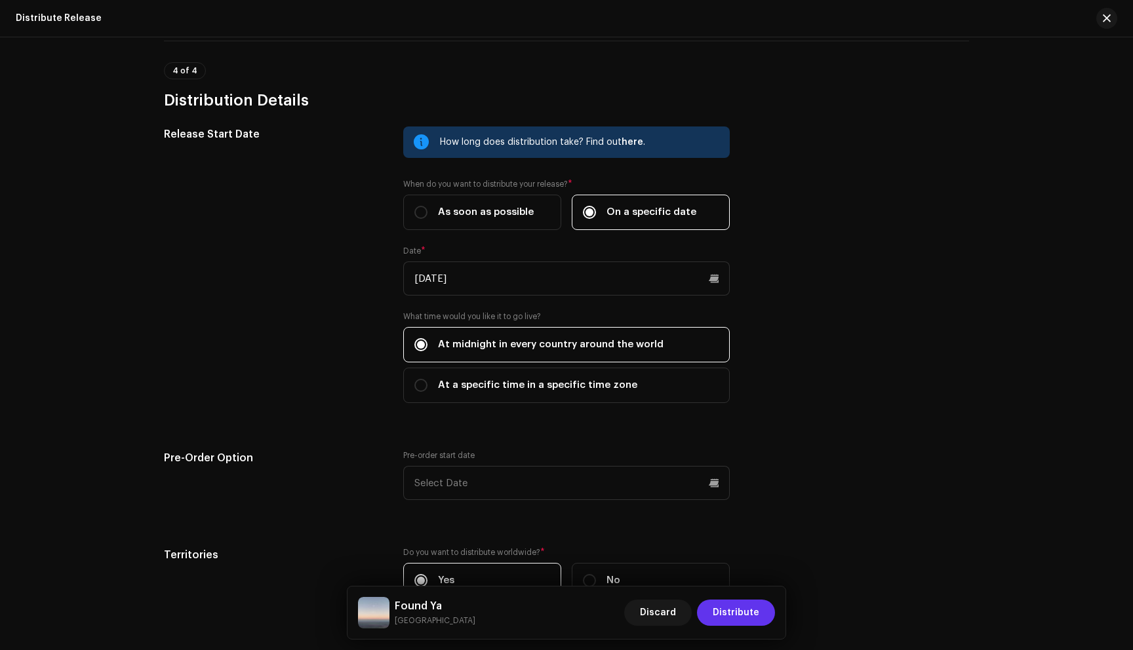
click at [759, 613] on button "Distribute" at bounding box center [736, 613] width 78 height 26
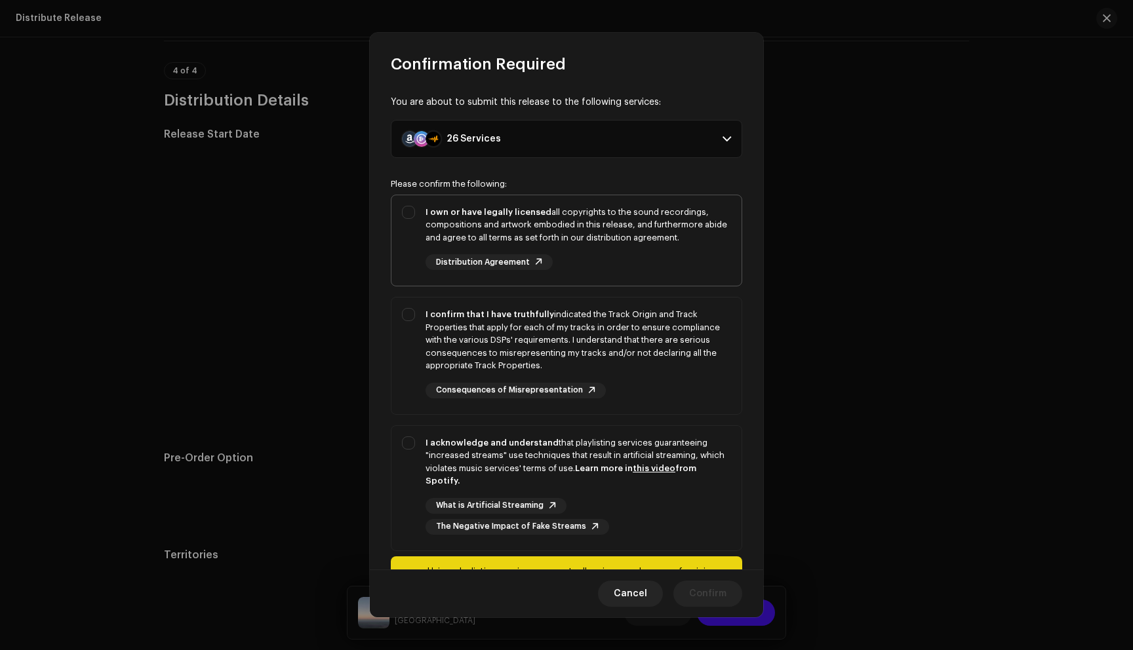
click at [409, 245] on div "I own or have legally licensed all copyrights to the sound recordings, composit…" at bounding box center [566, 238] width 350 height 86
checkbox input "true"
click at [409, 334] on div "I confirm that I have truthfully indicated the Track Origin and Track Propertie…" at bounding box center [566, 353] width 350 height 111
checkbox input "true"
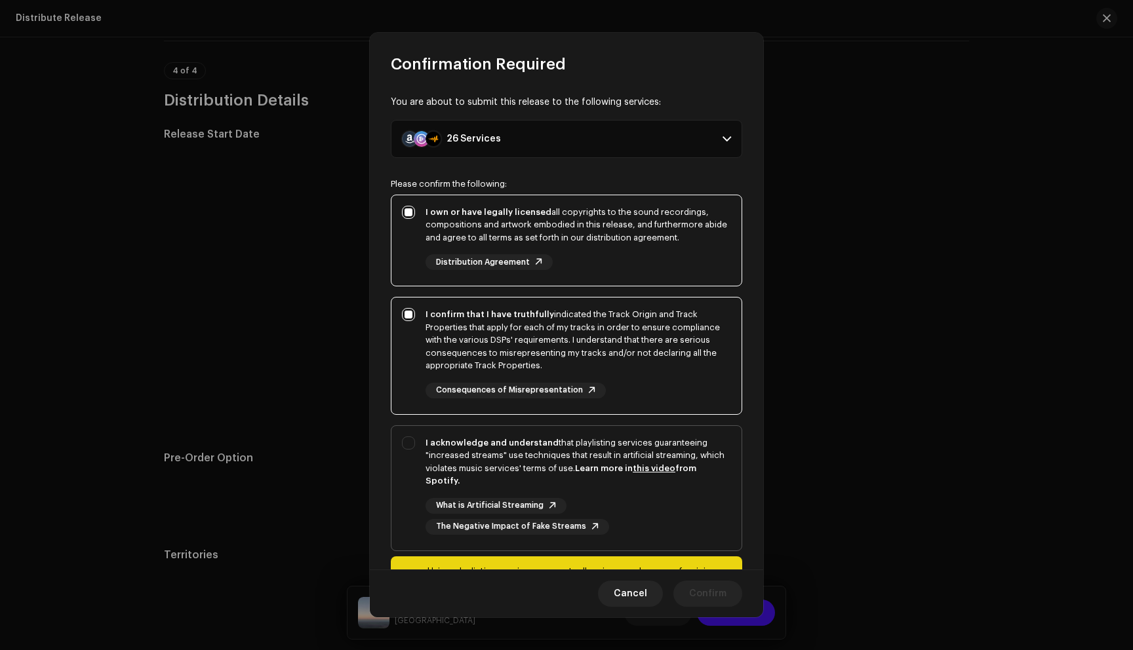
click at [408, 455] on div "I acknowledge and understand that playlisting services guaranteeing "increased …" at bounding box center [566, 485] width 350 height 119
checkbox input "true"
click at [714, 589] on span "Confirm" at bounding box center [707, 594] width 37 height 26
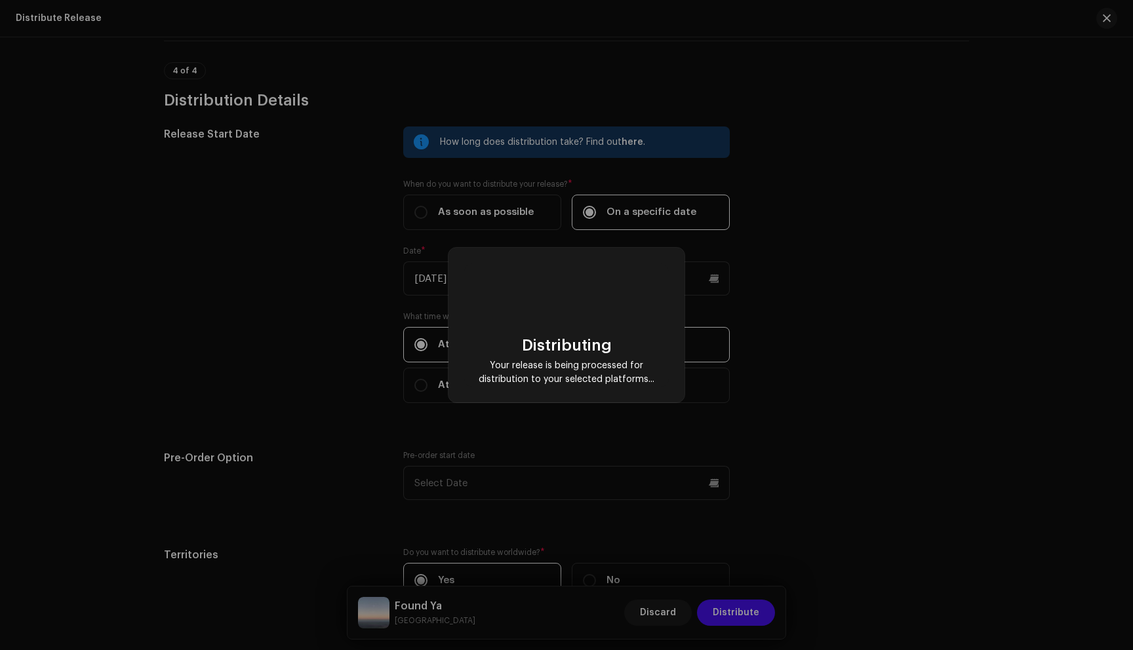
checkbox input "false"
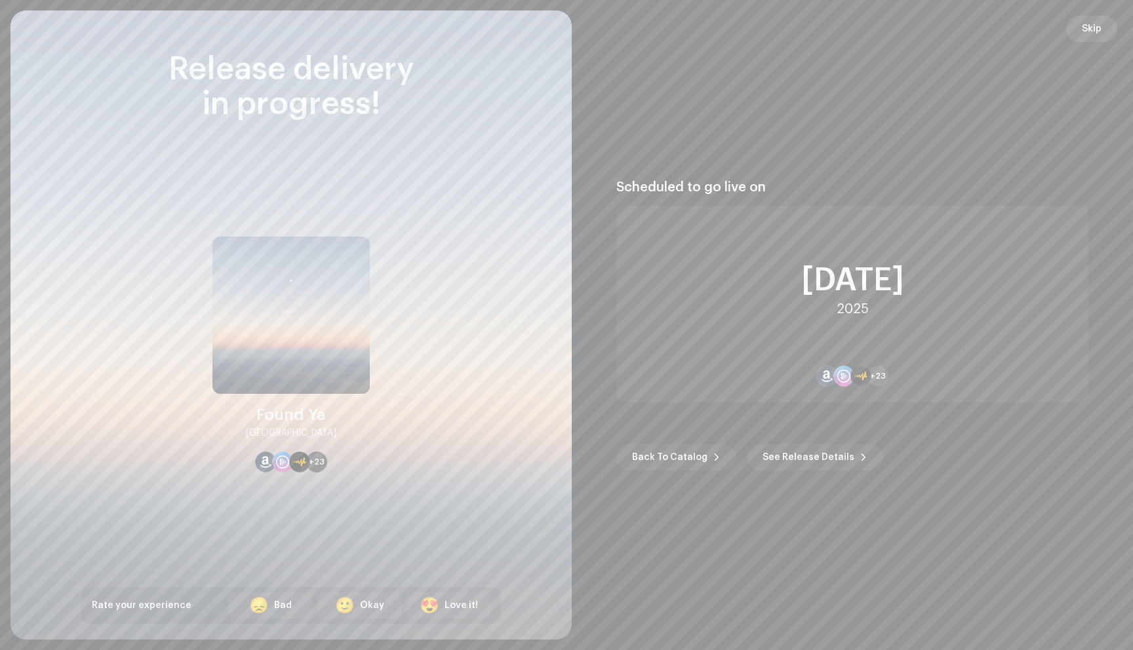
click at [1088, 30] on span "Skip" at bounding box center [1092, 29] width 20 height 26
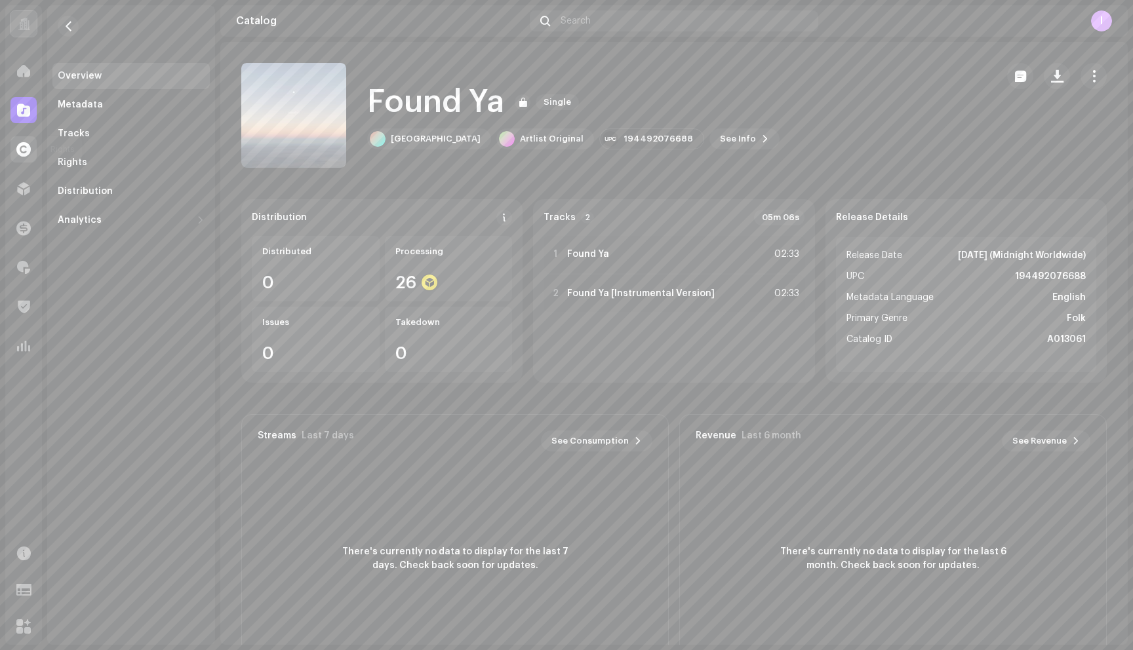
click at [29, 151] on span at bounding box center [23, 149] width 14 height 10
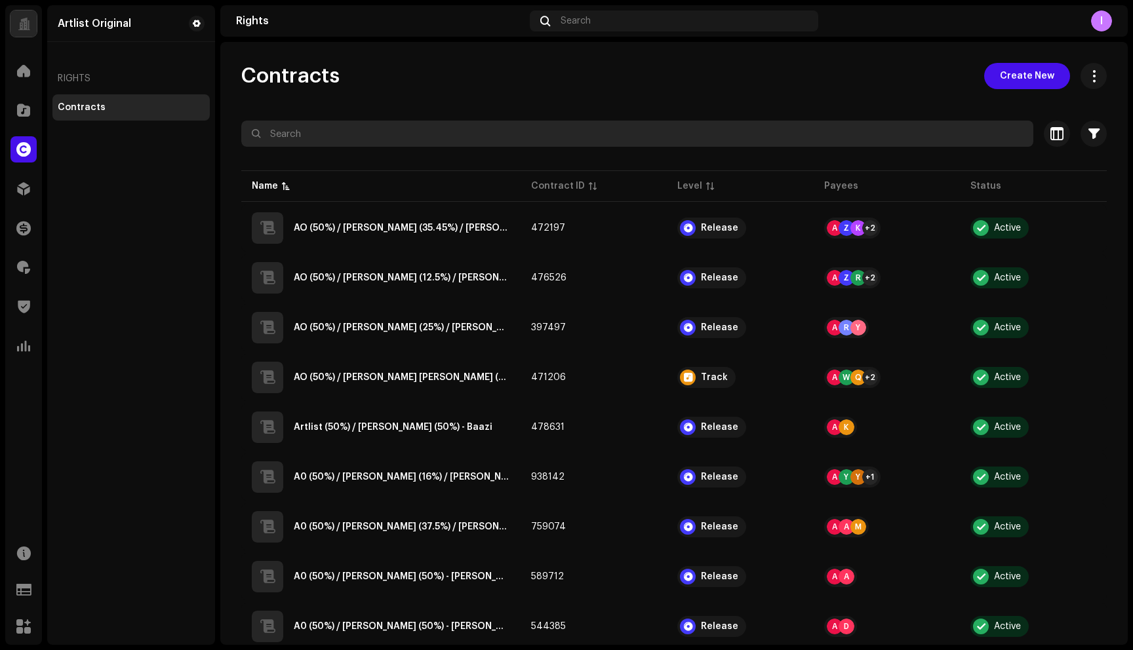
click at [368, 140] on input "text" at bounding box center [637, 134] width 792 height 26
paste input "[GEOGRAPHIC_DATA]"
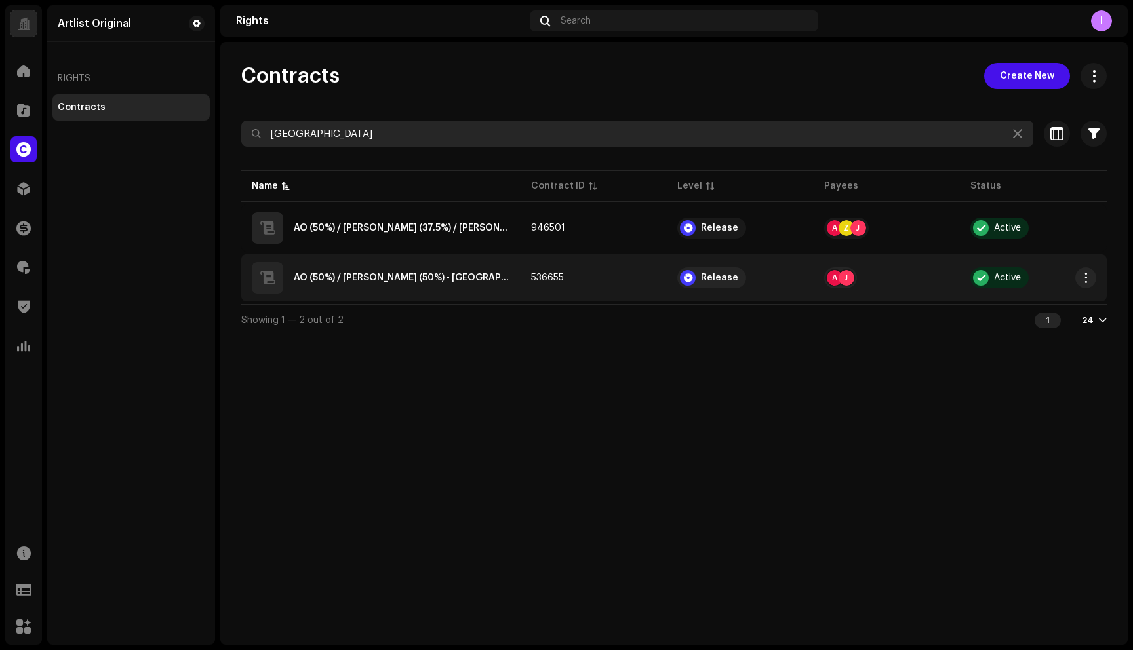
type input "[GEOGRAPHIC_DATA]"
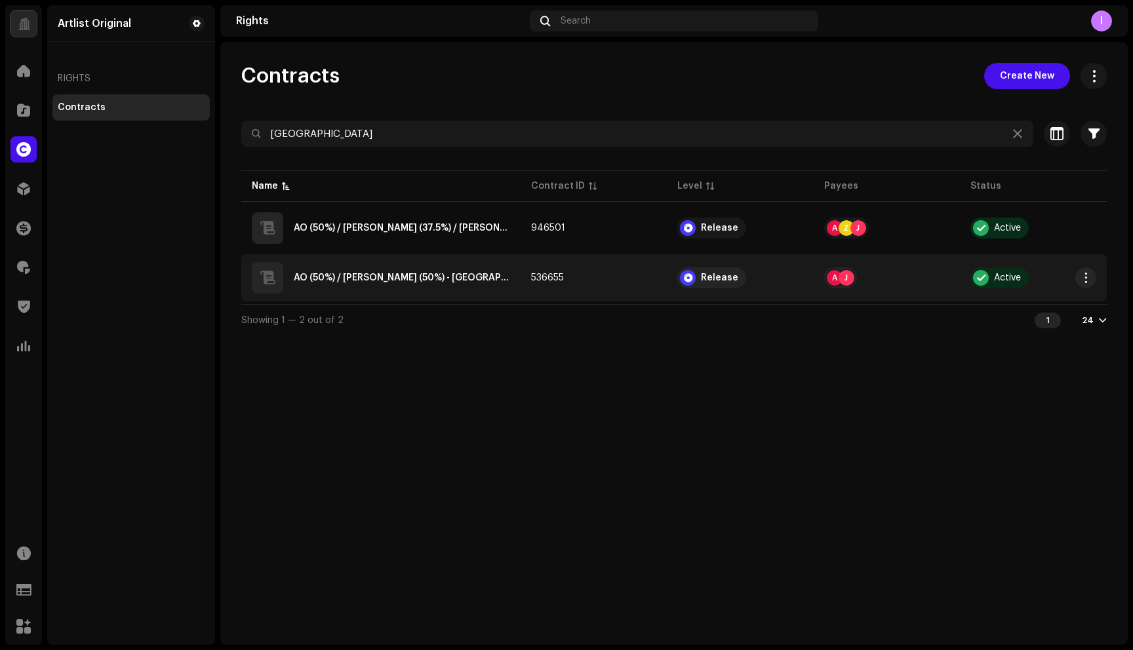
click at [414, 277] on div "AO (50%) / [PERSON_NAME] (50%) - [GEOGRAPHIC_DATA]" at bounding box center [402, 277] width 216 height 9
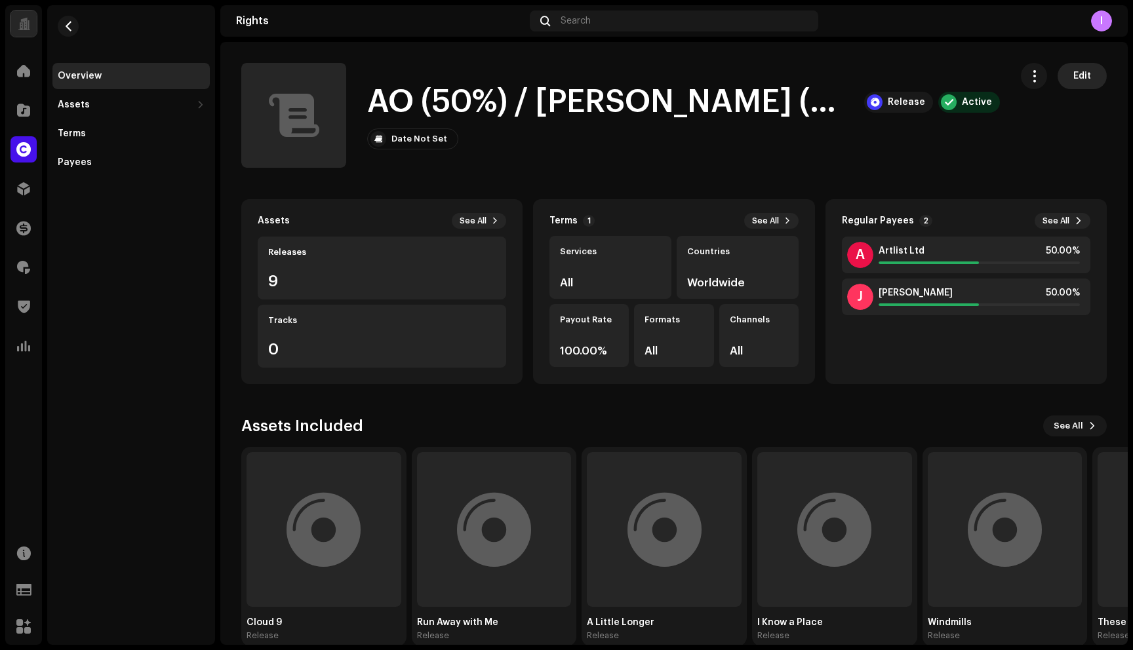
click at [1078, 71] on span "Edit" at bounding box center [1082, 76] width 18 height 26
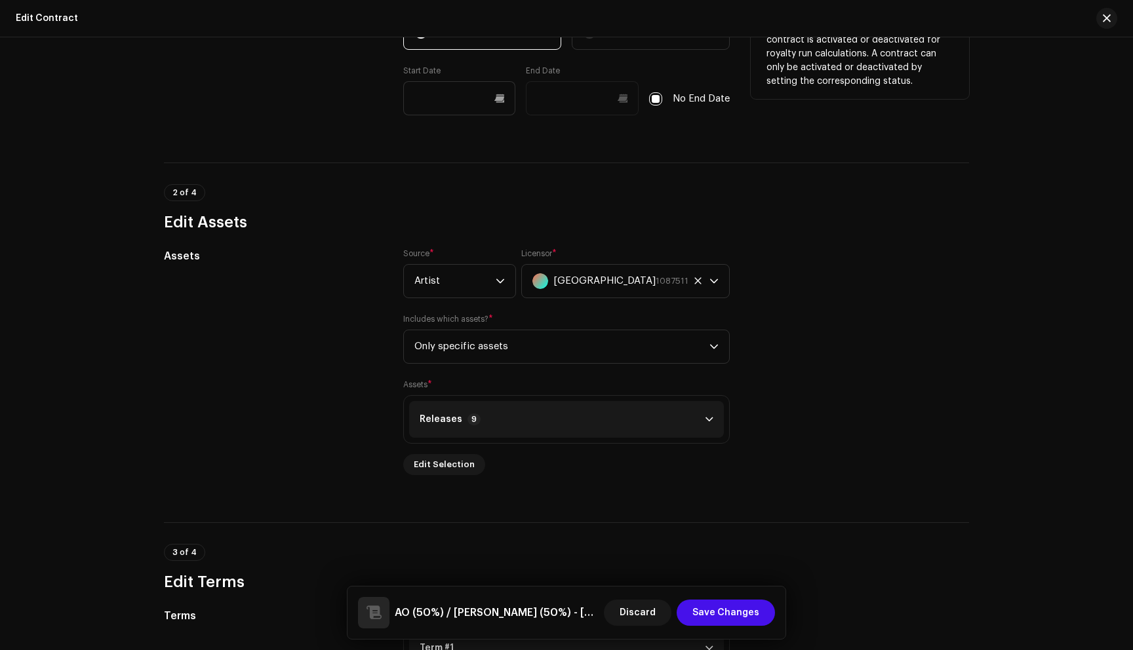
scroll to position [372, 0]
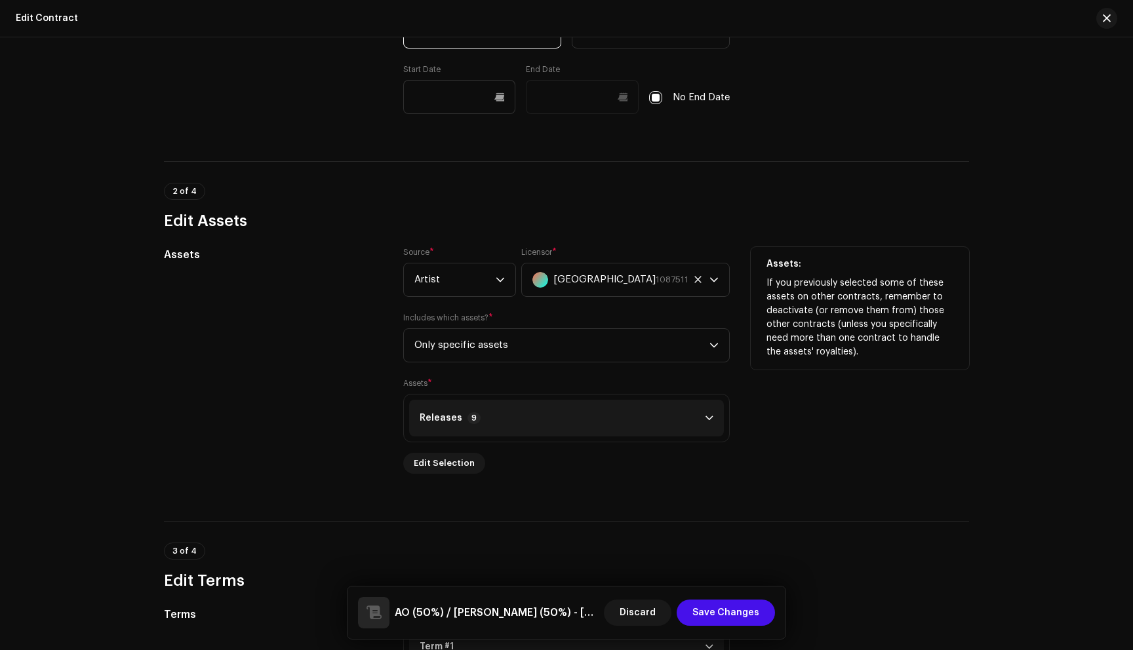
click at [480, 467] on div "Releases 9 Cloud 9 194492045554 Run Away with Me 194492052231 A Little Longer 1…" at bounding box center [566, 434] width 326 height 80
click at [450, 464] on span "Edit Selection" at bounding box center [444, 463] width 61 height 26
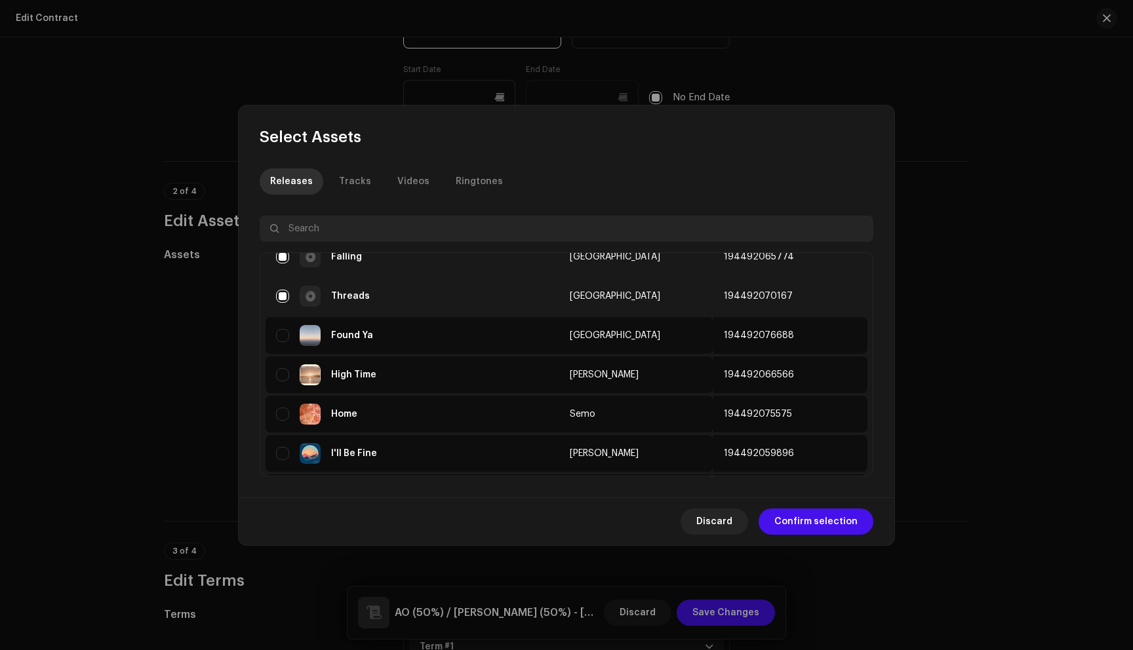
scroll to position [287, 0]
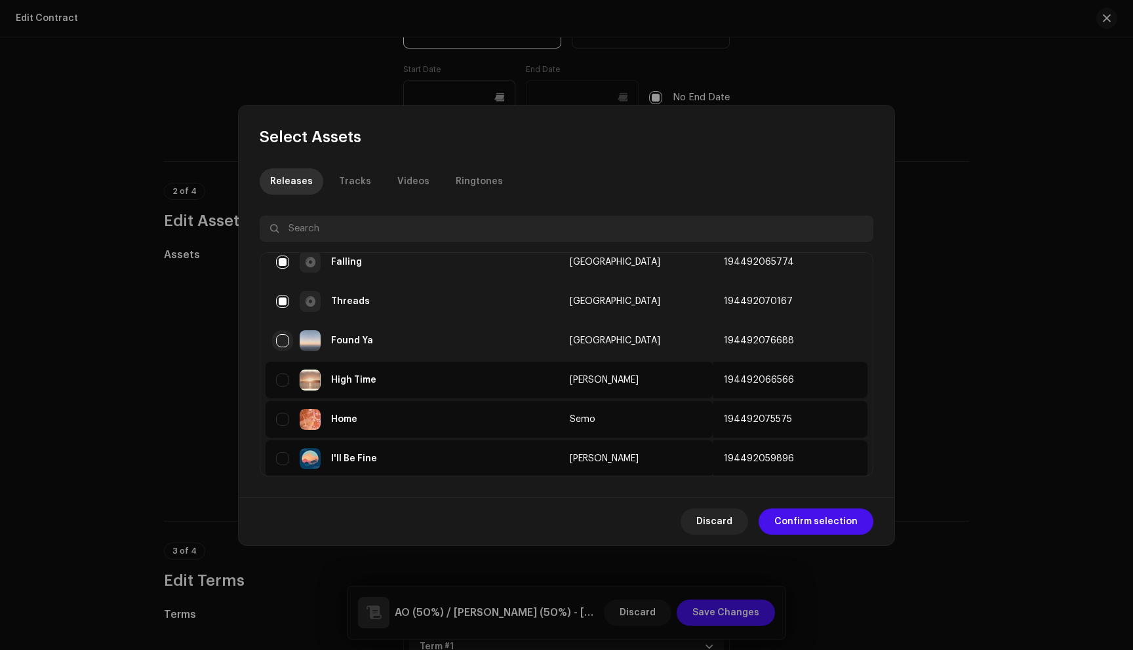
click at [278, 344] on input "checkbox" at bounding box center [282, 340] width 13 height 13
checkbox input "true"
click at [810, 523] on span "Confirm selection" at bounding box center [815, 522] width 83 height 26
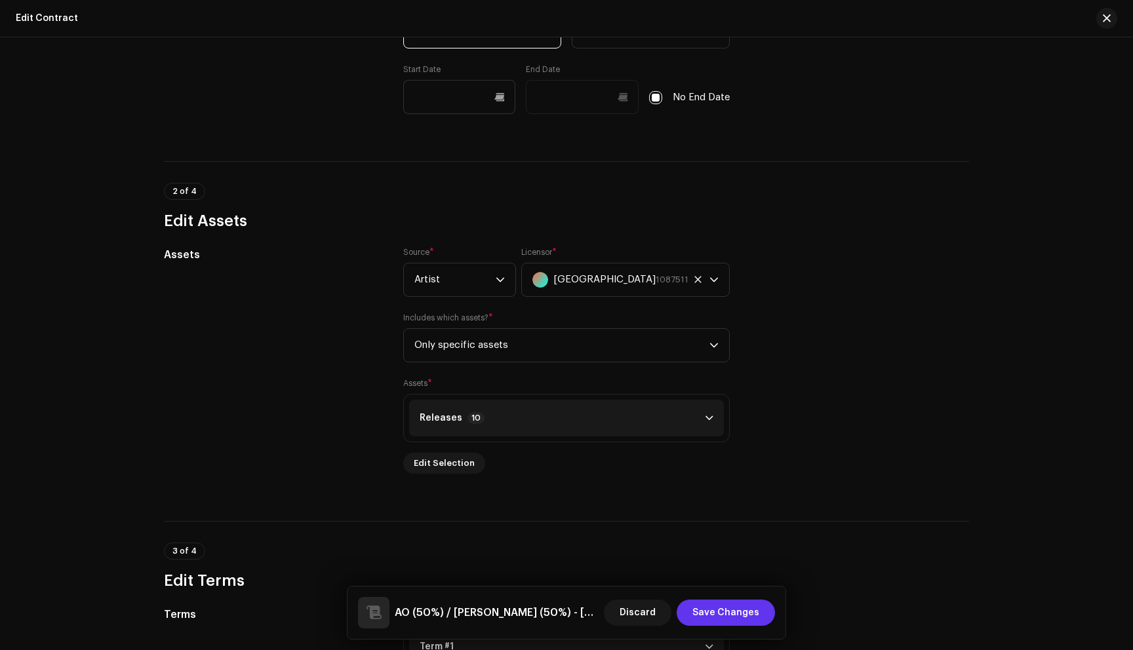
click at [743, 621] on span "Save Changes" at bounding box center [725, 613] width 67 height 26
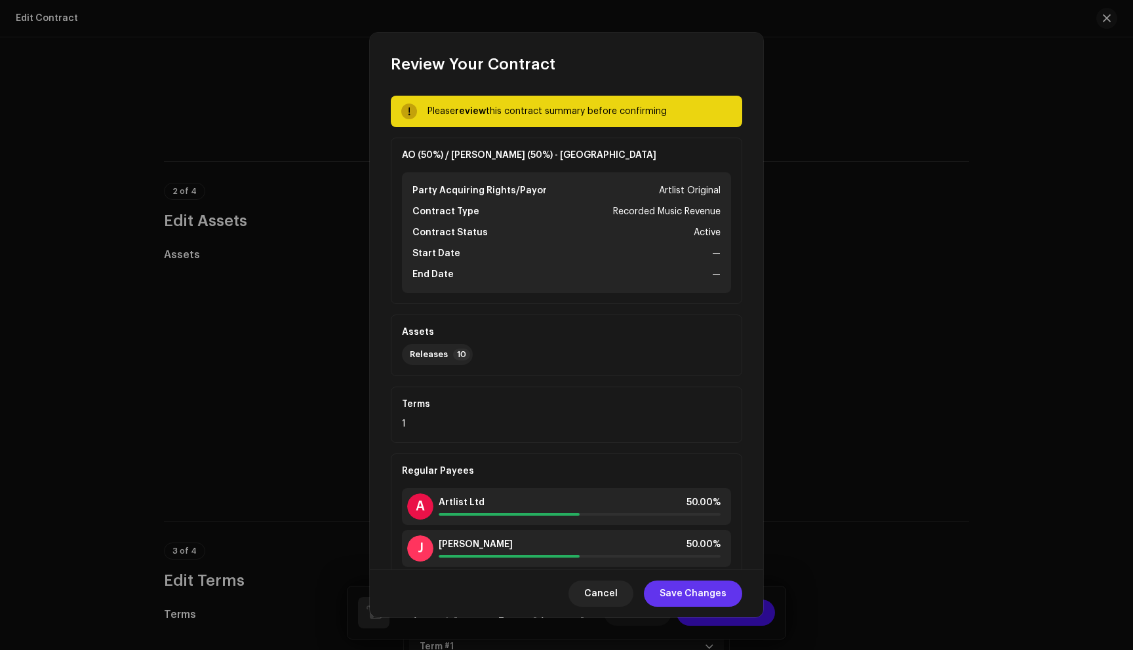
click at [718, 600] on span "Save Changes" at bounding box center [693, 594] width 67 height 26
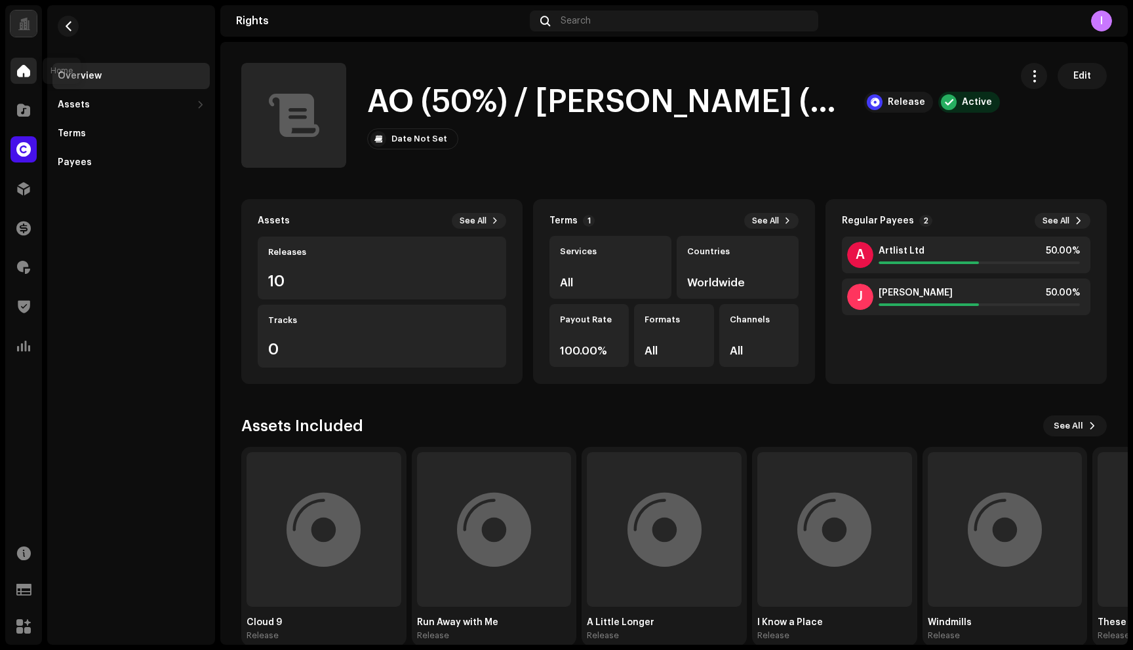
click at [21, 70] on span at bounding box center [23, 71] width 13 height 10
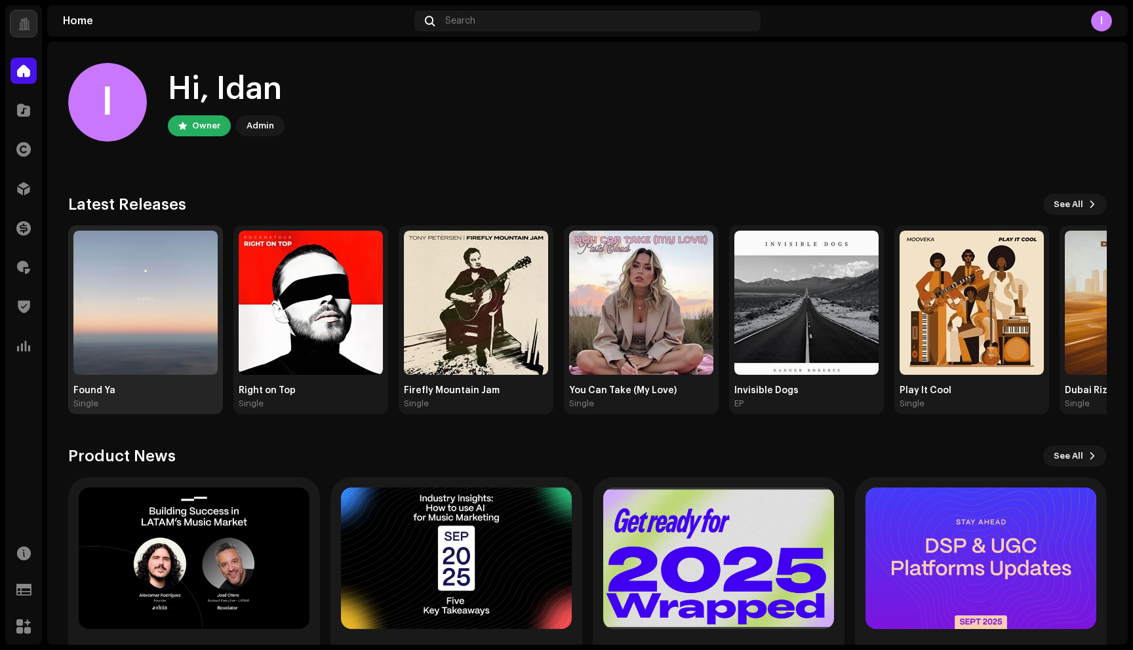
click at [167, 311] on img at bounding box center [145, 303] width 144 height 144
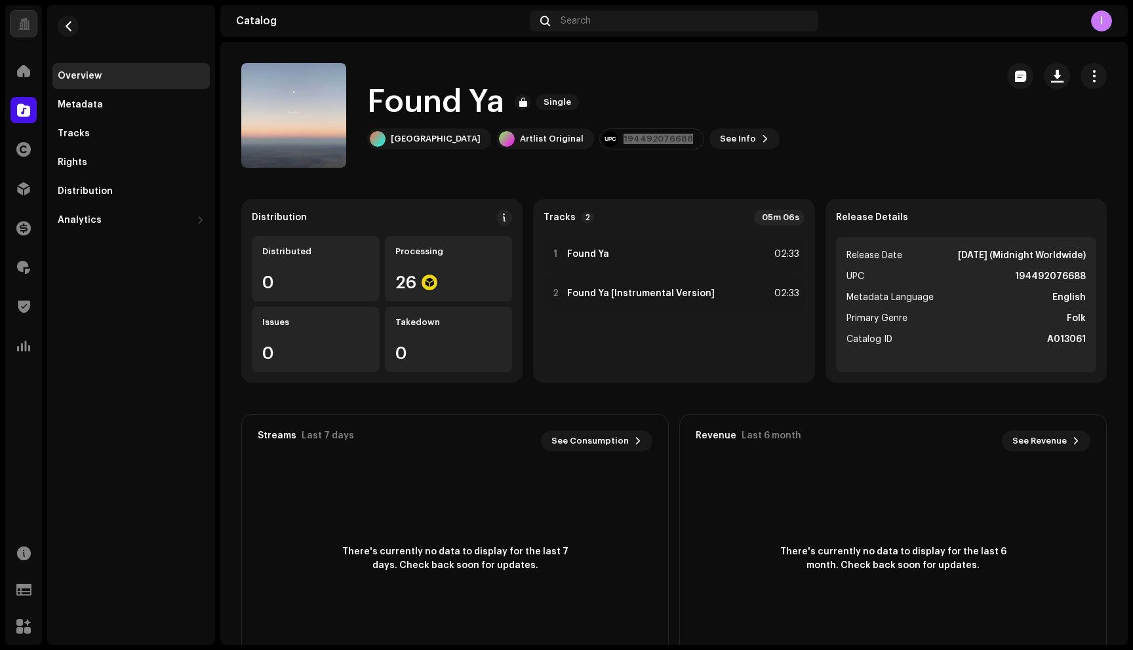
drag, startPoint x: 618, startPoint y: 140, endPoint x: 931, endPoint y: 1, distance: 341.9
click at [0, 0] on div "Artlist Original Home Catalog Rights Distribution Finance Royalties Trust & Saf…" at bounding box center [566, 325] width 1133 height 650
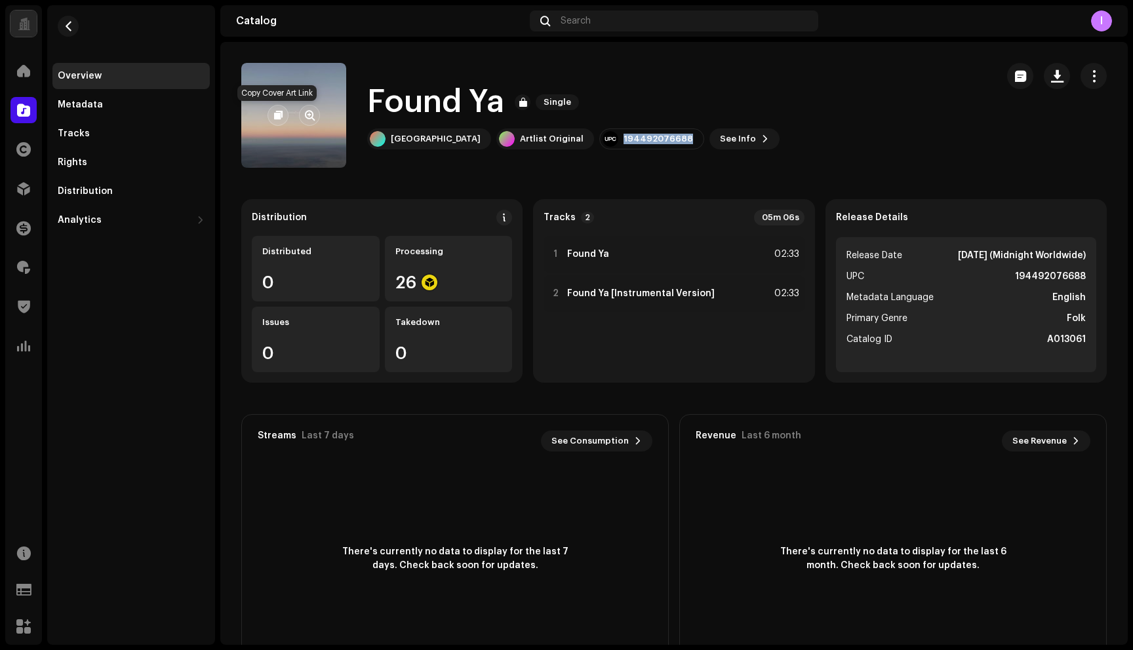
click at [274, 119] on span "button" at bounding box center [278, 115] width 9 height 10
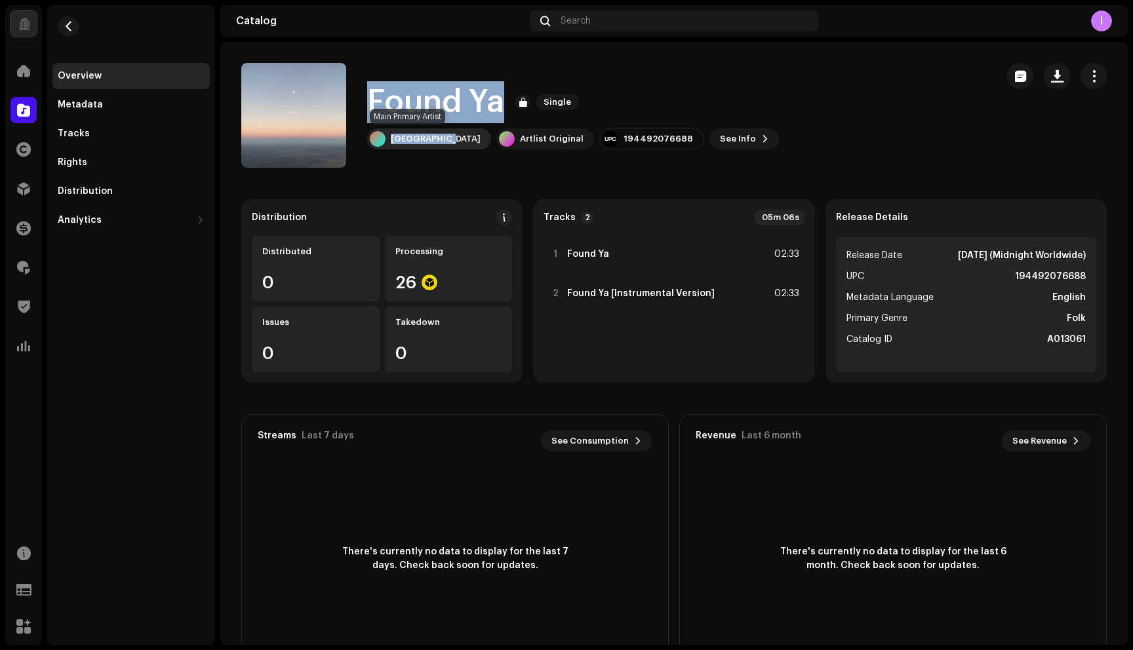
drag, startPoint x: 359, startPoint y: 98, endPoint x: 446, endPoint y: 139, distance: 96.5
click at [446, 139] on div "Found Ya Single Louis Island Artlist Original 194492076688 See Info" at bounding box center [613, 115] width 745 height 105
copy div "Found Ya Single [GEOGRAPHIC_DATA]"
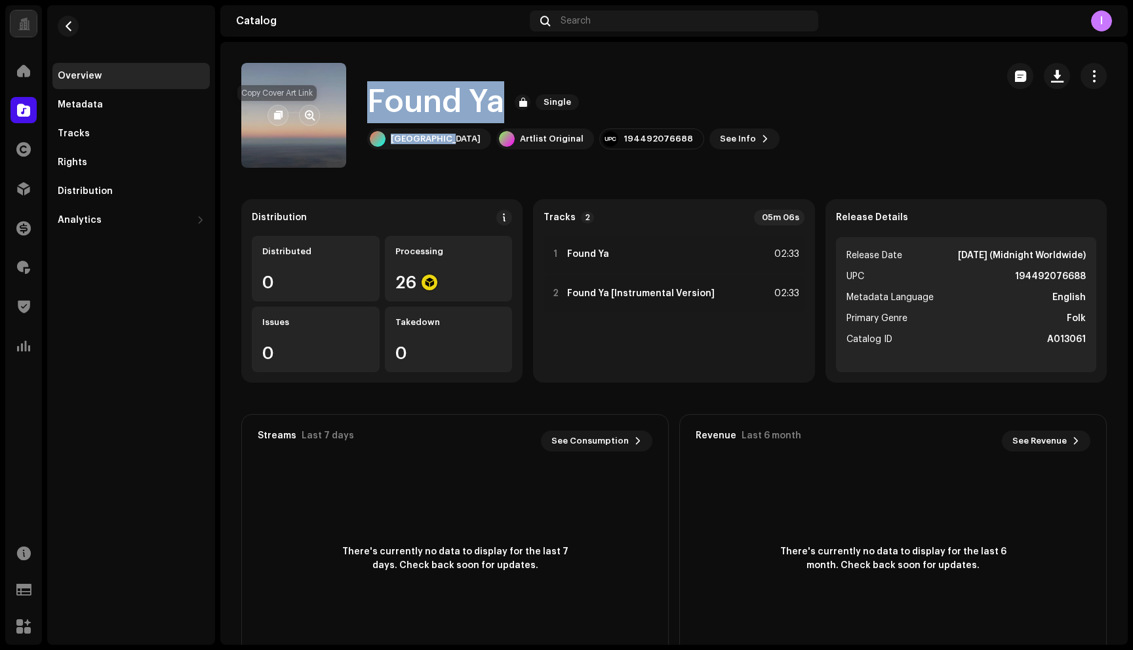
click at [280, 111] on span "button" at bounding box center [278, 115] width 9 height 10
copy div "Found Ya Single [GEOGRAPHIC_DATA]"
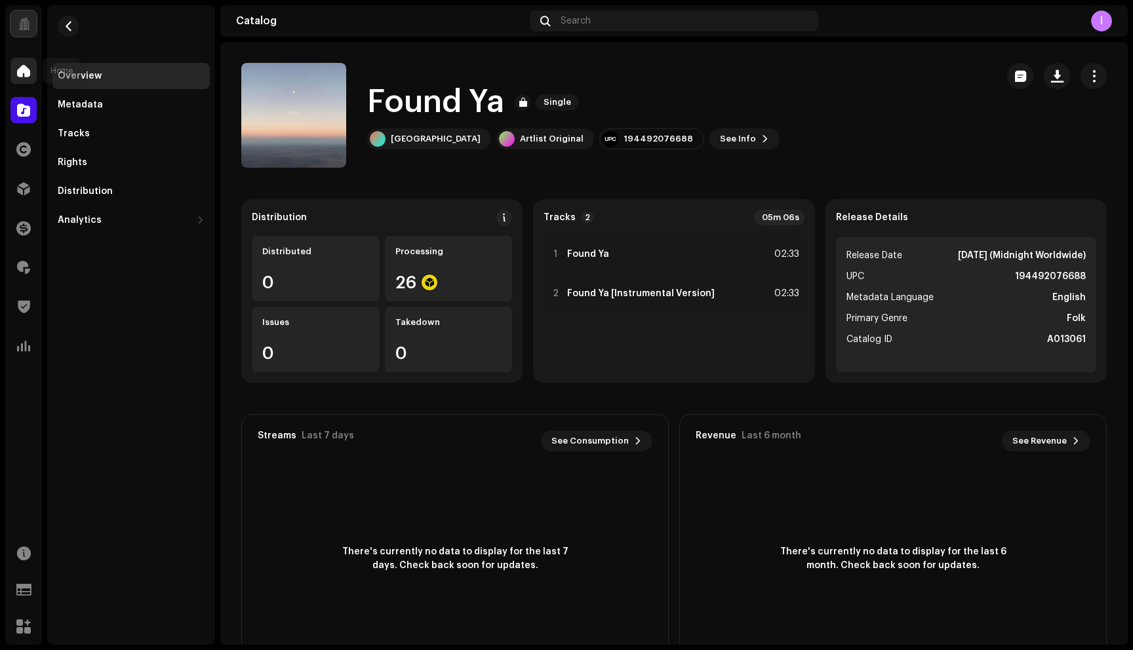
click at [20, 68] on span at bounding box center [23, 71] width 13 height 10
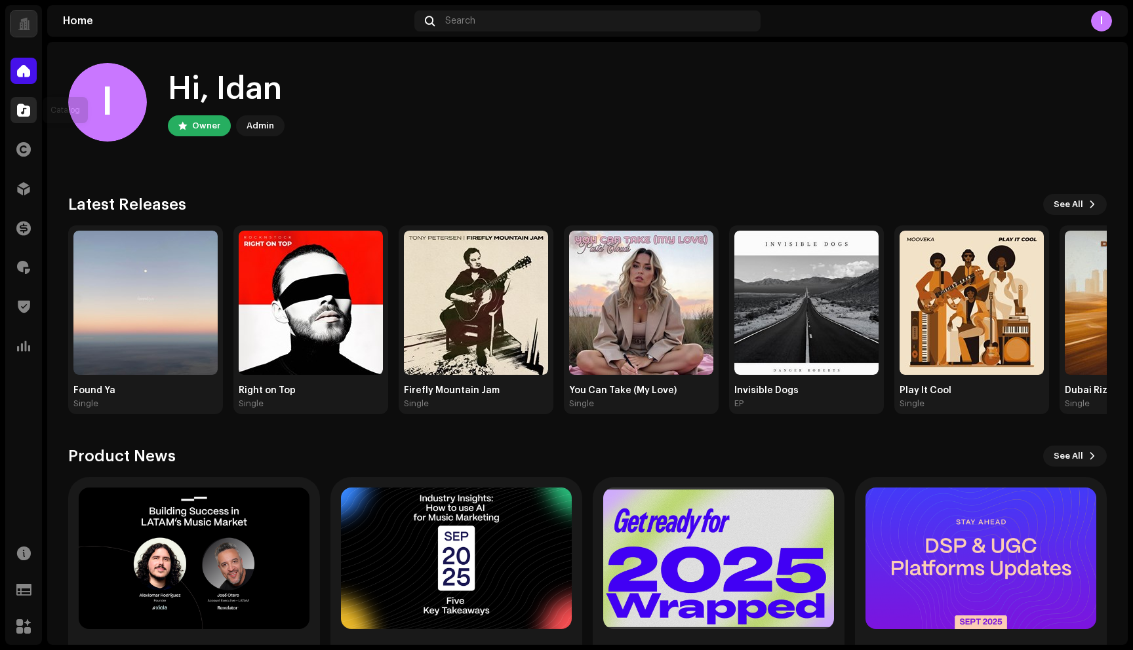
click at [35, 111] on div at bounding box center [23, 110] width 26 height 26
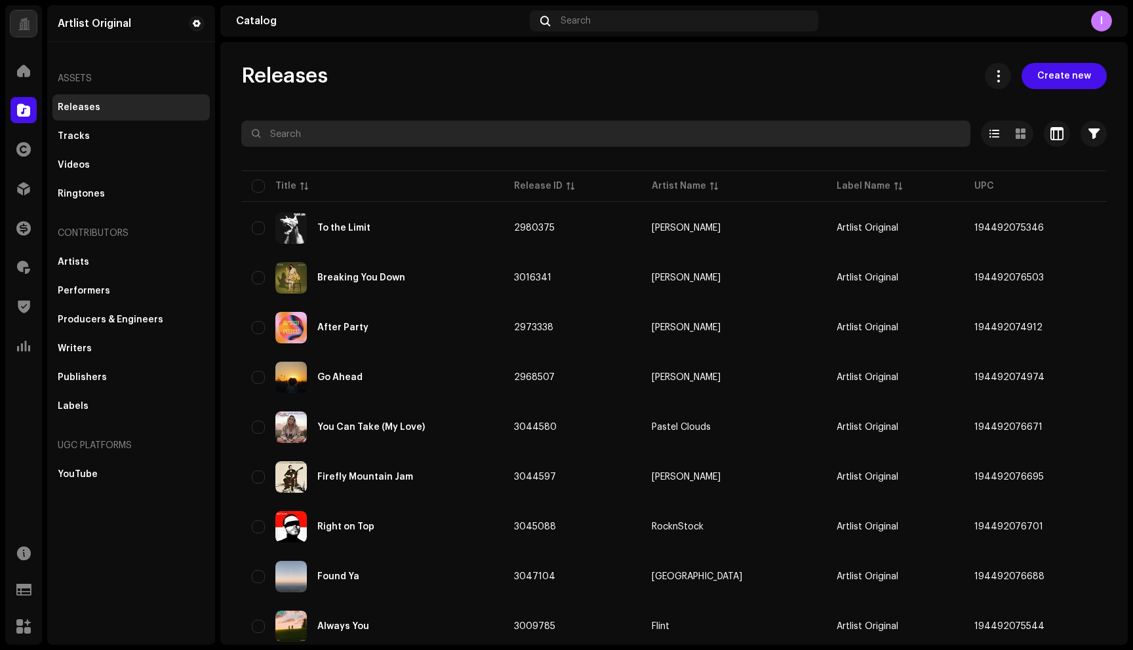
click at [347, 132] on input "text" at bounding box center [605, 134] width 729 height 26
paste input "Always You"
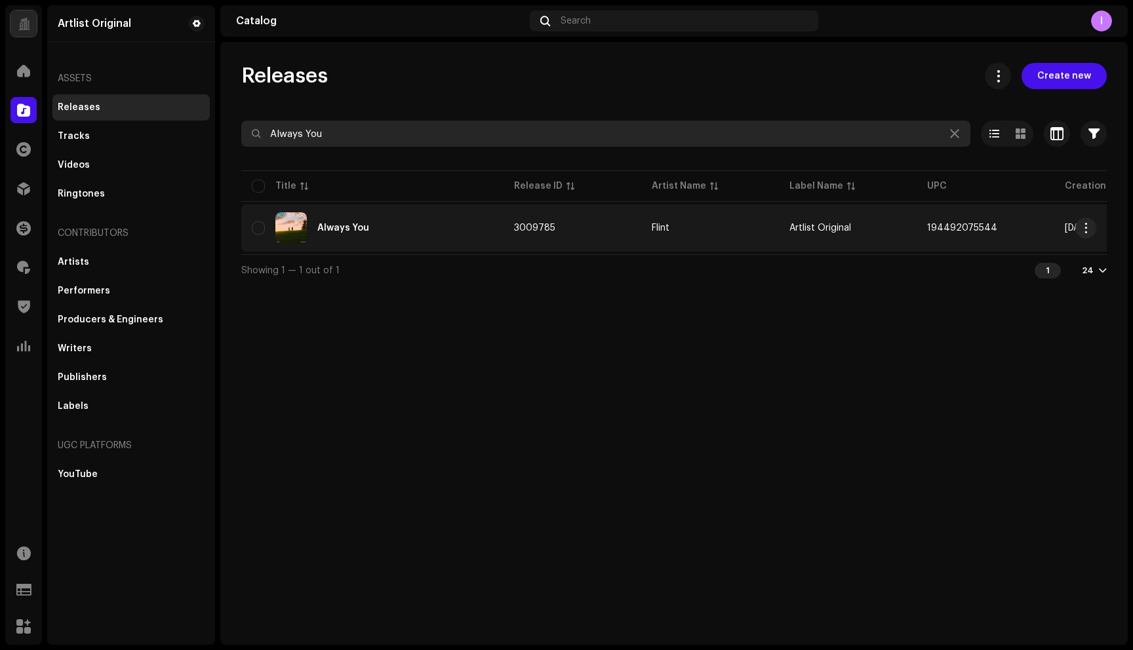
type input "Always You"
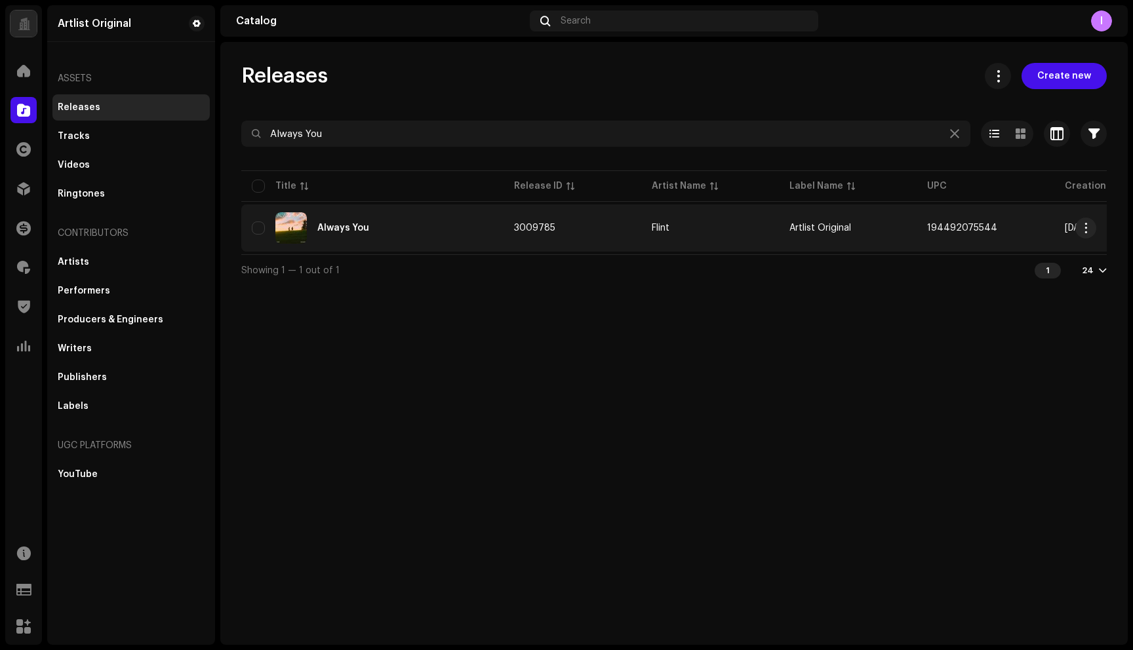
click at [350, 230] on div "Always You" at bounding box center [343, 228] width 52 height 9
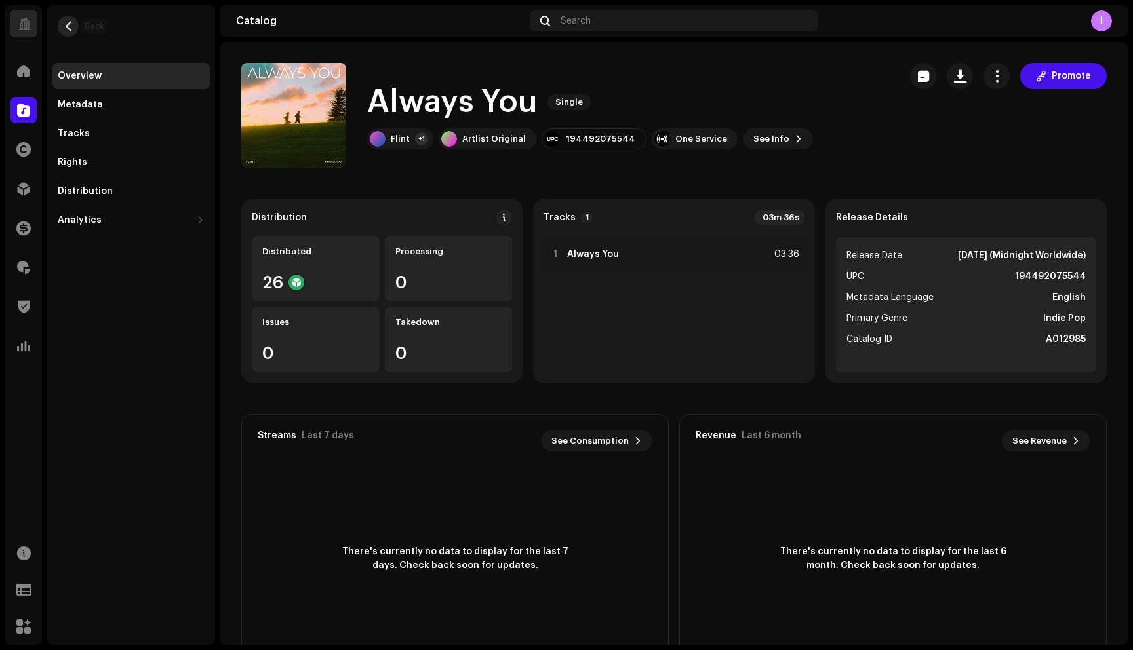
click at [68, 22] on span "button" at bounding box center [69, 26] width 10 height 10
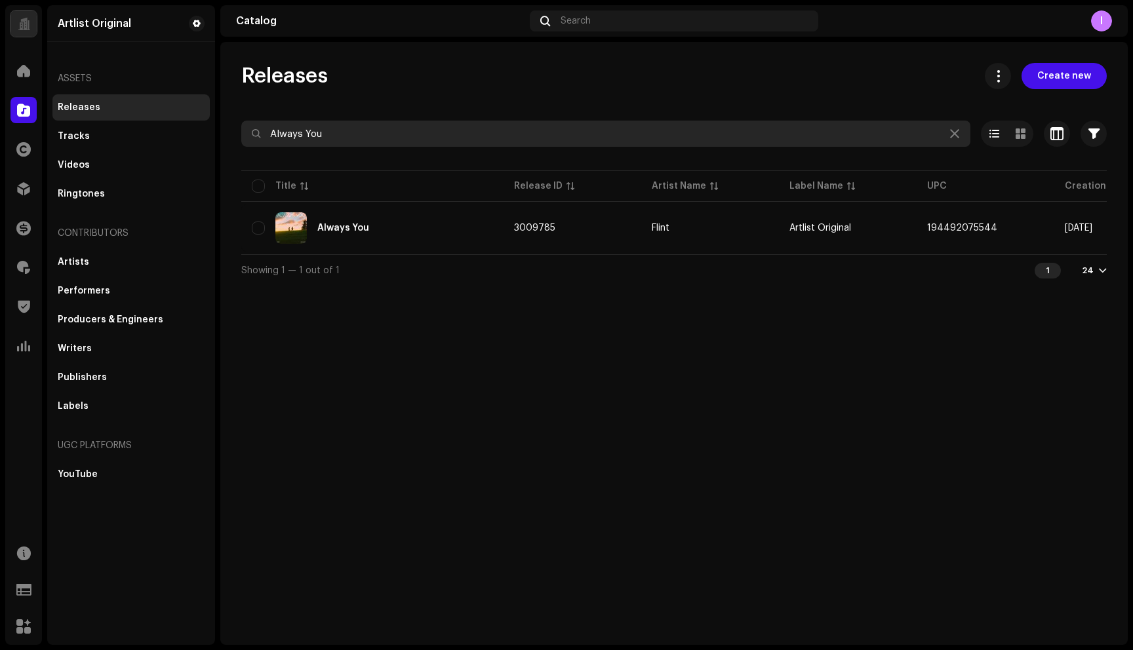
click at [307, 142] on input "Always You" at bounding box center [605, 134] width 729 height 26
paste input "[DATE]"
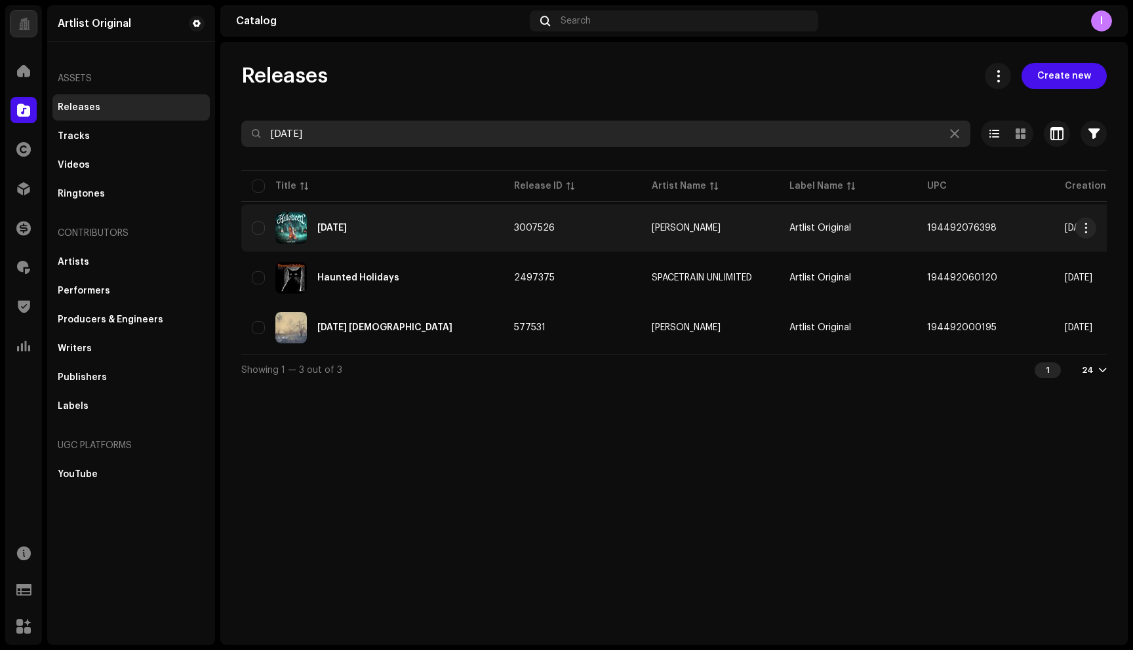
type input "[DATE]"
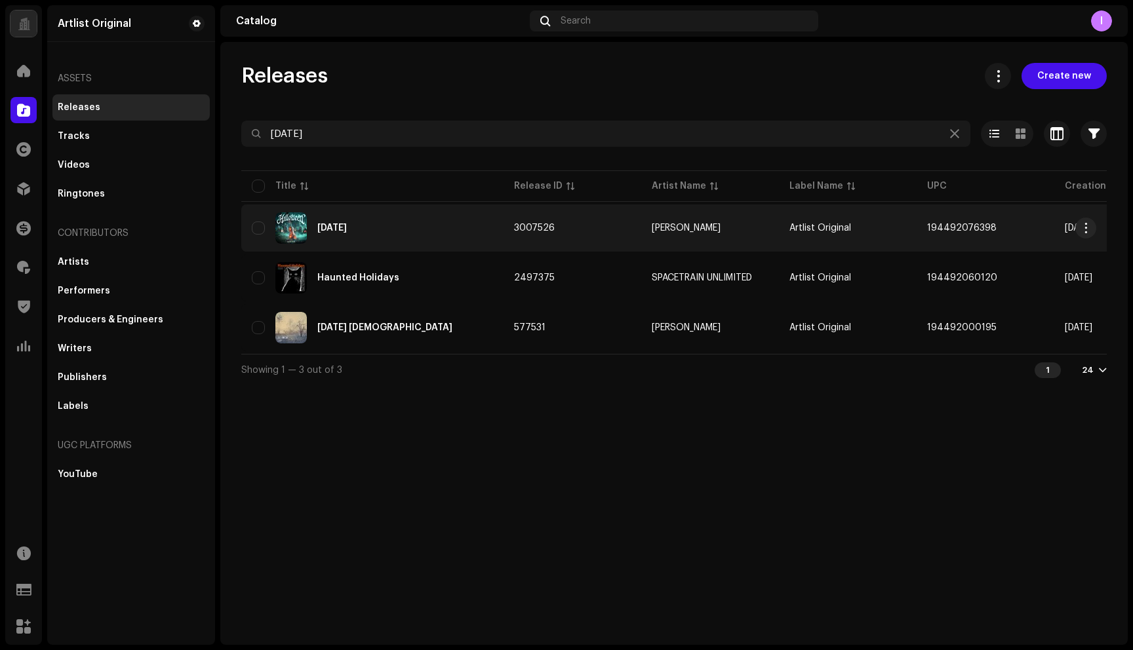
click at [341, 227] on div "[DATE]" at bounding box center [332, 228] width 30 height 9
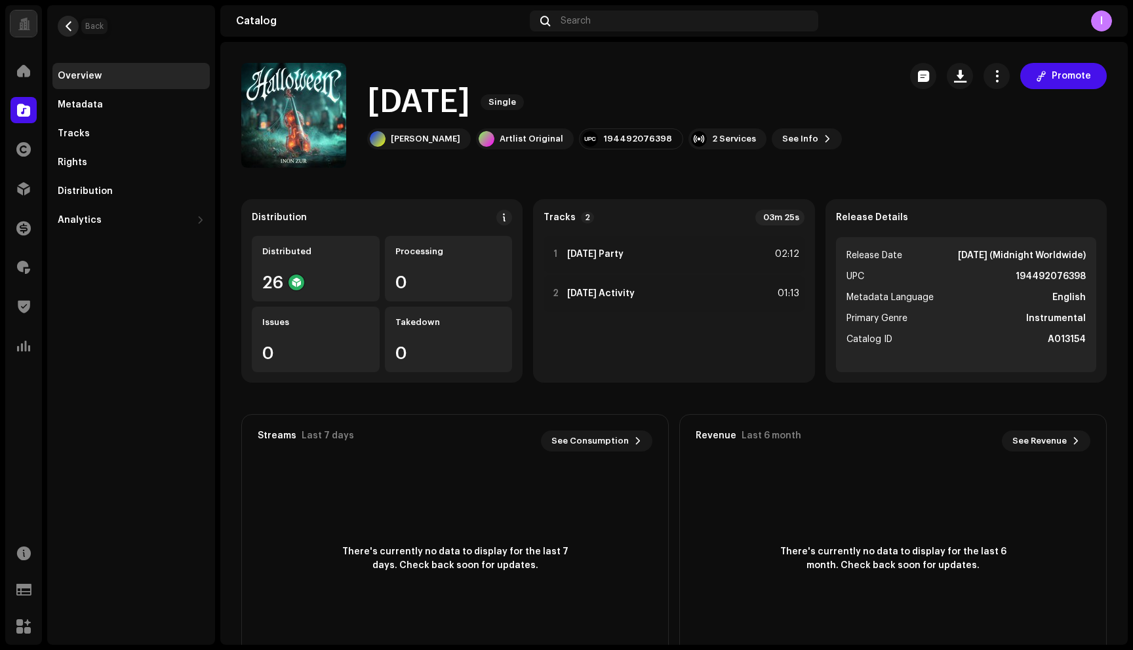
click at [66, 22] on span "button" at bounding box center [69, 26] width 10 height 10
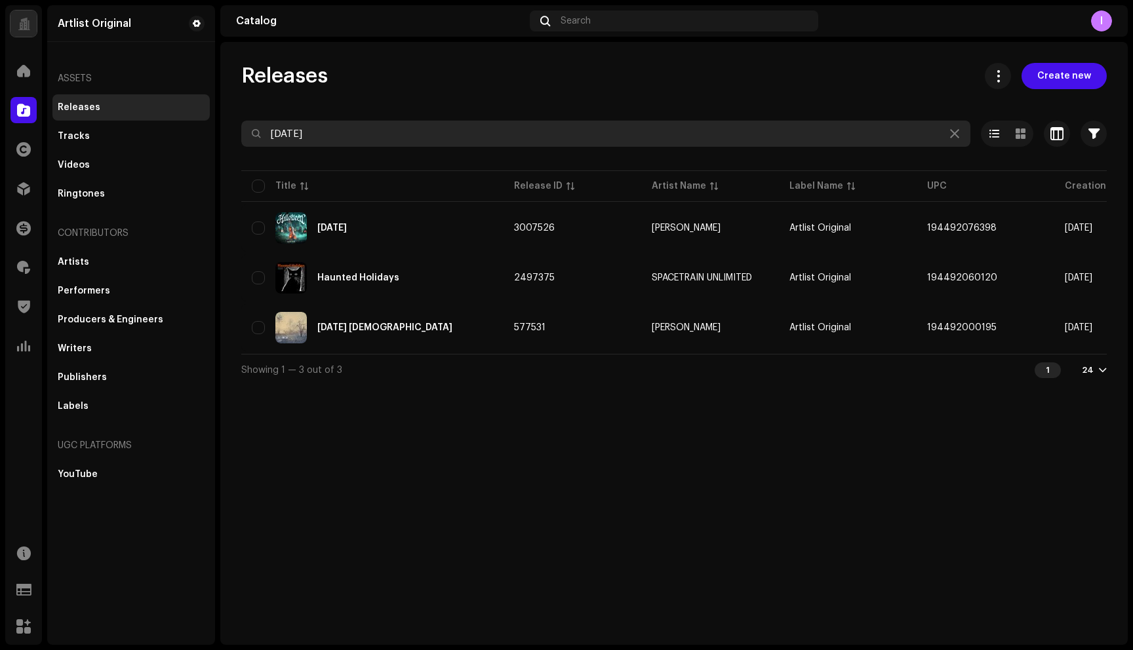
click at [402, 136] on input "[DATE]" at bounding box center [605, 134] width 729 height 26
paste input "Undercover Rabbit"
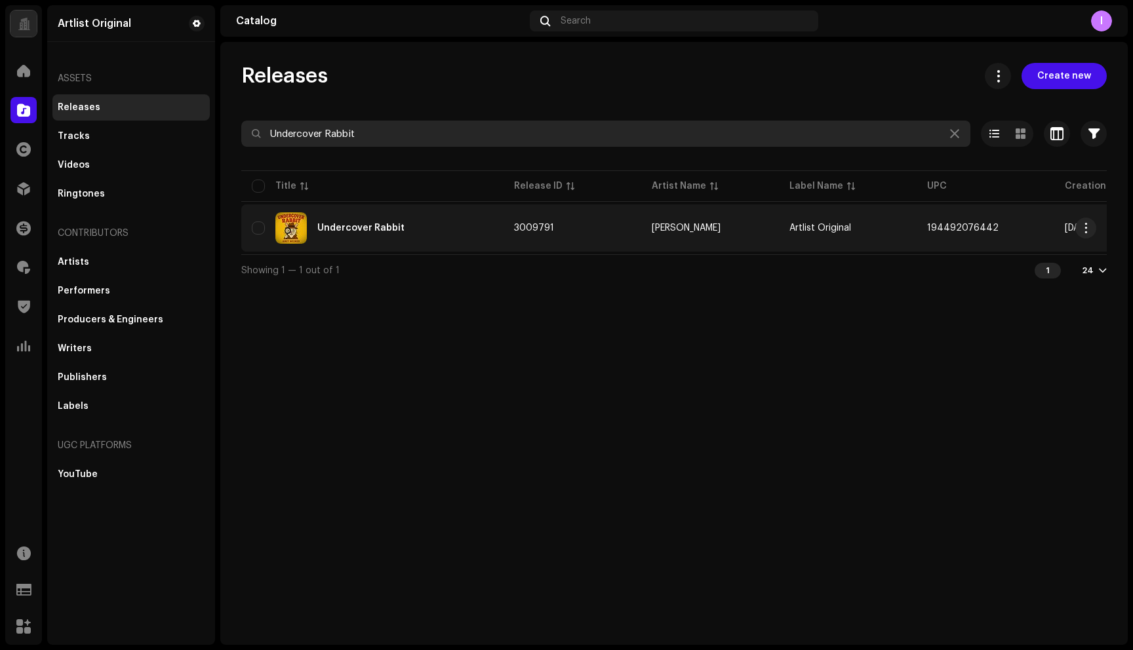
type input "Undercover Rabbit"
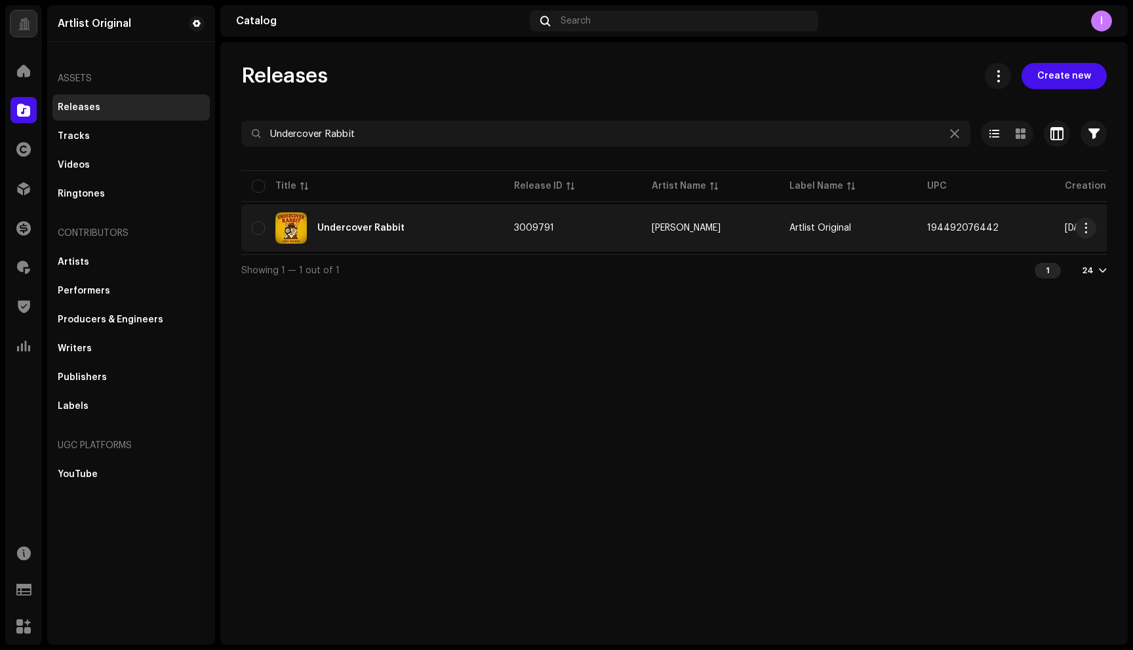
click at [368, 234] on div "Undercover Rabbit" at bounding box center [372, 227] width 241 height 31
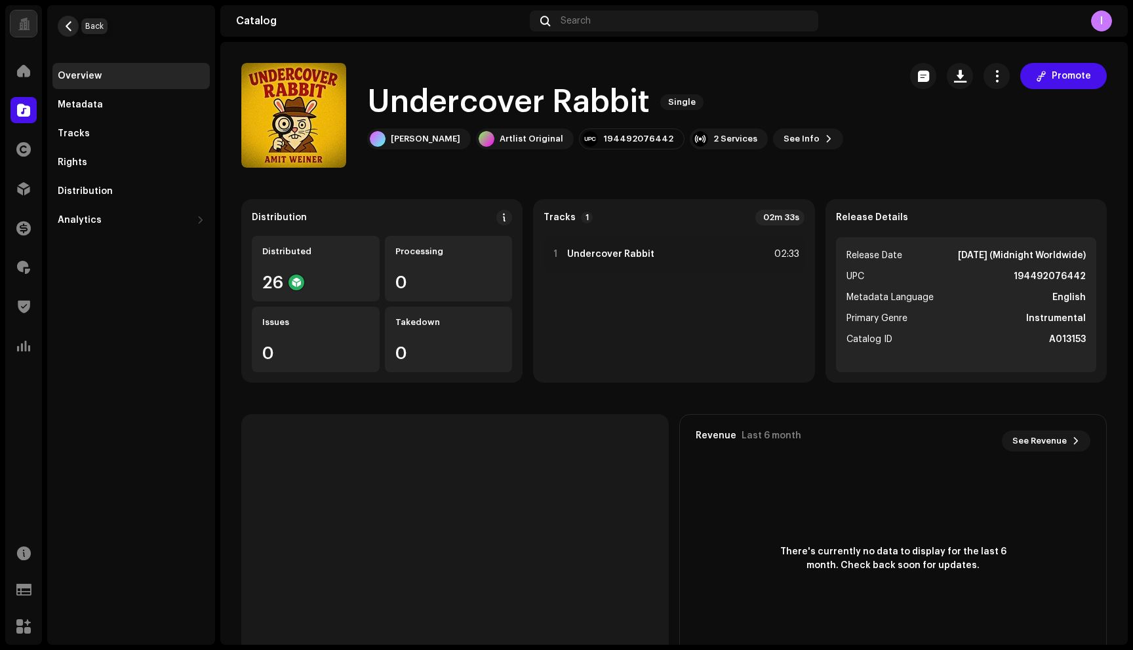
click at [70, 26] on span "button" at bounding box center [69, 26] width 10 height 10
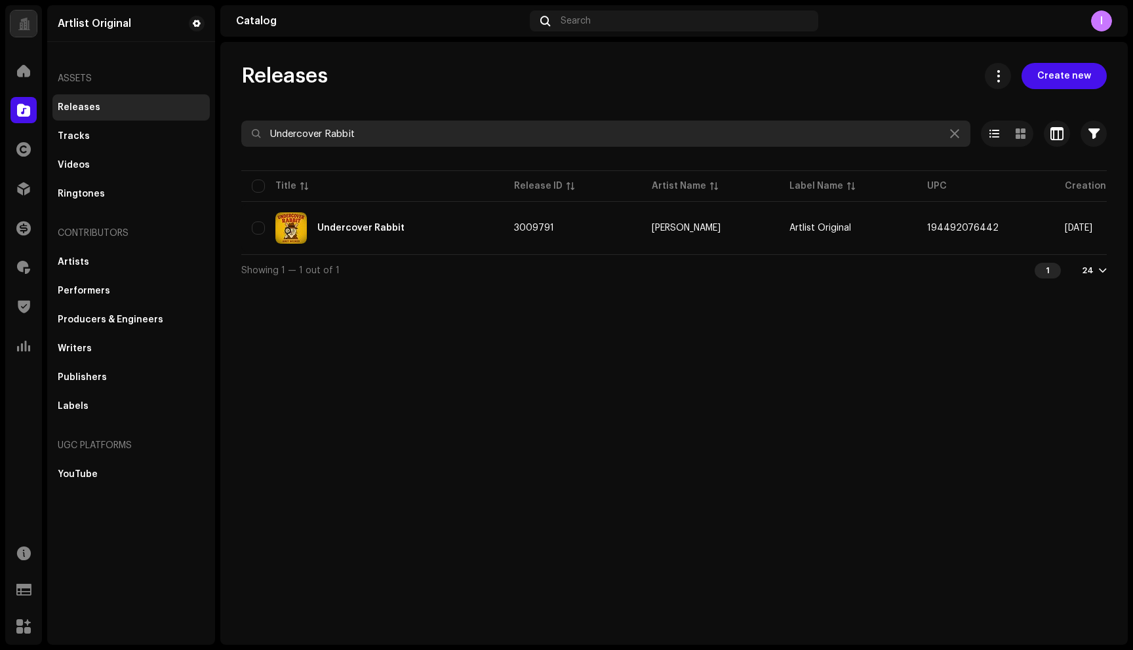
click at [399, 143] on input "Undercover Rabbit" at bounding box center [605, 134] width 729 height 26
paste input "Invisible Dogs"
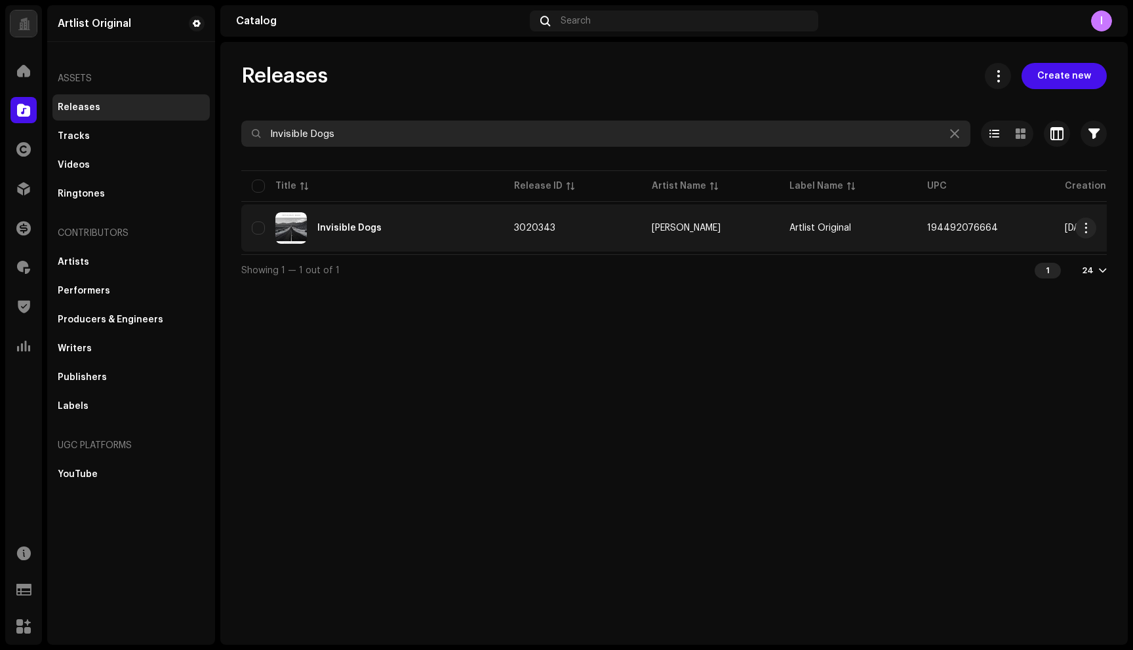
type input "Invisible Dogs"
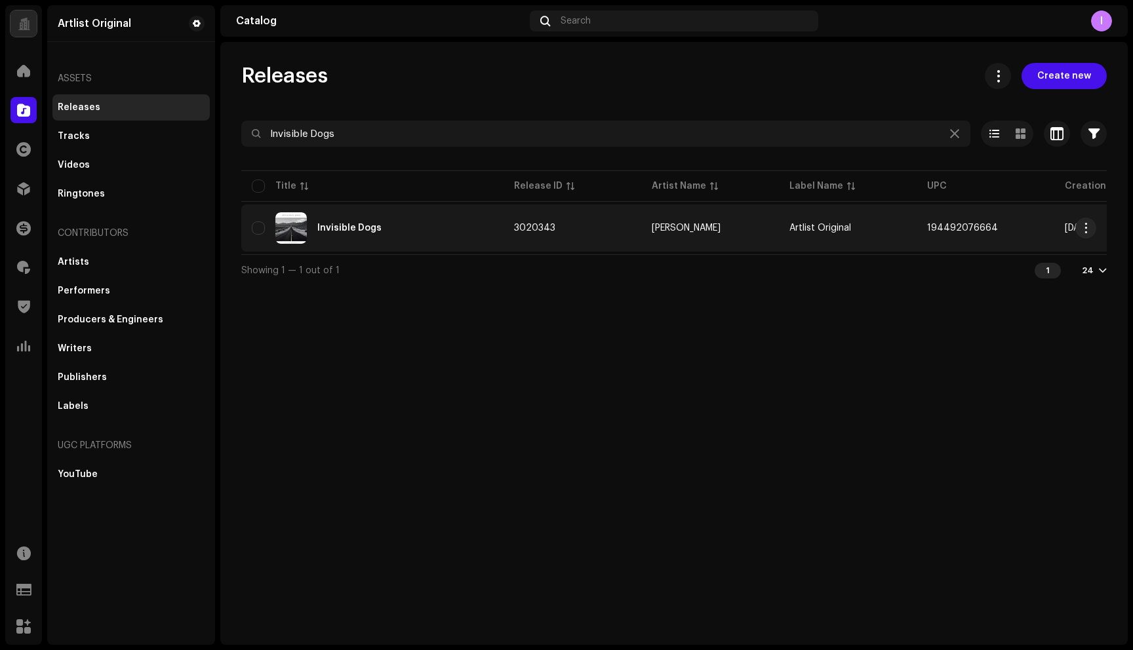
click at [342, 222] on div "Invisible Dogs" at bounding box center [372, 227] width 241 height 31
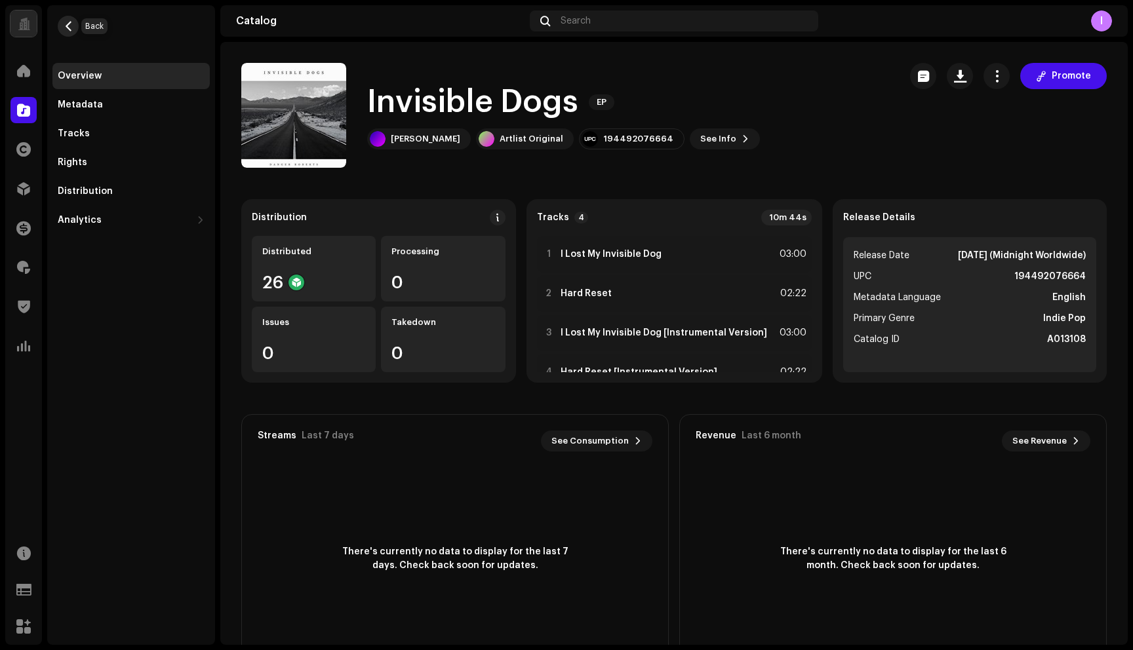
click at [69, 28] on span "button" at bounding box center [69, 26] width 10 height 10
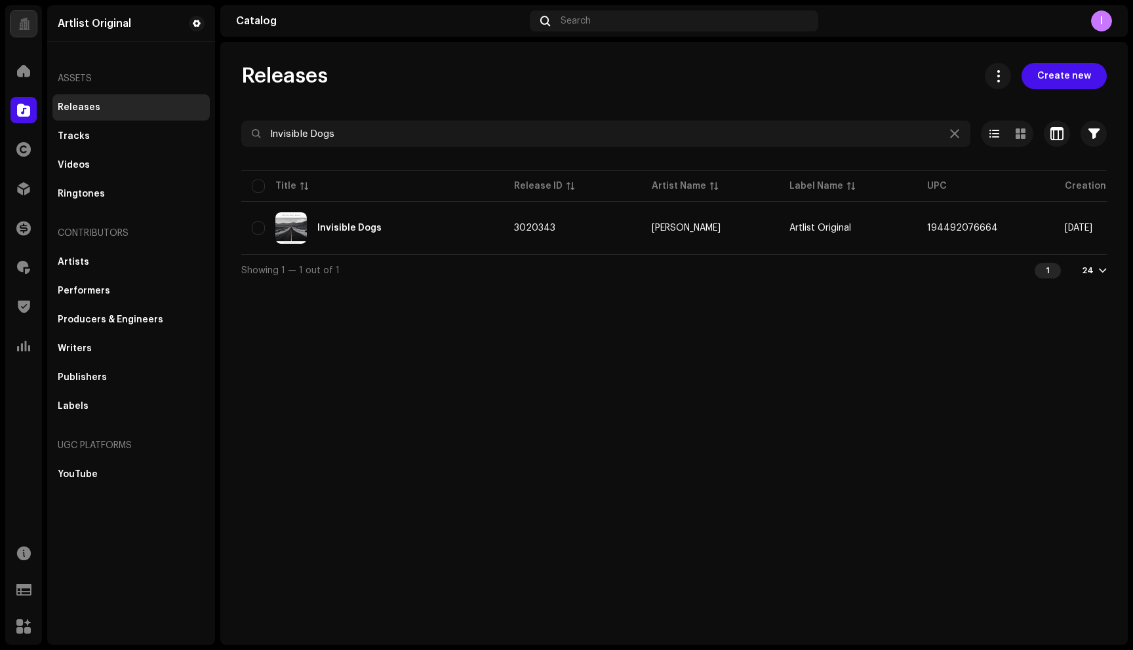
click at [391, 149] on div at bounding box center [673, 157] width 865 height 21
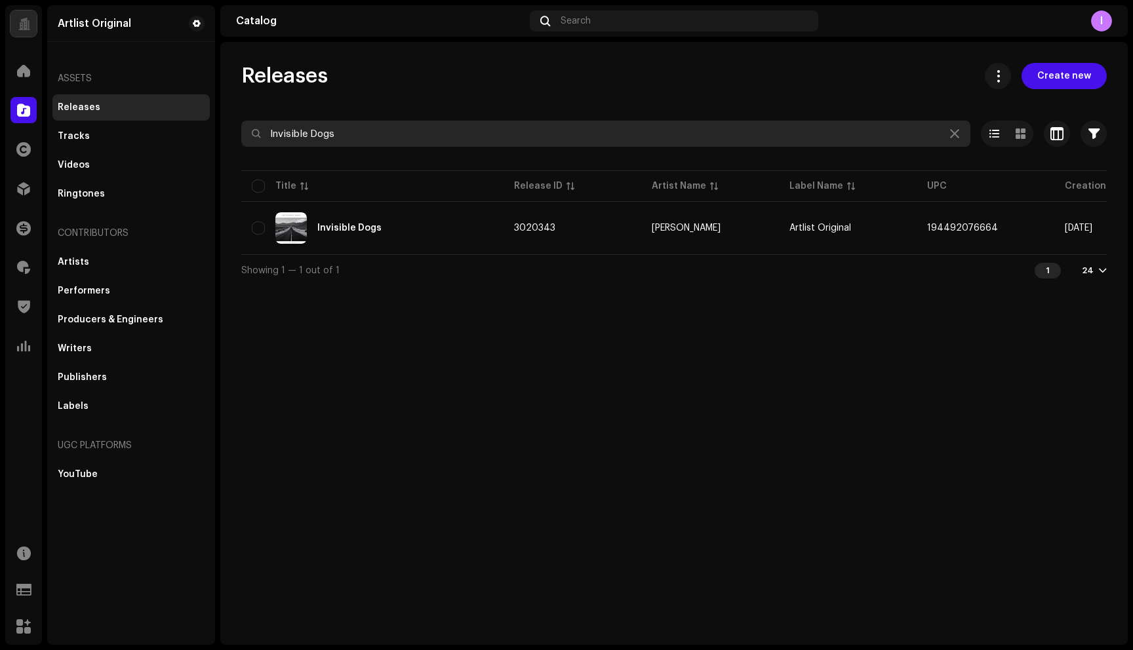
click at [397, 134] on input "Invisible Dogs" at bounding box center [605, 134] width 729 height 26
paste input "You Can Take (My Love)"
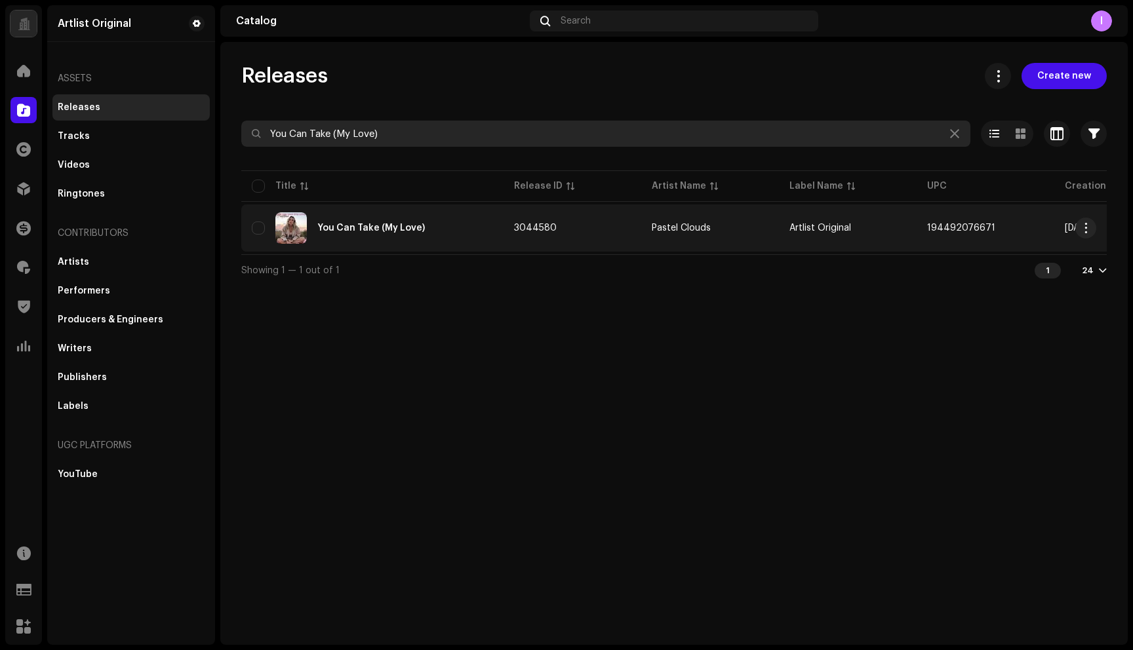
type input "You Can Take (My Love)"
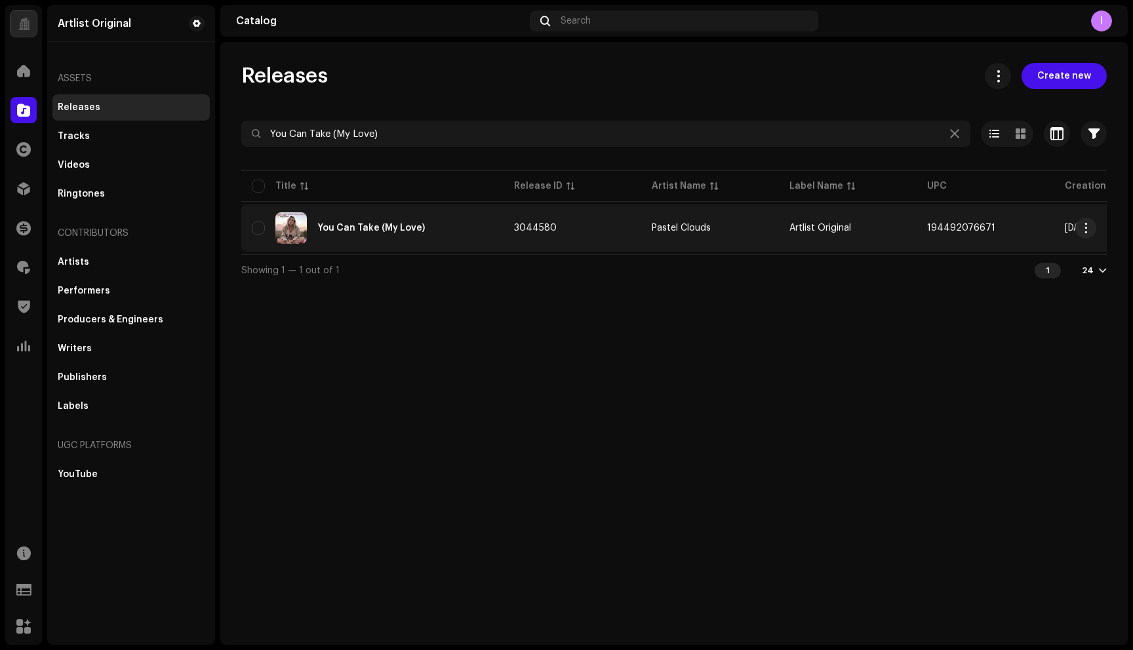
click at [352, 240] on div "You Can Take (My Love)" at bounding box center [372, 227] width 241 height 31
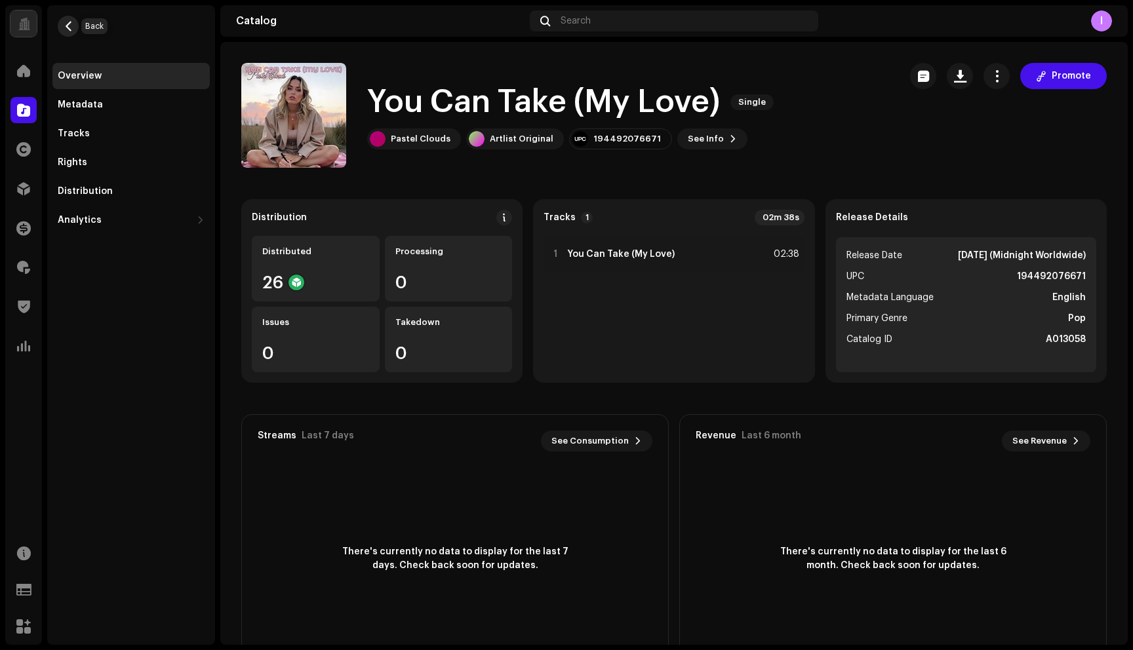
click at [68, 25] on span "button" at bounding box center [69, 26] width 10 height 10
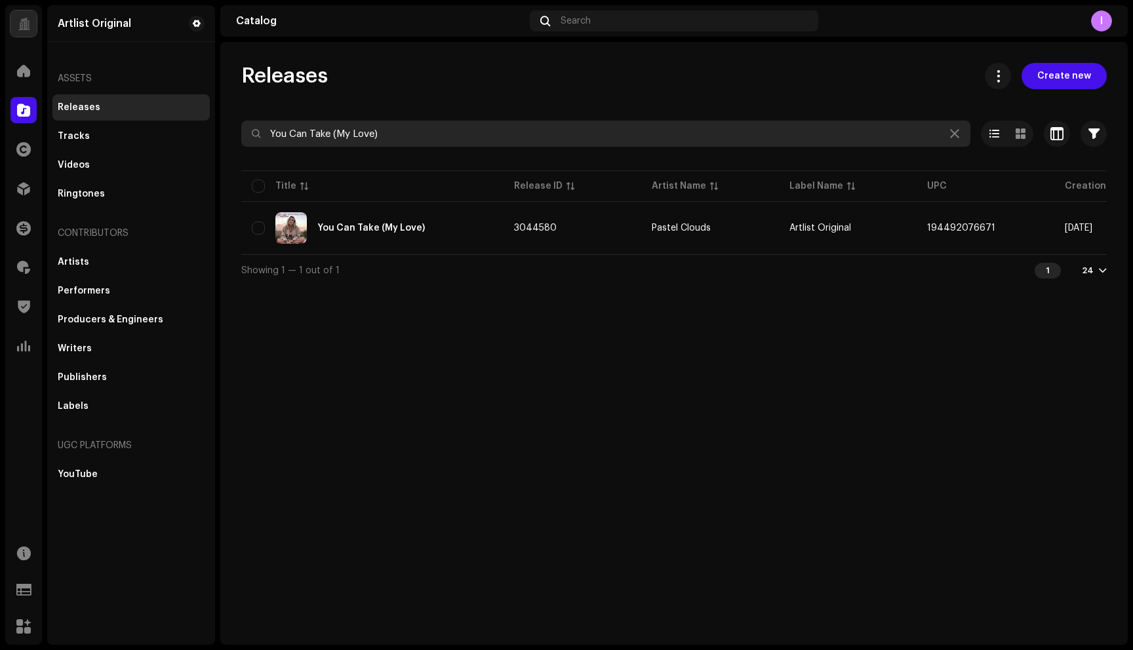
click at [409, 136] on input "You Can Take (My Love)" at bounding box center [605, 134] width 729 height 26
paste input "Desert Pulse"
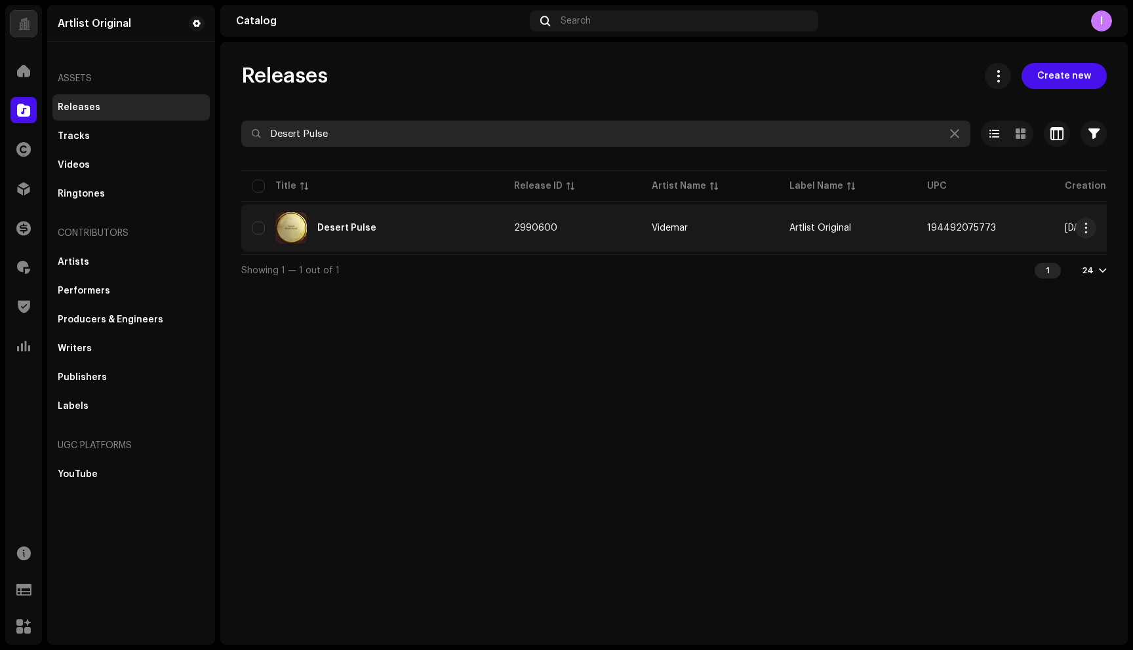
type input "Desert Pulse"
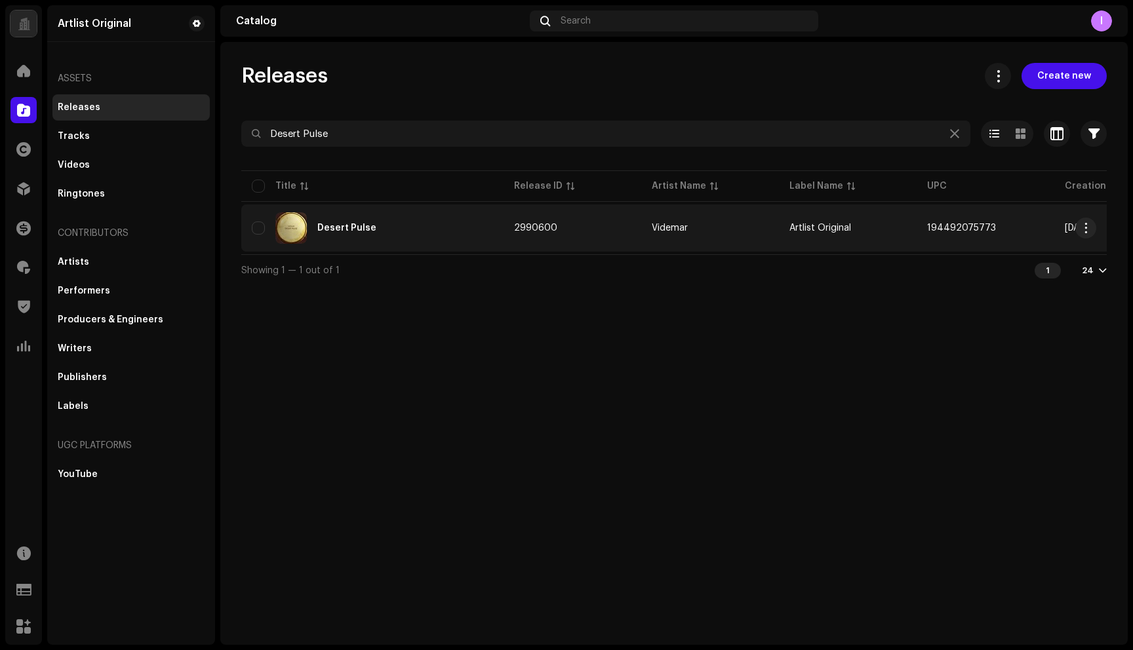
click at [336, 225] on div "Desert Pulse" at bounding box center [346, 228] width 59 height 9
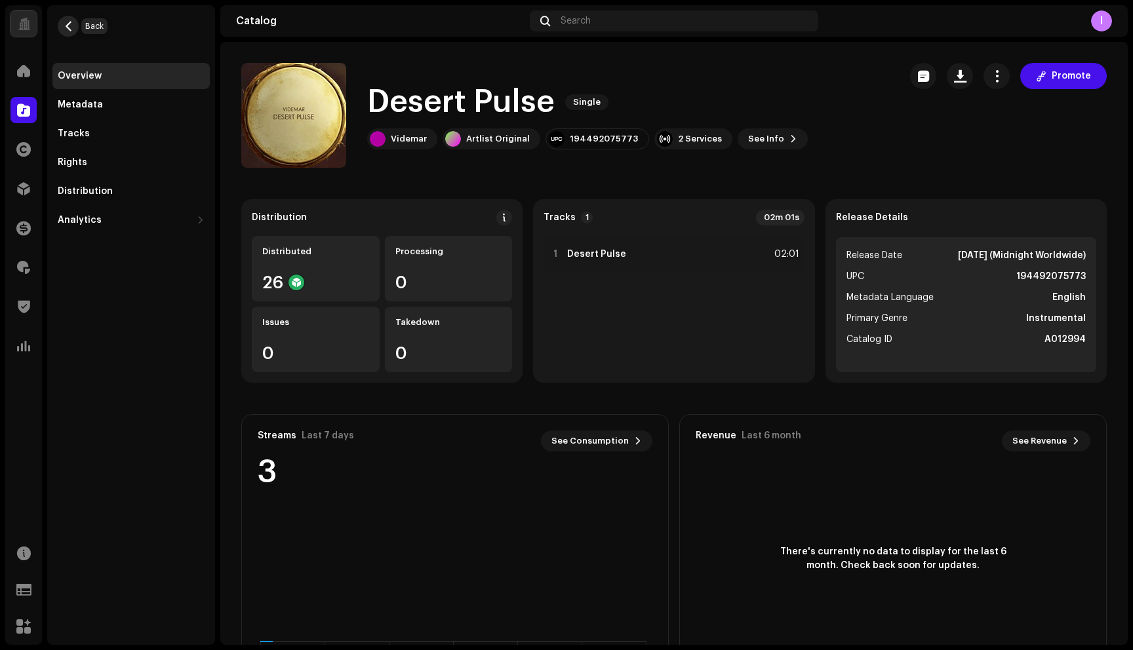
click at [69, 26] on span "button" at bounding box center [69, 26] width 10 height 10
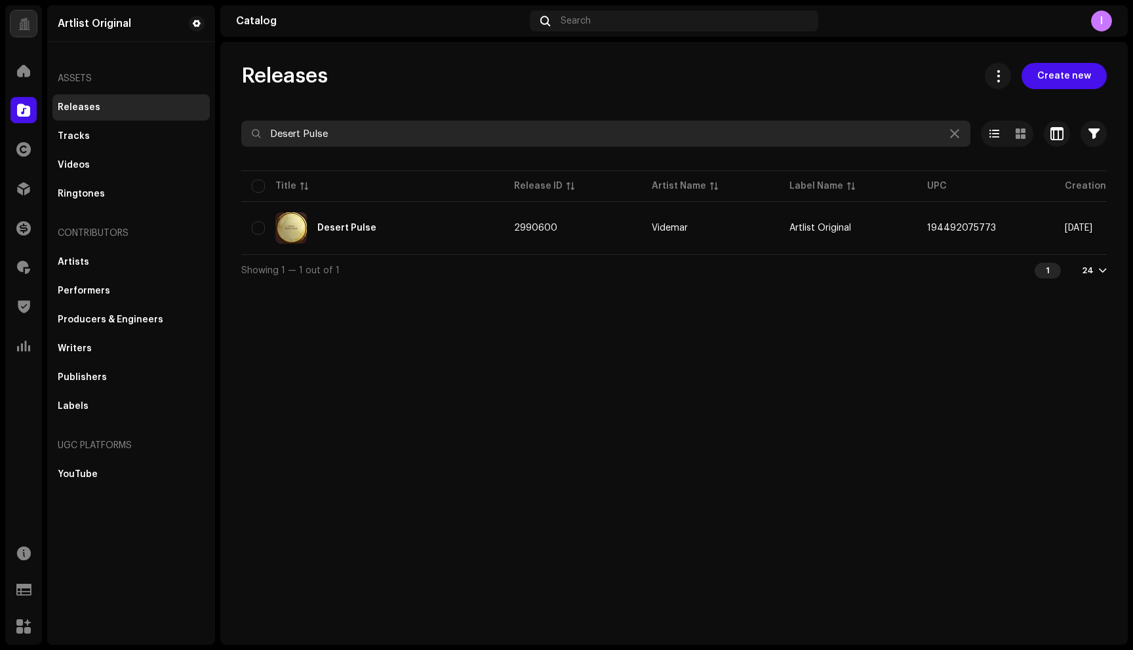
click at [416, 134] on input "Desert Pulse" at bounding box center [605, 134] width 729 height 26
paste input "Tennesse"
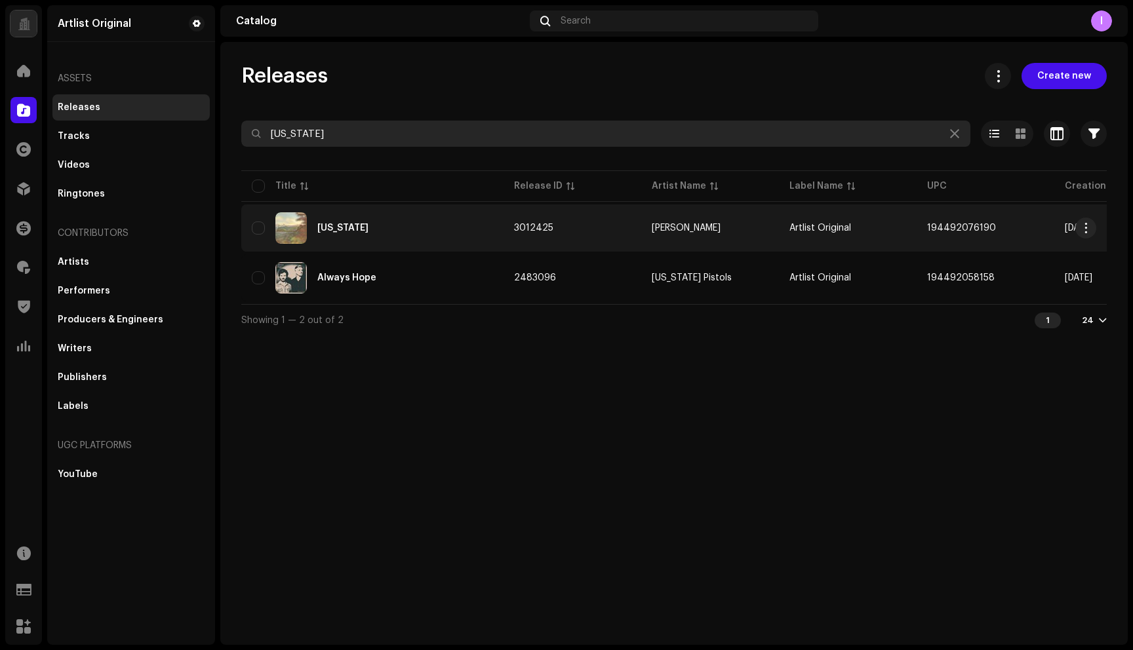
type input "[US_STATE]"
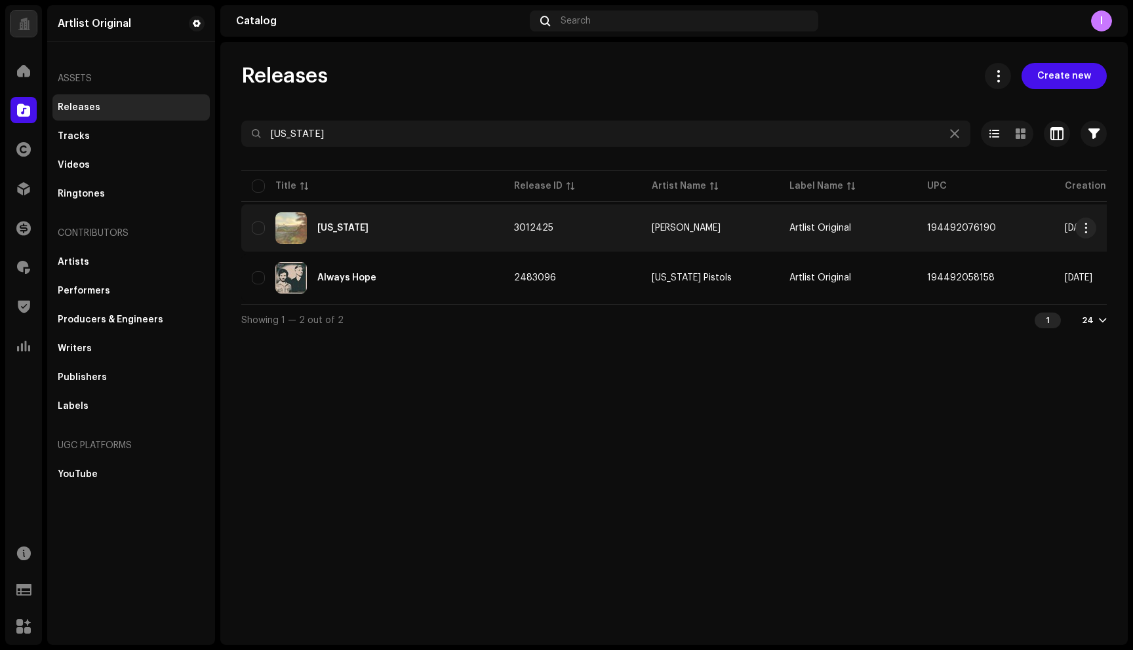
click at [355, 215] on div "[US_STATE]" at bounding box center [372, 227] width 241 height 31
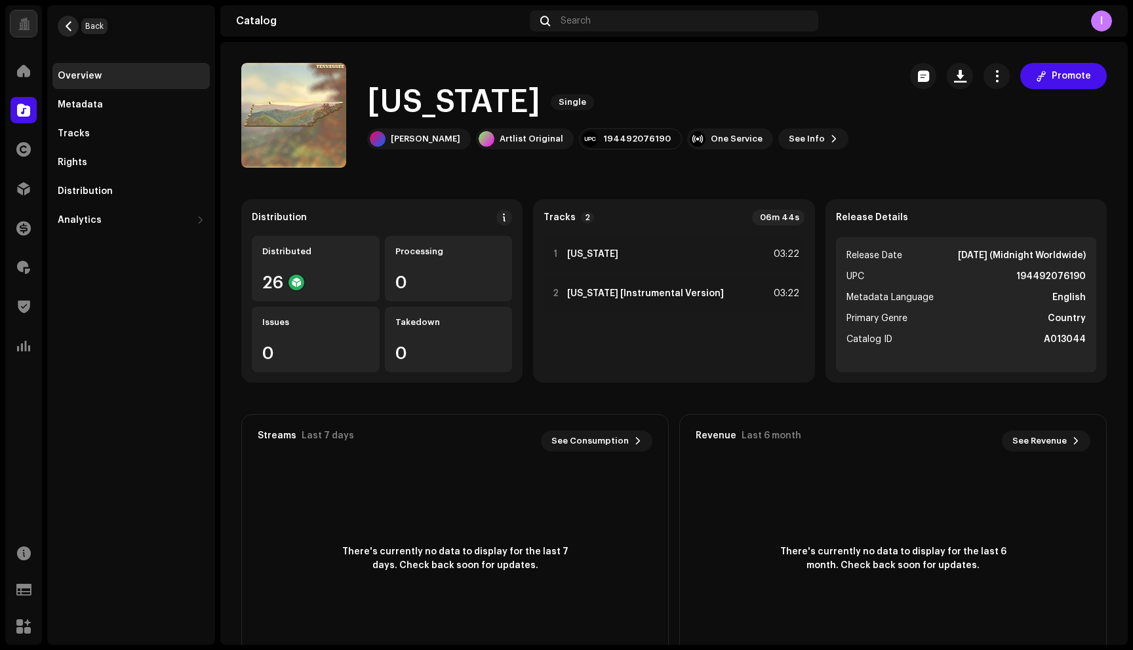
click at [71, 28] on span "button" at bounding box center [69, 26] width 10 height 10
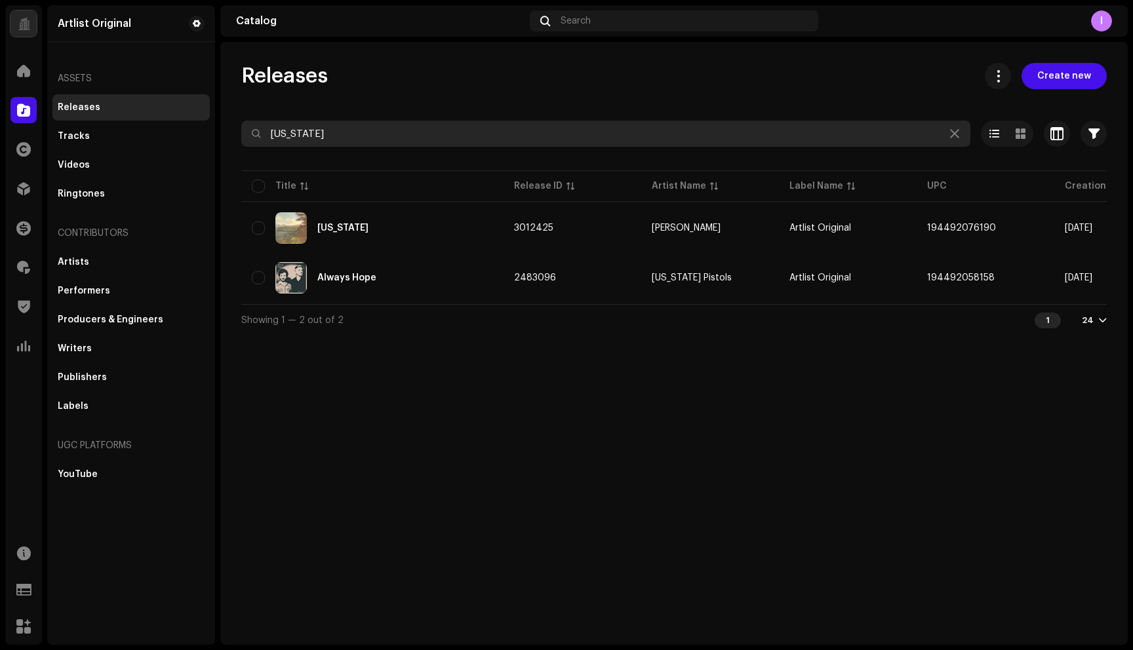
click at [310, 142] on input "[US_STATE]" at bounding box center [605, 134] width 729 height 26
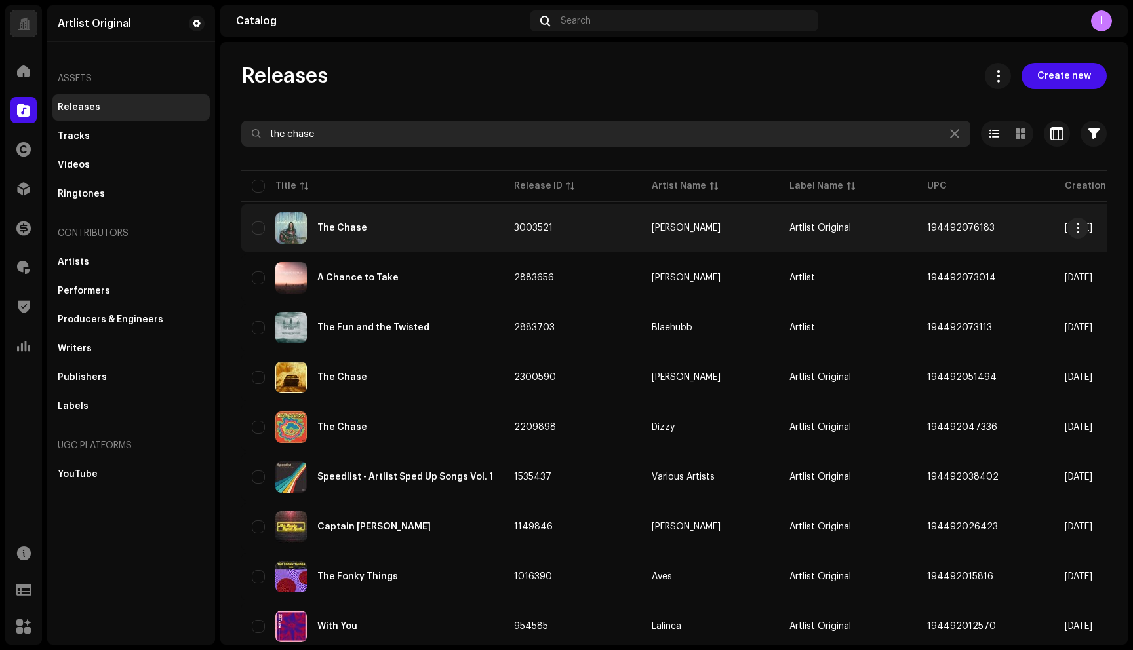
type input "the chase"
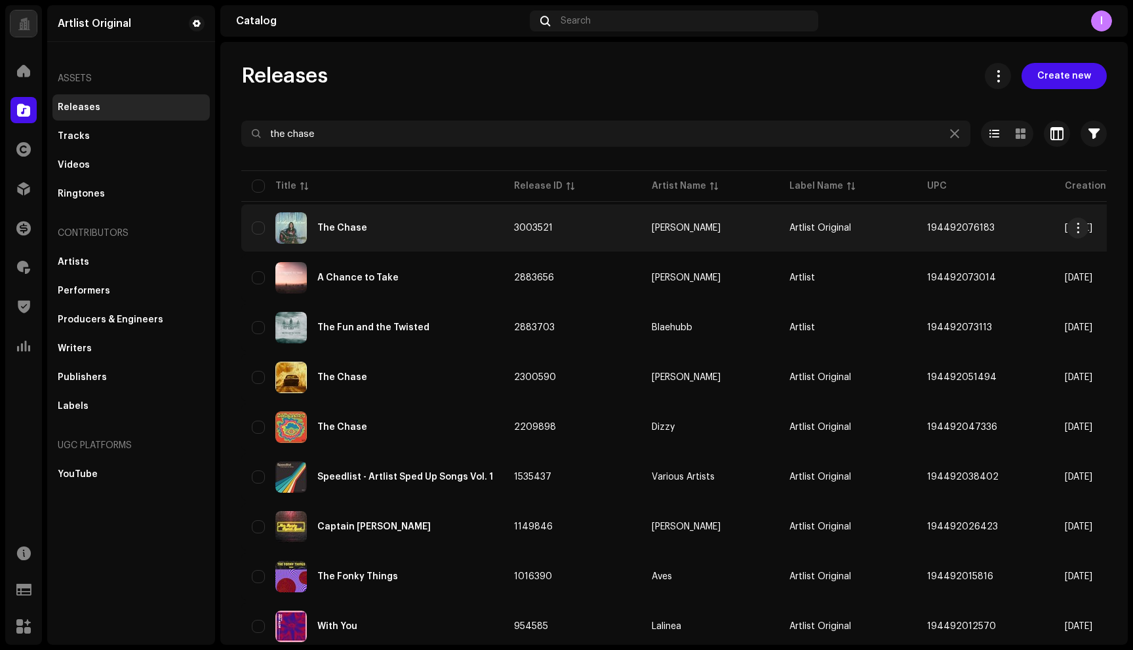
click at [338, 229] on div "The Chase" at bounding box center [342, 228] width 50 height 9
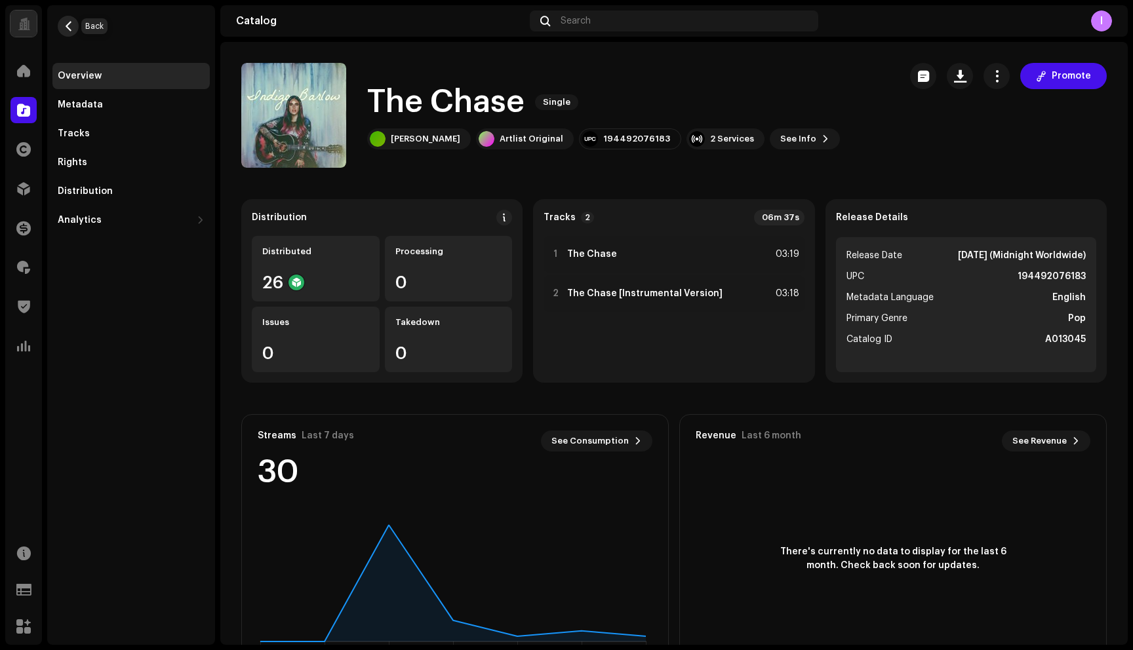
click at [70, 24] on span "button" at bounding box center [69, 26] width 10 height 10
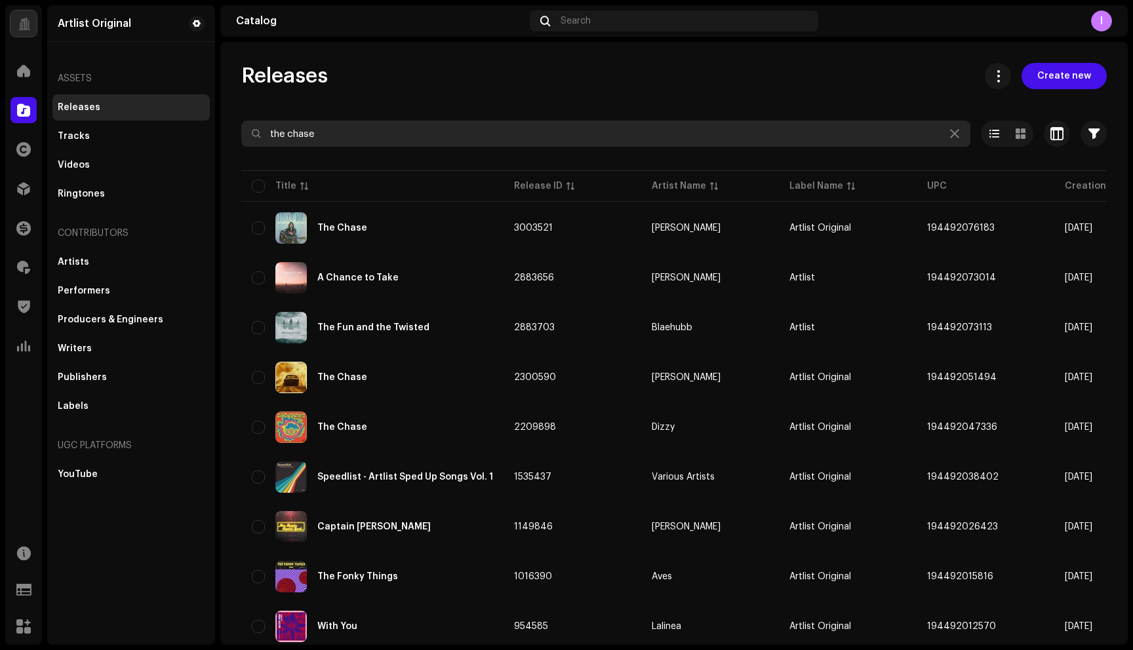
click at [368, 140] on input "the chase" at bounding box center [605, 134] width 729 height 26
paste input "Rich Famous Pretty"
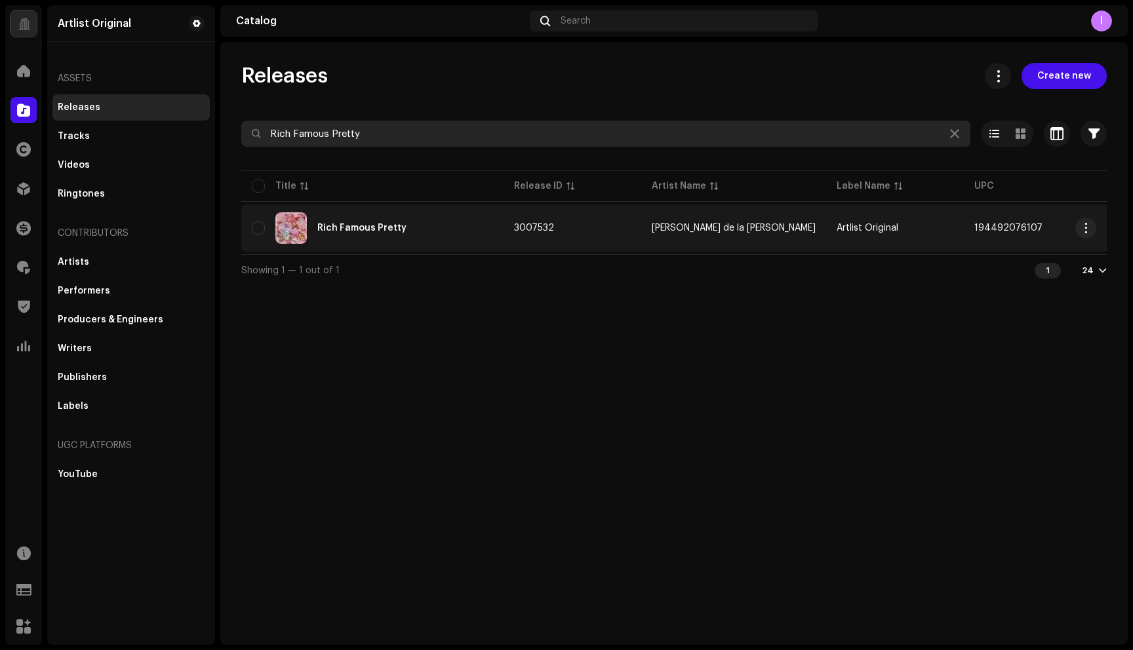
type input "Rich Famous Pretty"
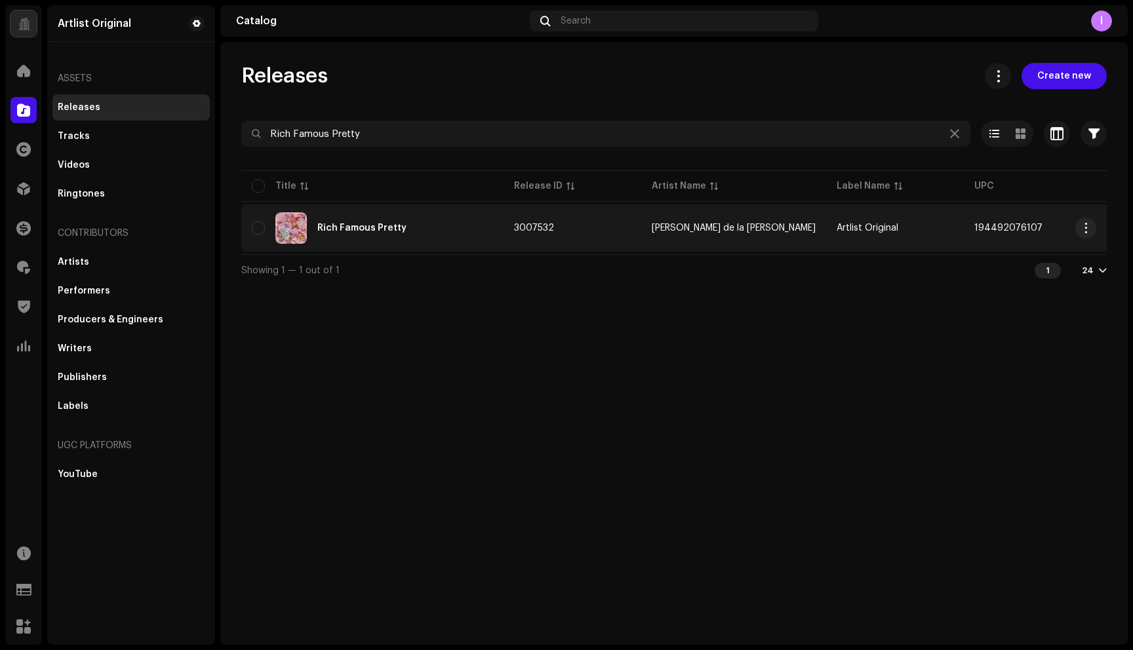
click at [347, 228] on div "Rich Famous Pretty" at bounding box center [361, 228] width 89 height 9
